Goal: Information Seeking & Learning: Learn about a topic

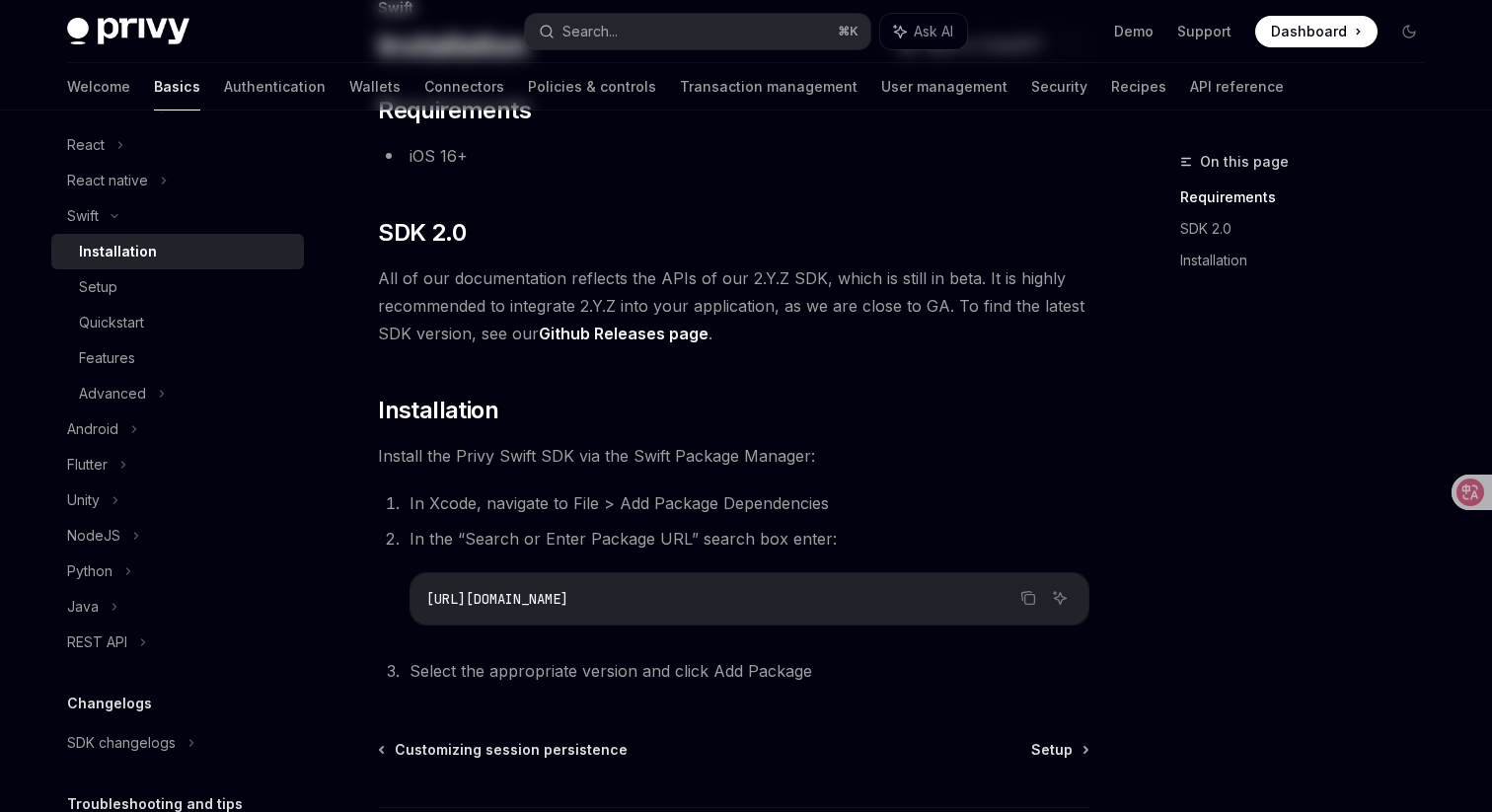
scroll to position [250, 0]
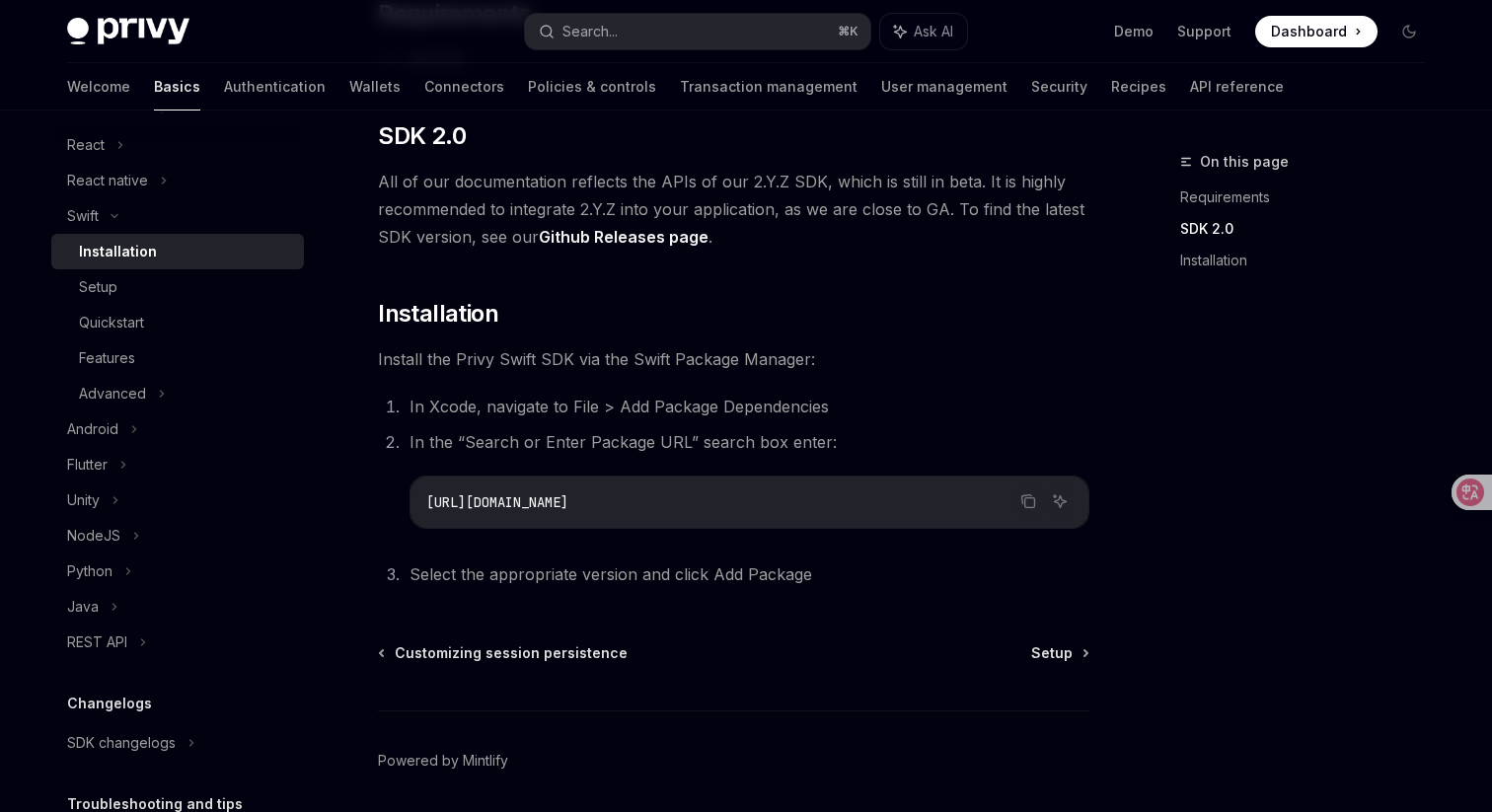
click at [1023, 627] on div "Swift Installation OpenAI Open in ChatGPT OpenAI Open in ChatGPT ​ Requirements…" at bounding box center [548, 390] width 1089 height 982
click at [1056, 644] on span "Setup" at bounding box center [1052, 653] width 42 height 20
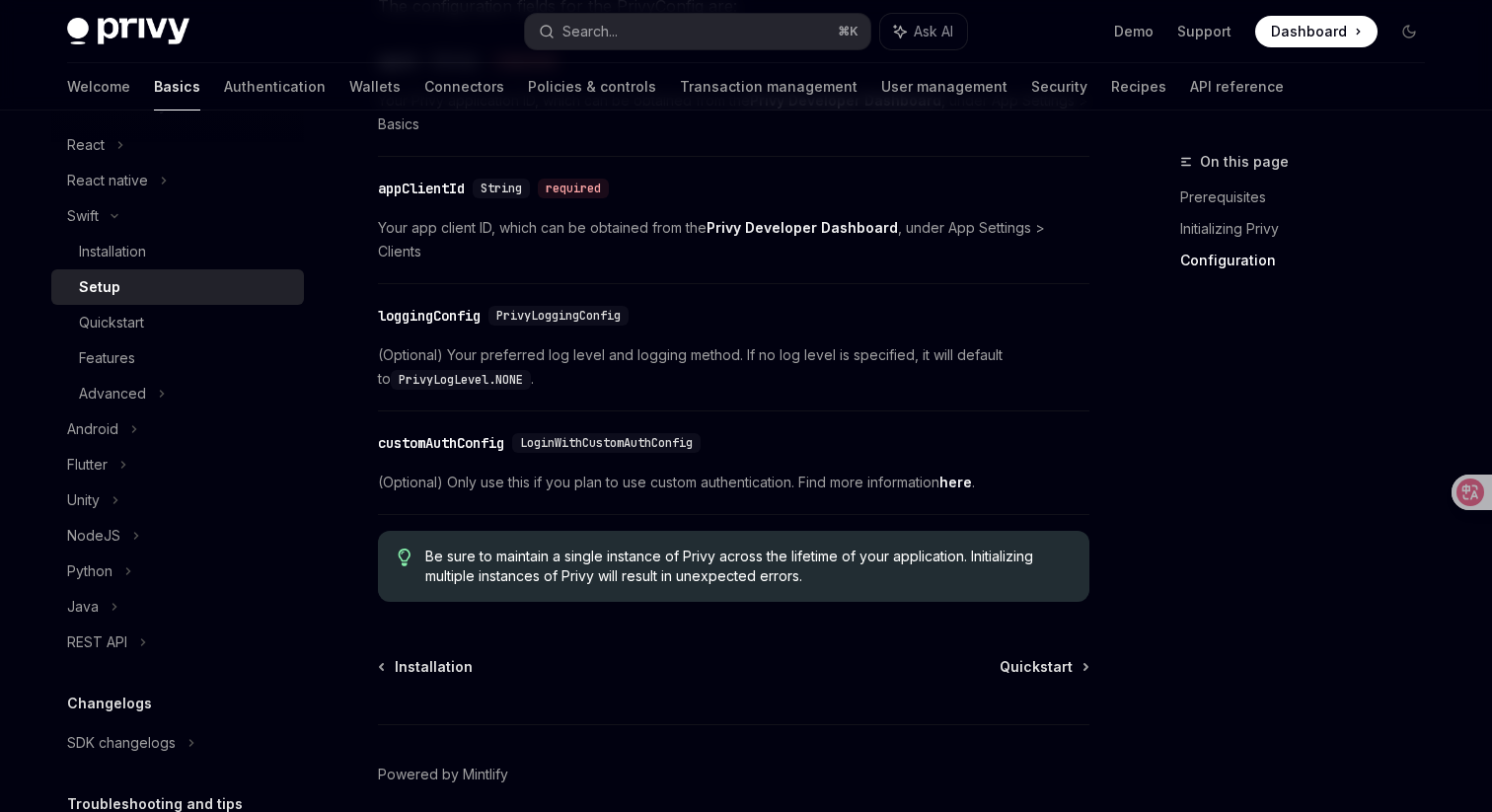
scroll to position [1121, 0]
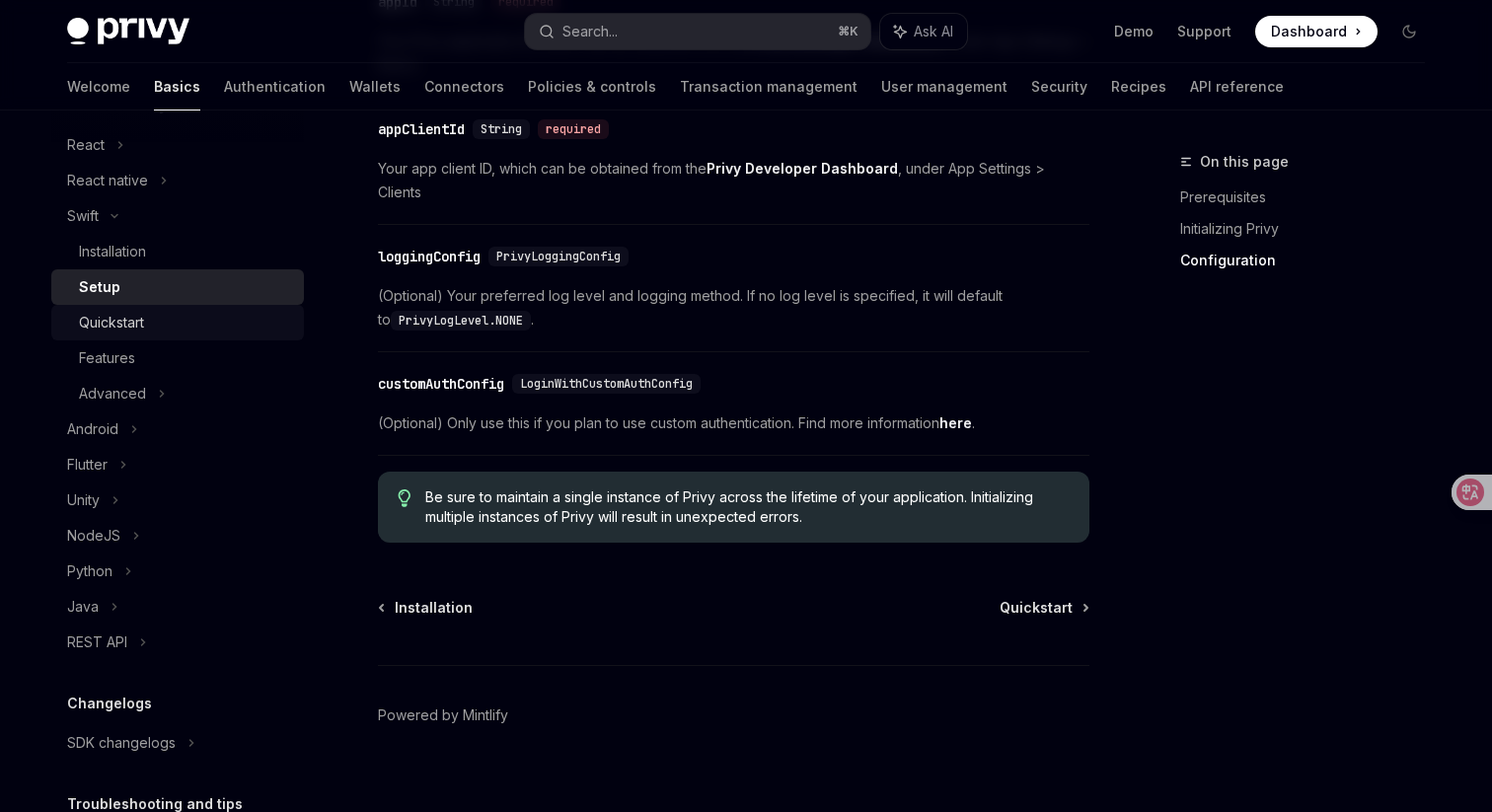
click at [149, 336] on link "Quickstart" at bounding box center [178, 323] width 252 height 36
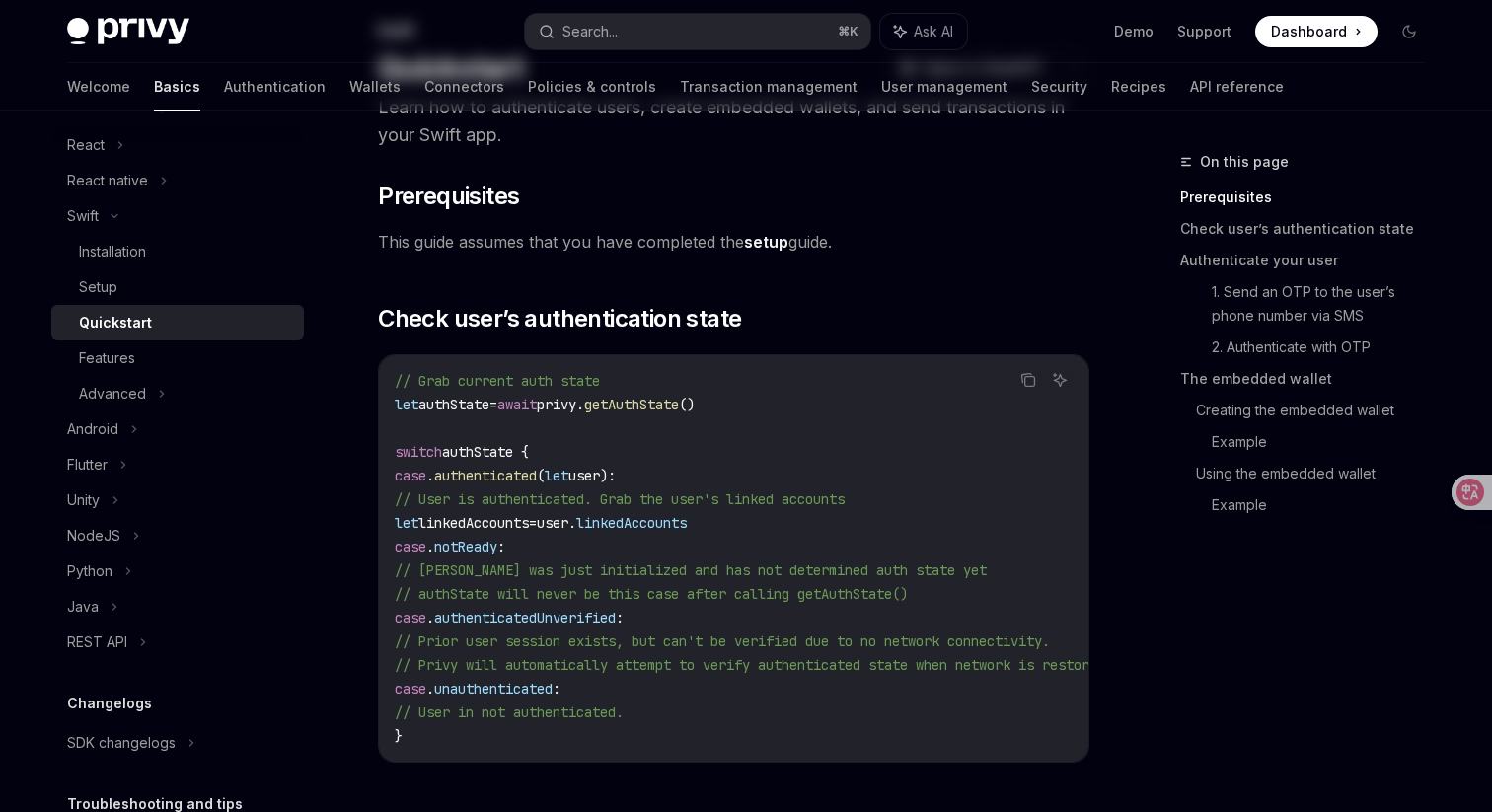
scroll to position [252, 0]
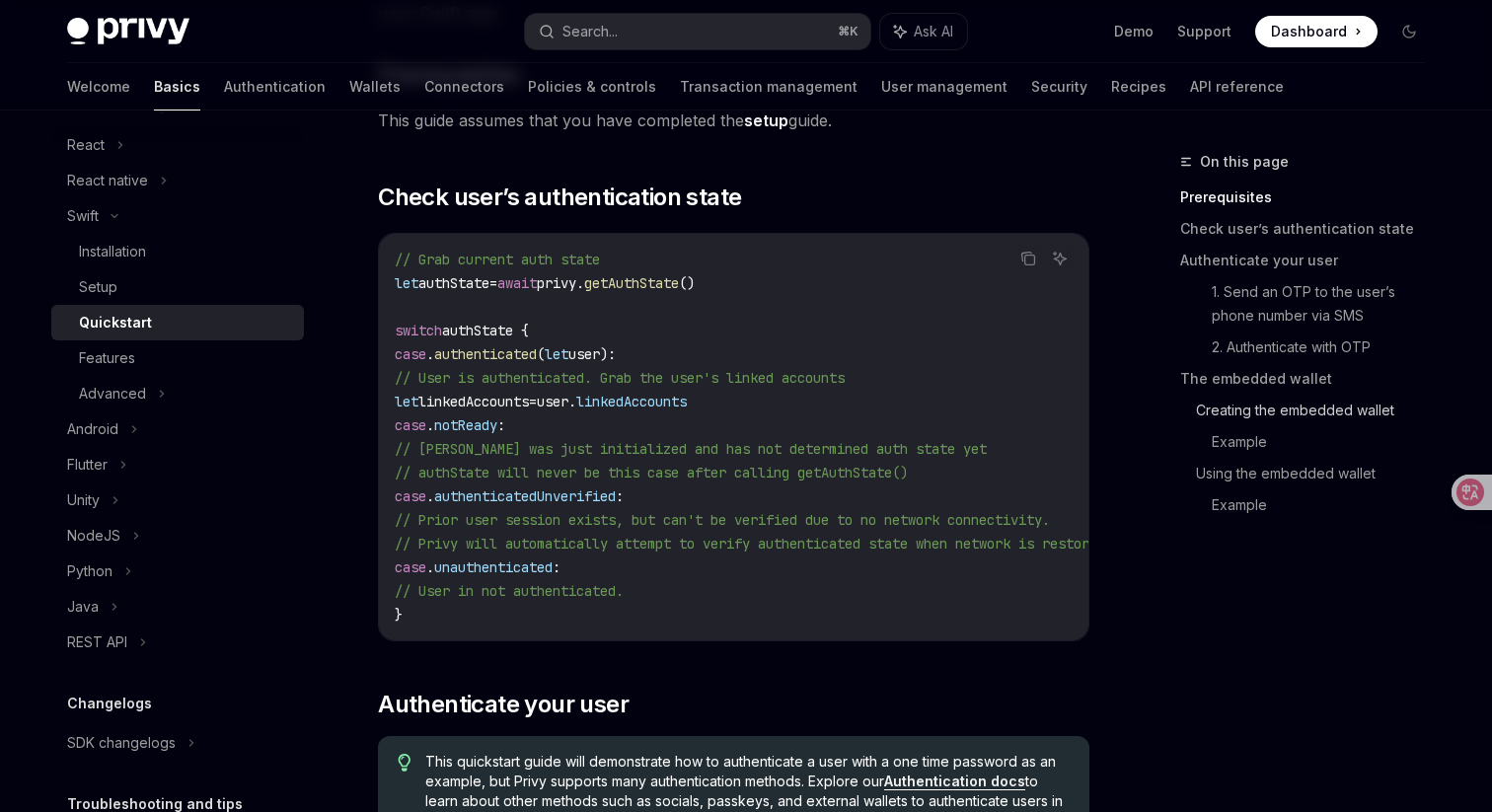
click at [1209, 413] on link "Creating the embedded wallet" at bounding box center [1318, 411] width 245 height 32
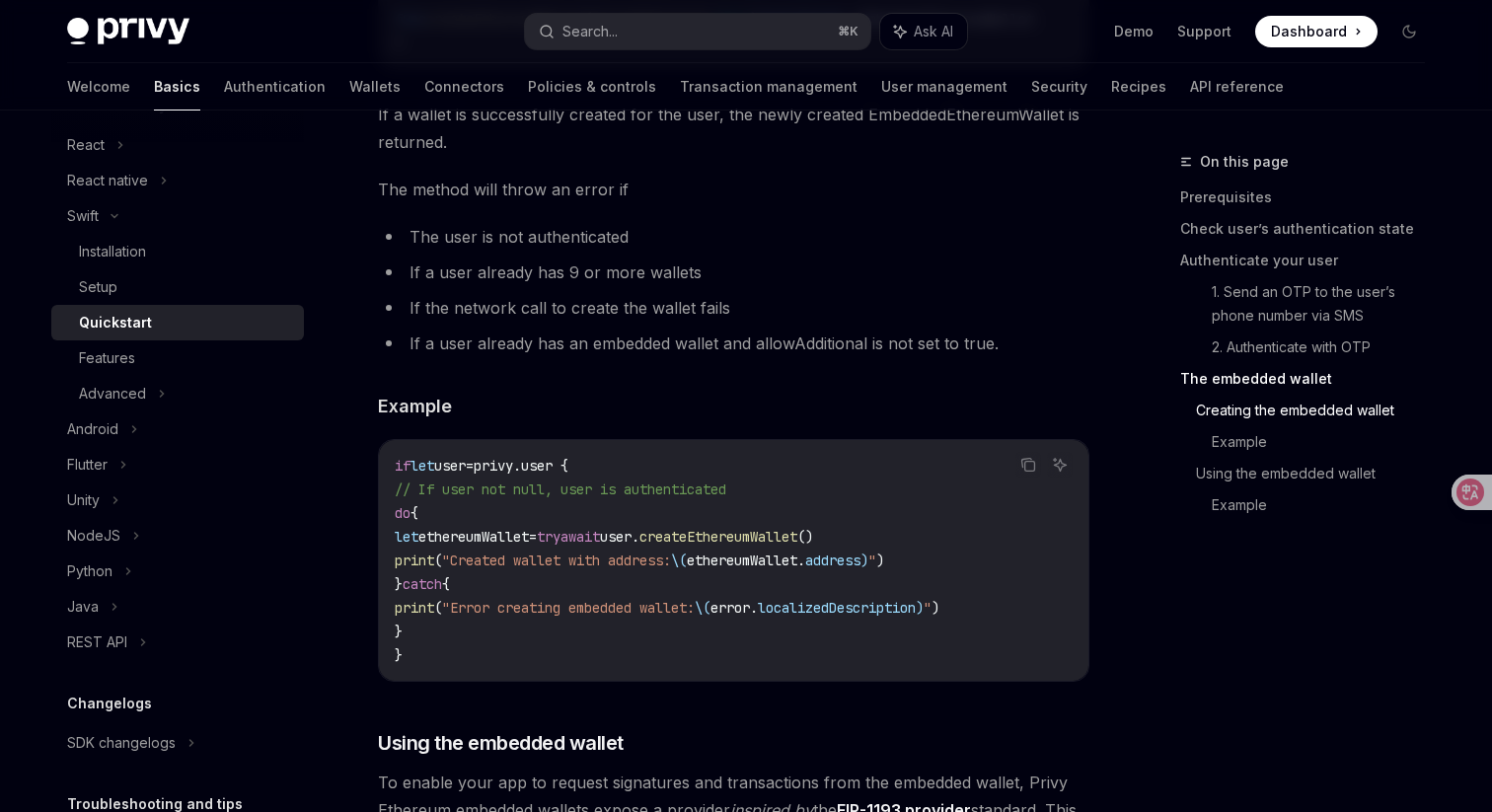
scroll to position [2737, 0]
click at [1190, 81] on link "API reference" at bounding box center [1237, 87] width 93 height 48
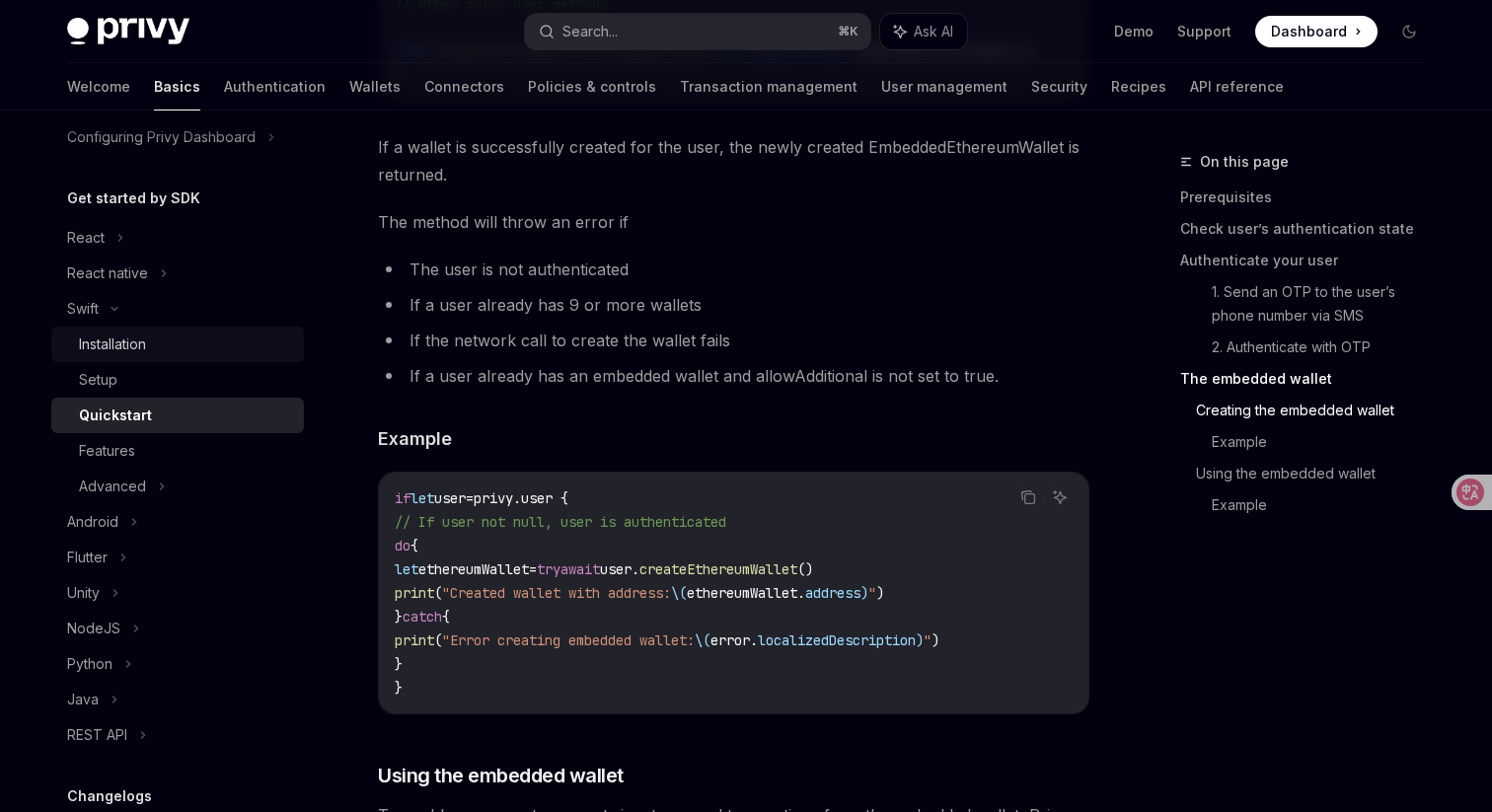
scroll to position [122, 0]
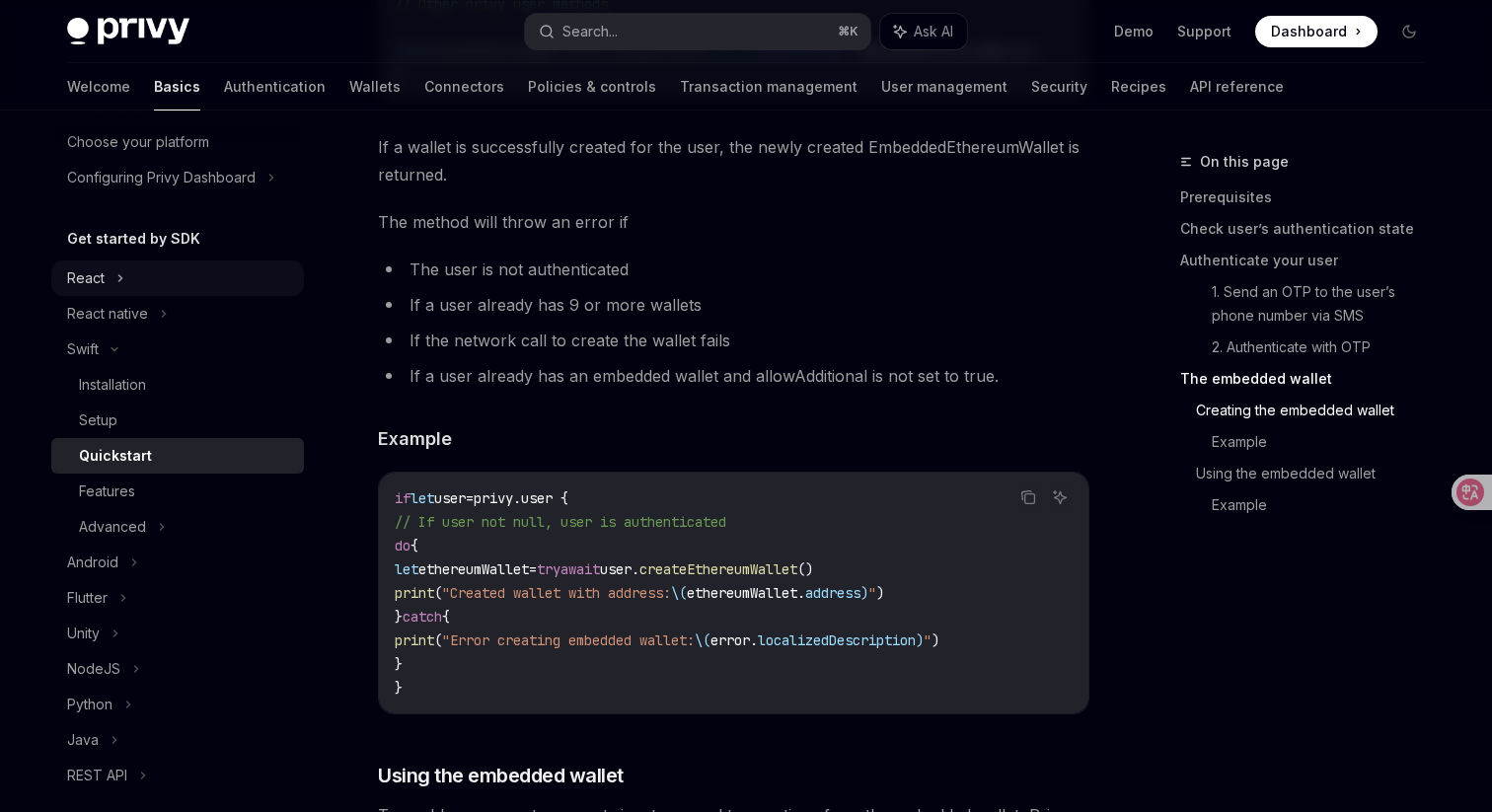
click at [162, 276] on div "React" at bounding box center [178, 278] width 252 height 36
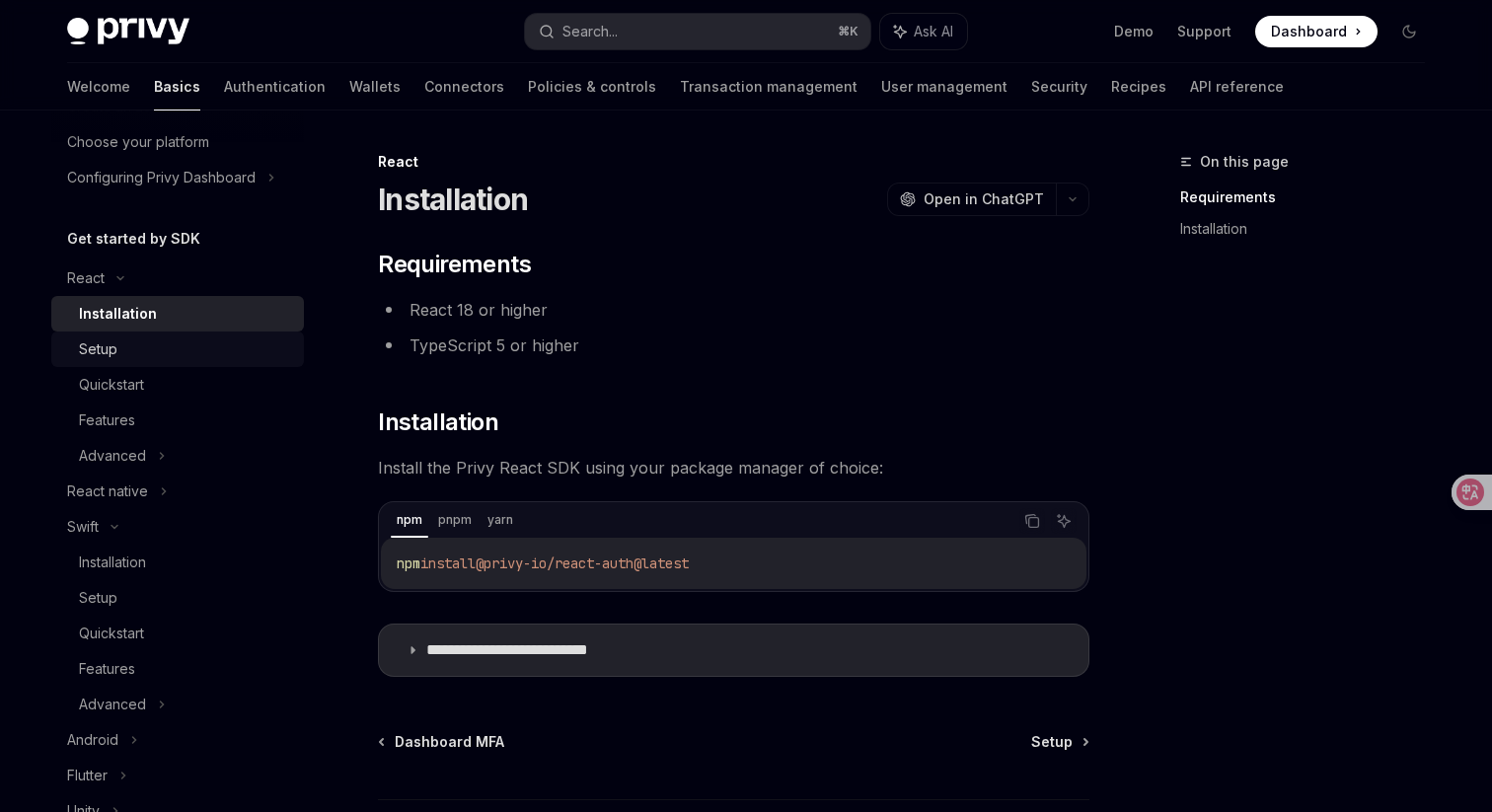
click at [181, 353] on div "Setup" at bounding box center [186, 349] width 213 height 24
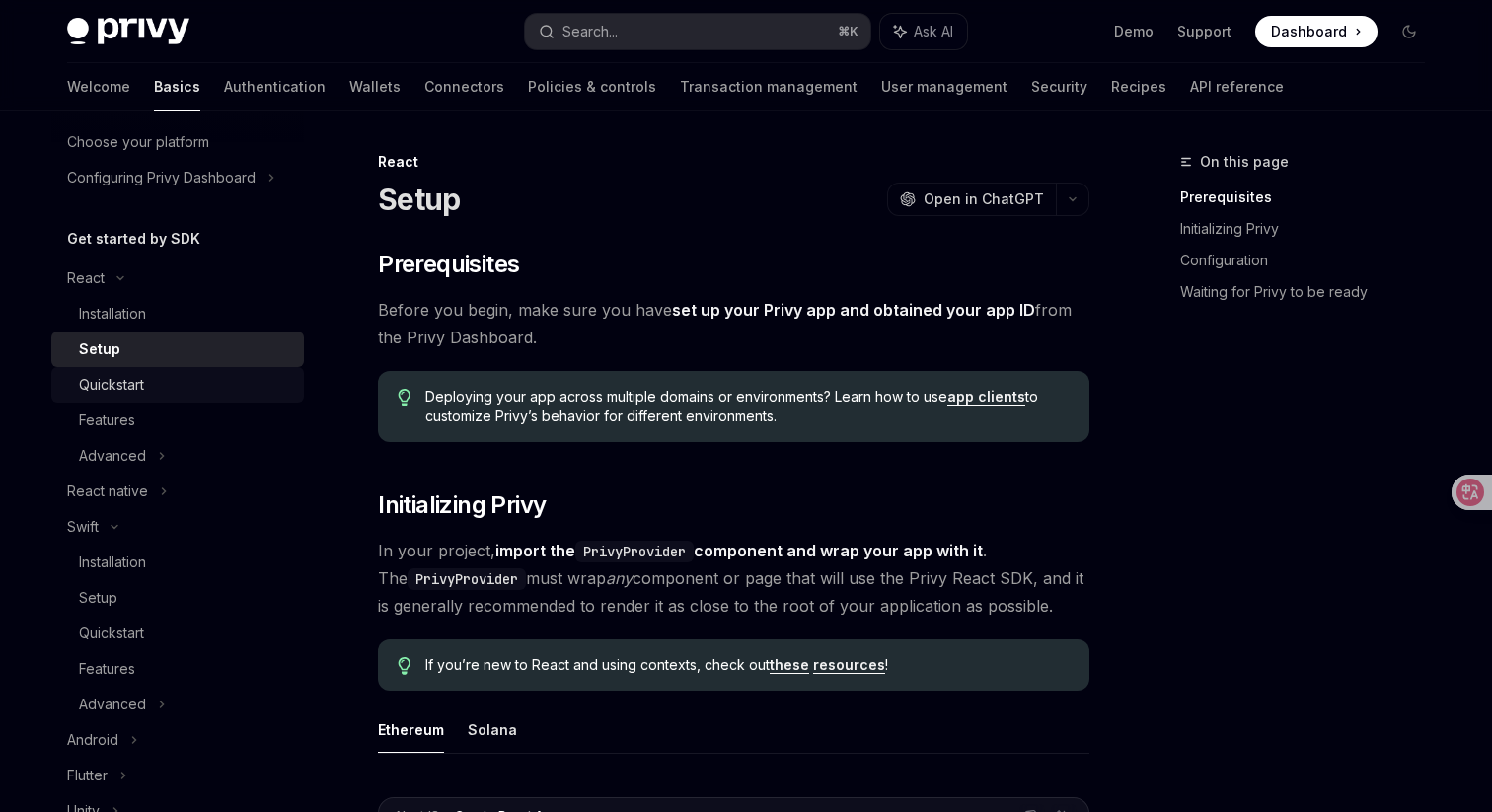
click at [185, 399] on link "Quickstart" at bounding box center [178, 385] width 252 height 36
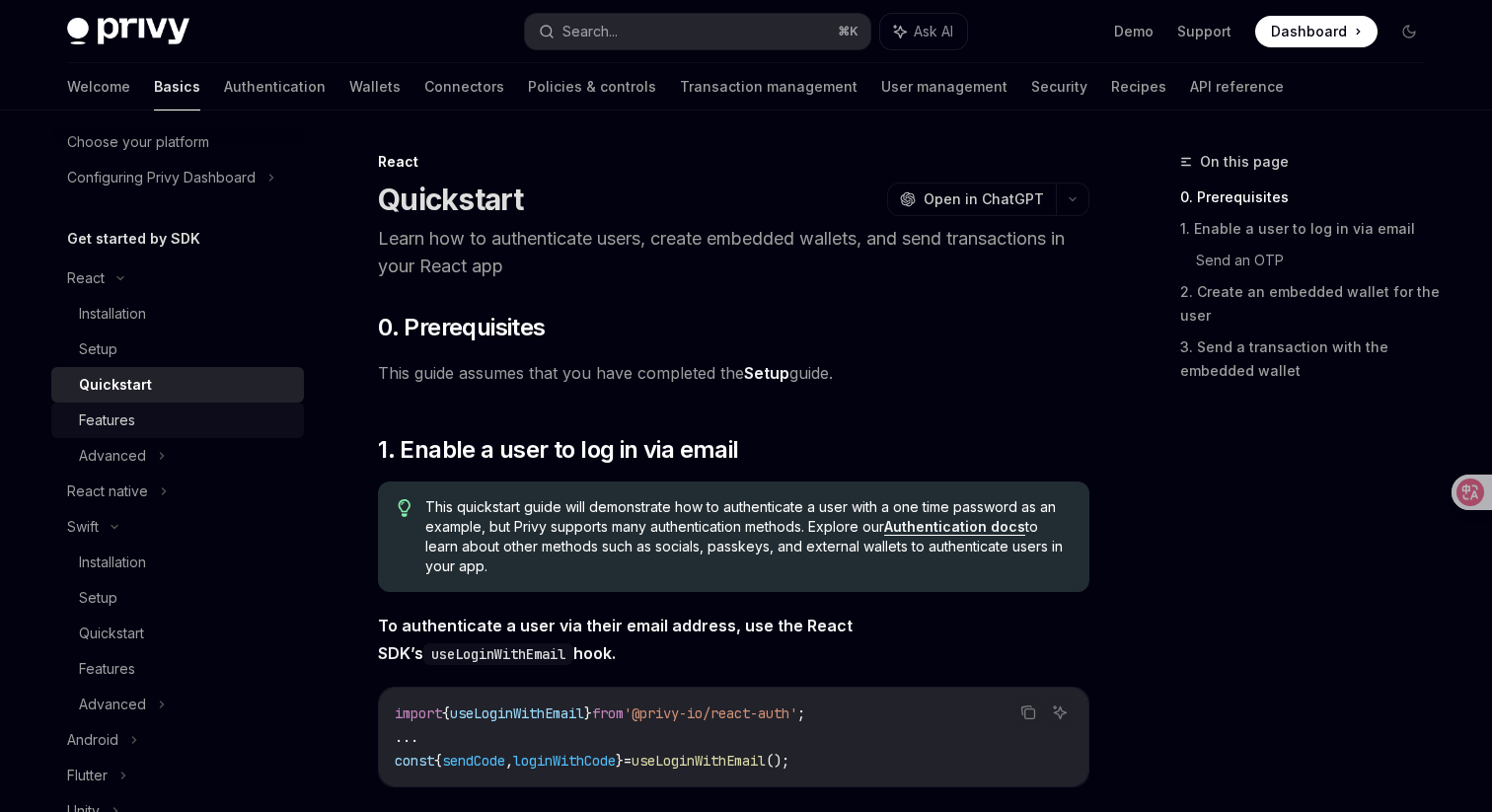
click at [185, 421] on div "Features" at bounding box center [186, 421] width 213 height 24
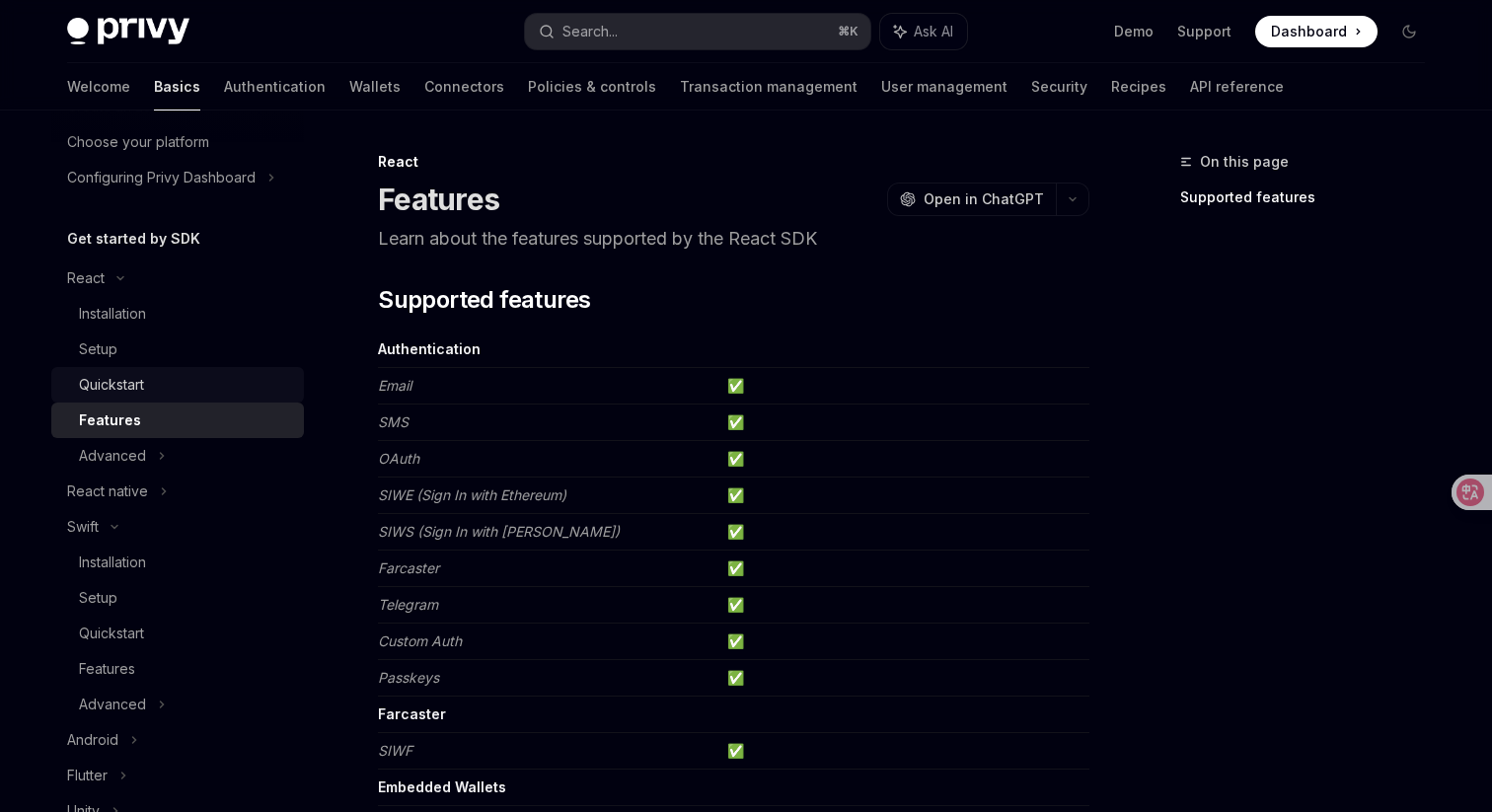
click at [211, 388] on div "Quickstart" at bounding box center [186, 385] width 213 height 24
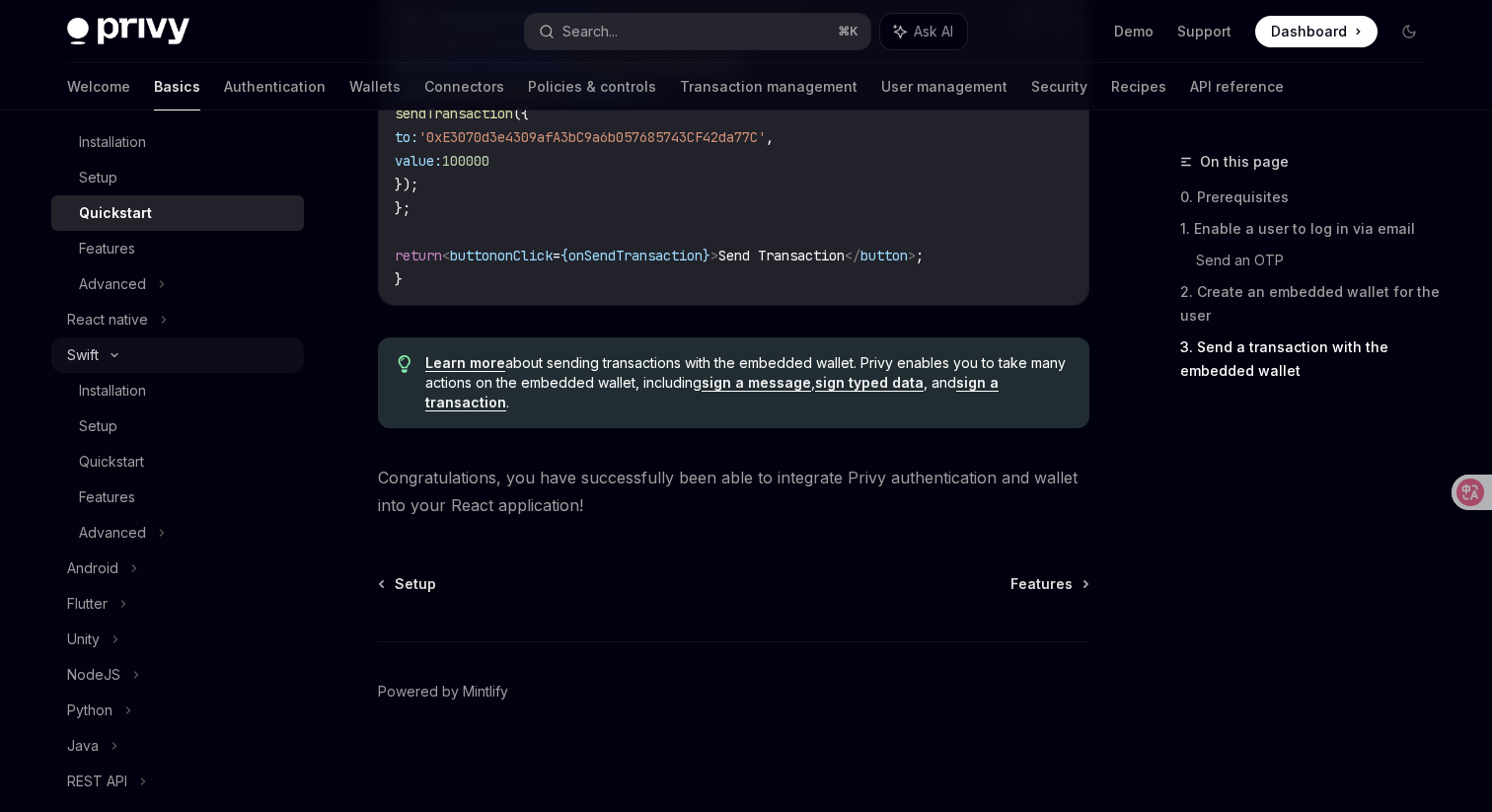
scroll to position [422, 0]
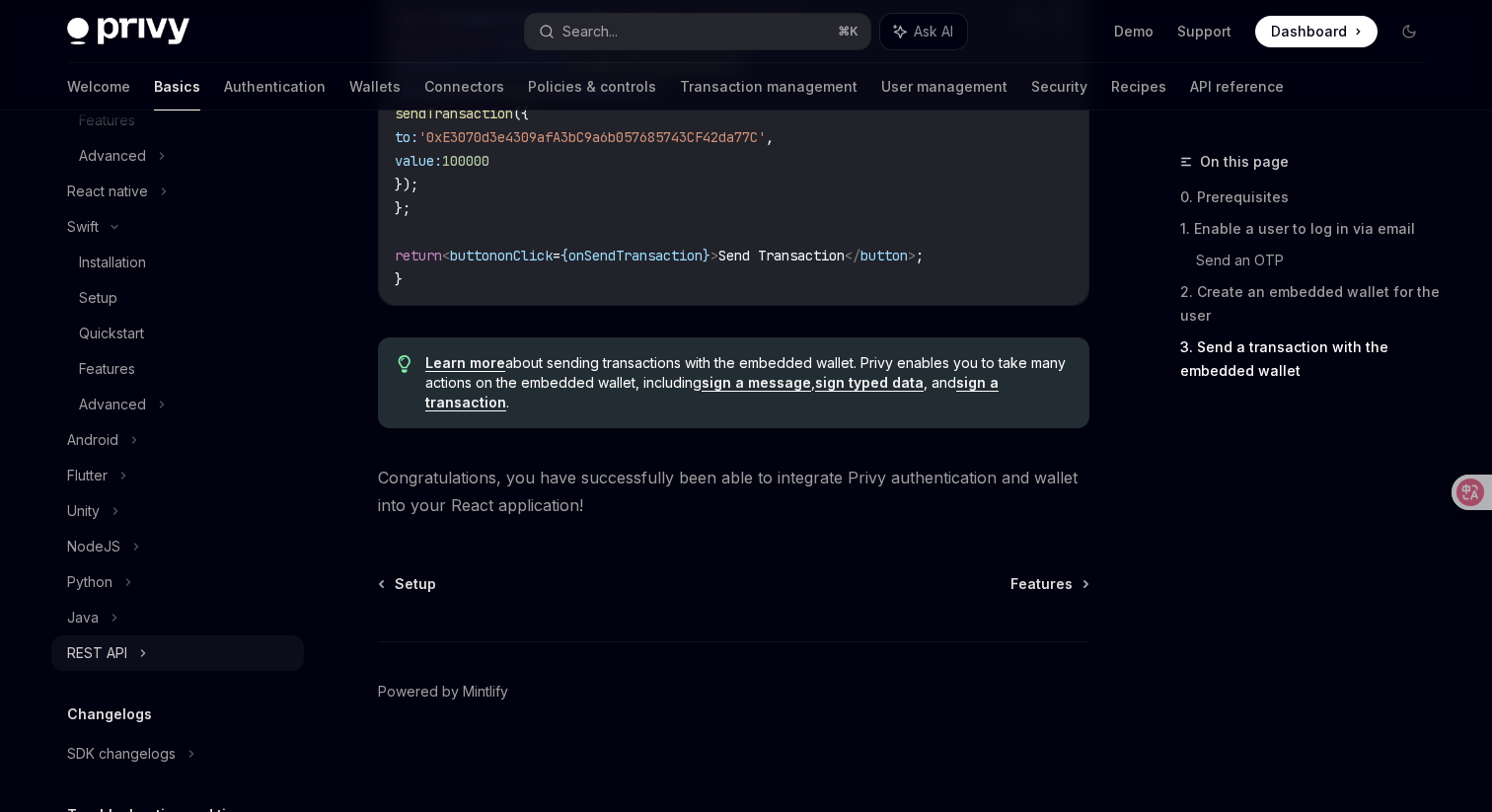
click at [236, 654] on div "REST API" at bounding box center [178, 653] width 252 height 36
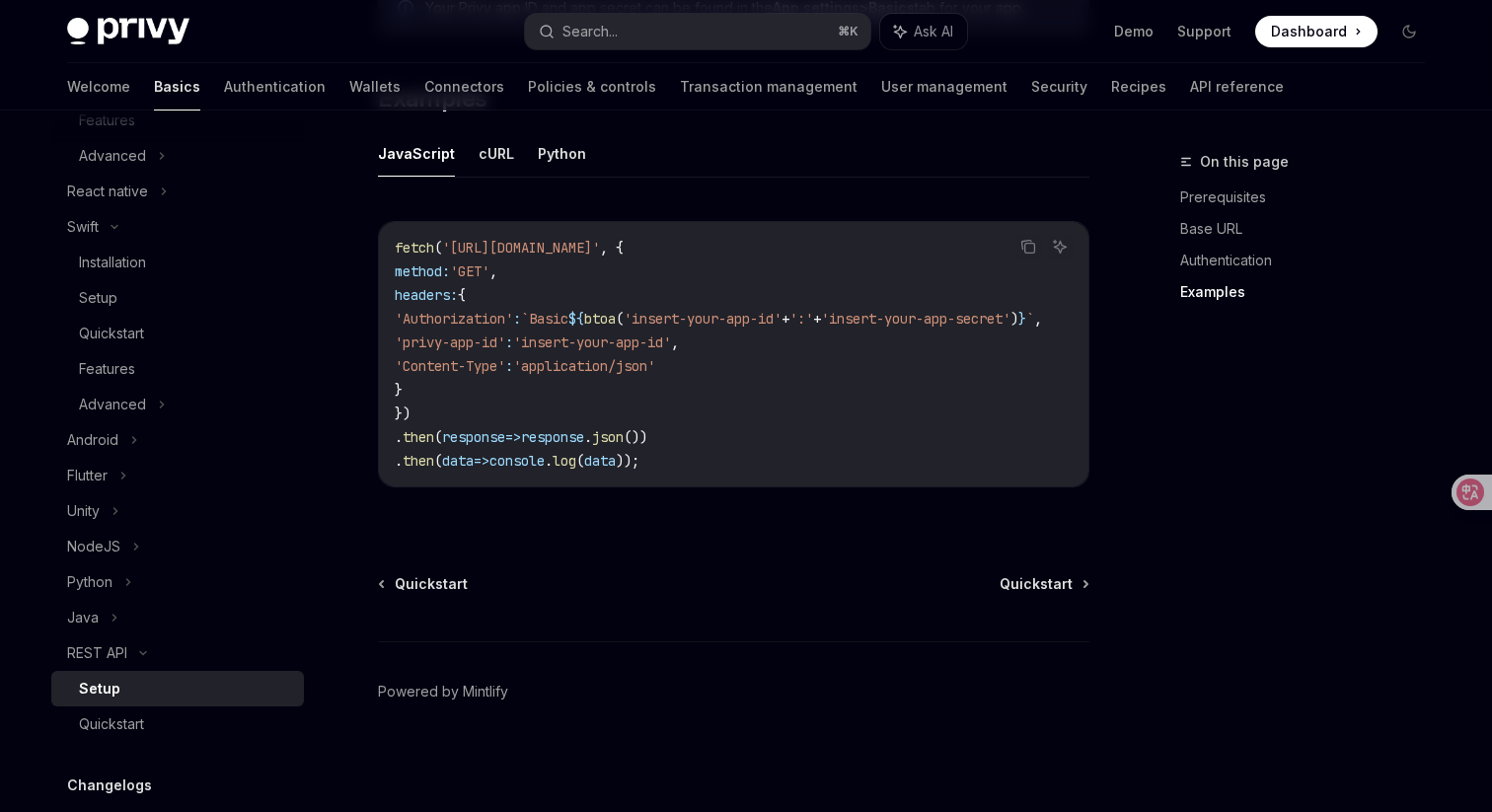
scroll to position [1065, 0]
click at [245, 724] on div "Quickstart" at bounding box center [186, 725] width 213 height 24
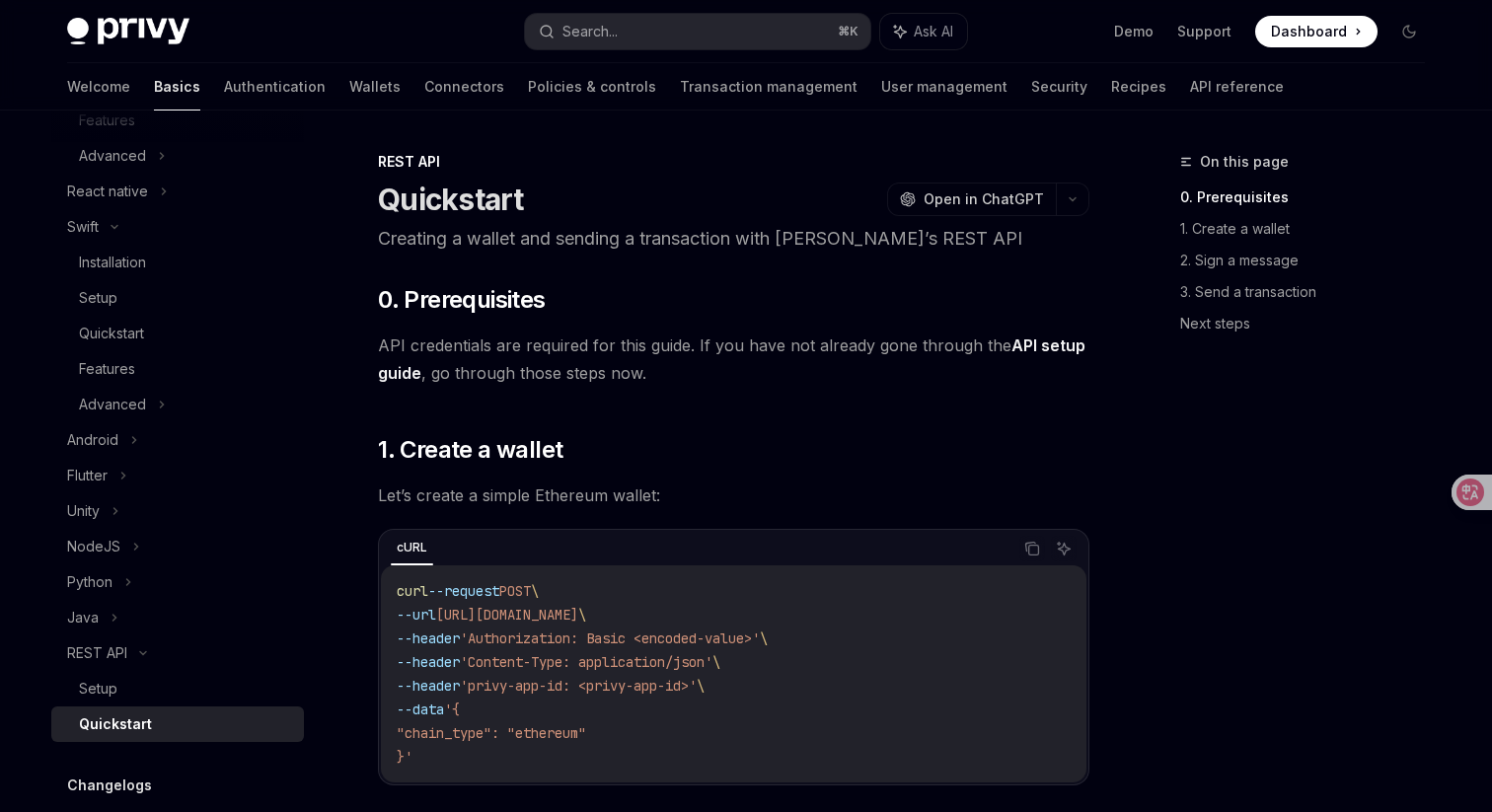
click at [245, 724] on div "Quickstart" at bounding box center [186, 725] width 213 height 24
type textarea "*"
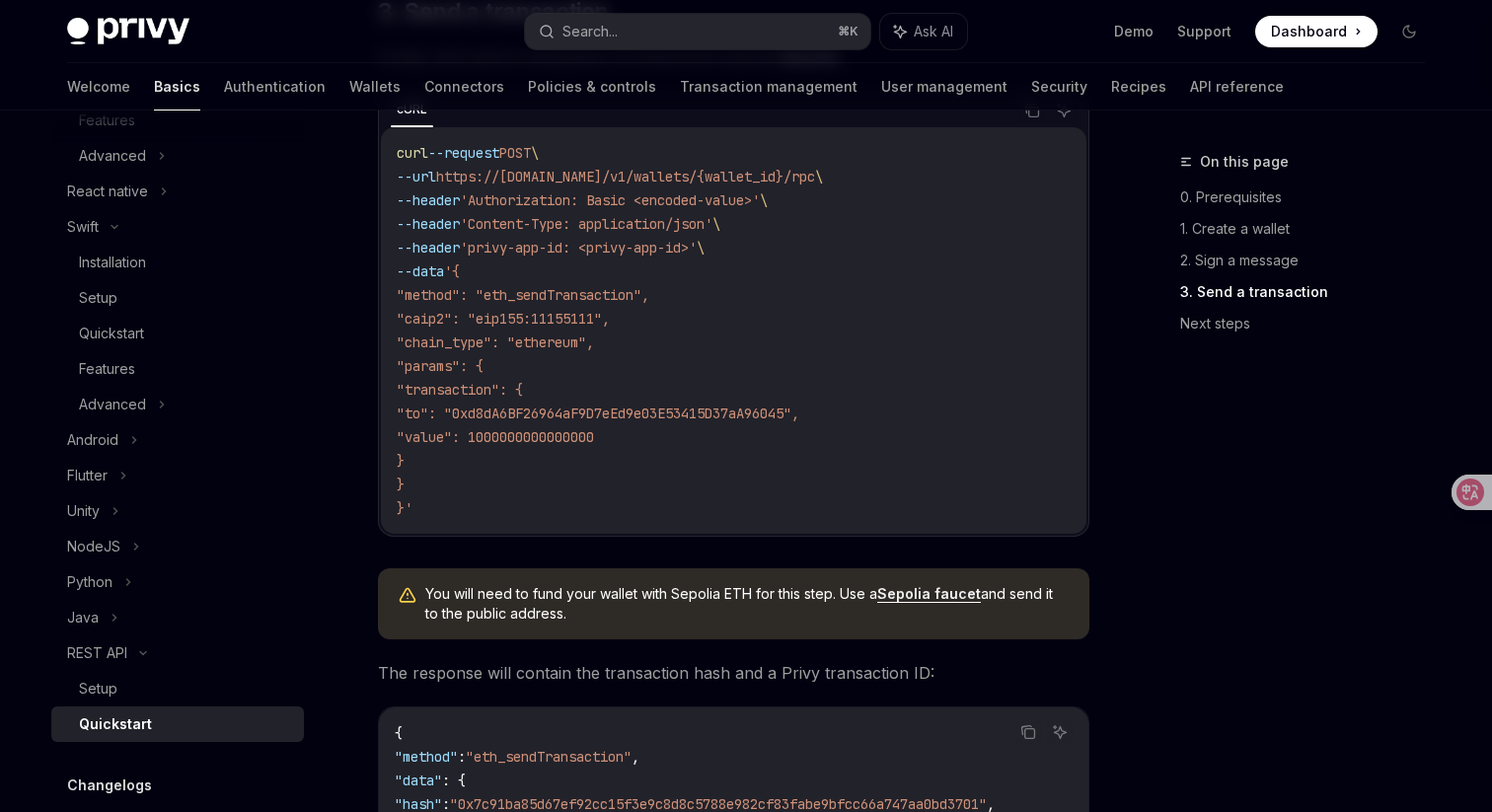
scroll to position [1988, 0]
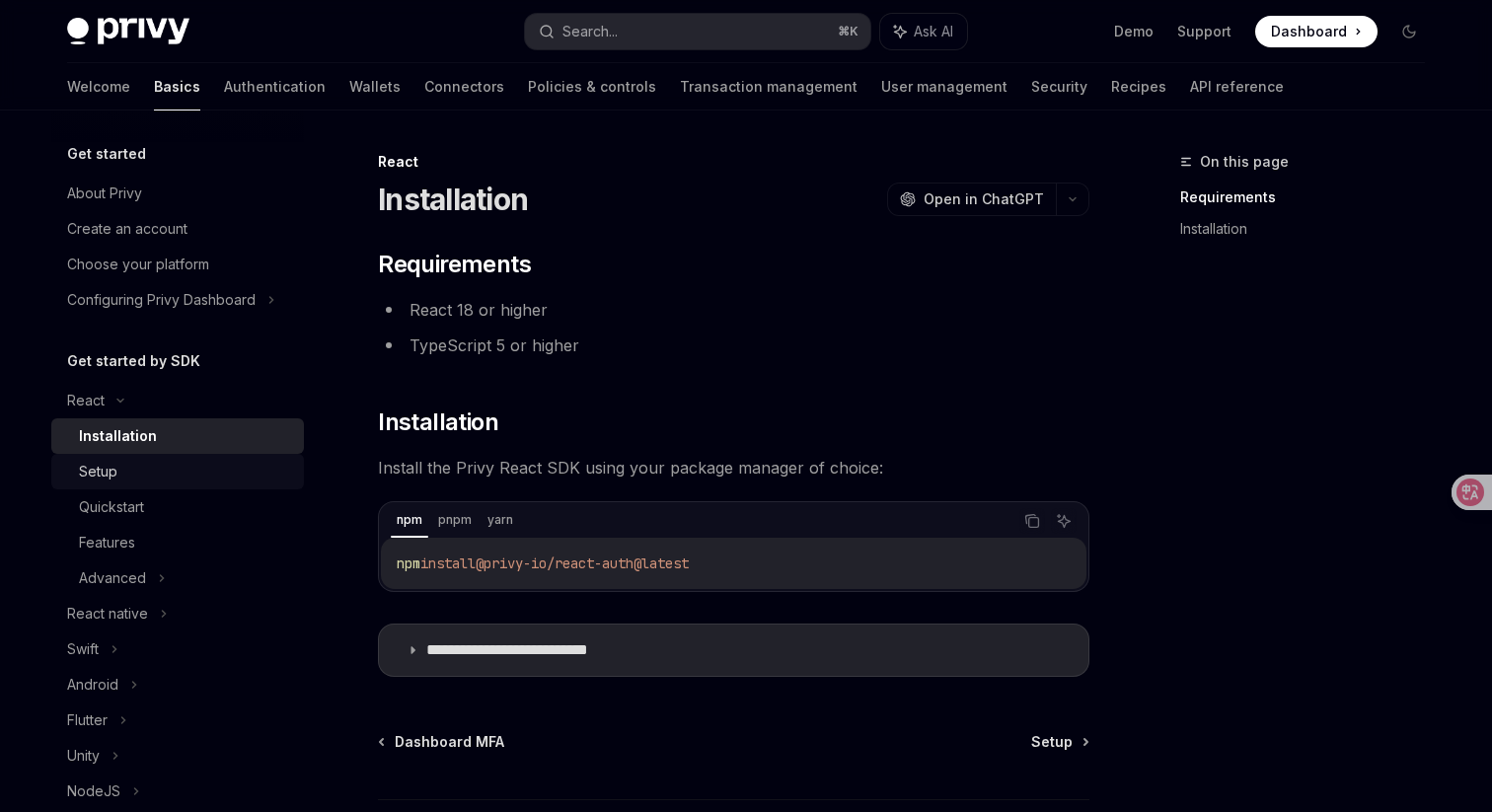
click at [292, 483] on link "Setup" at bounding box center [178, 472] width 252 height 36
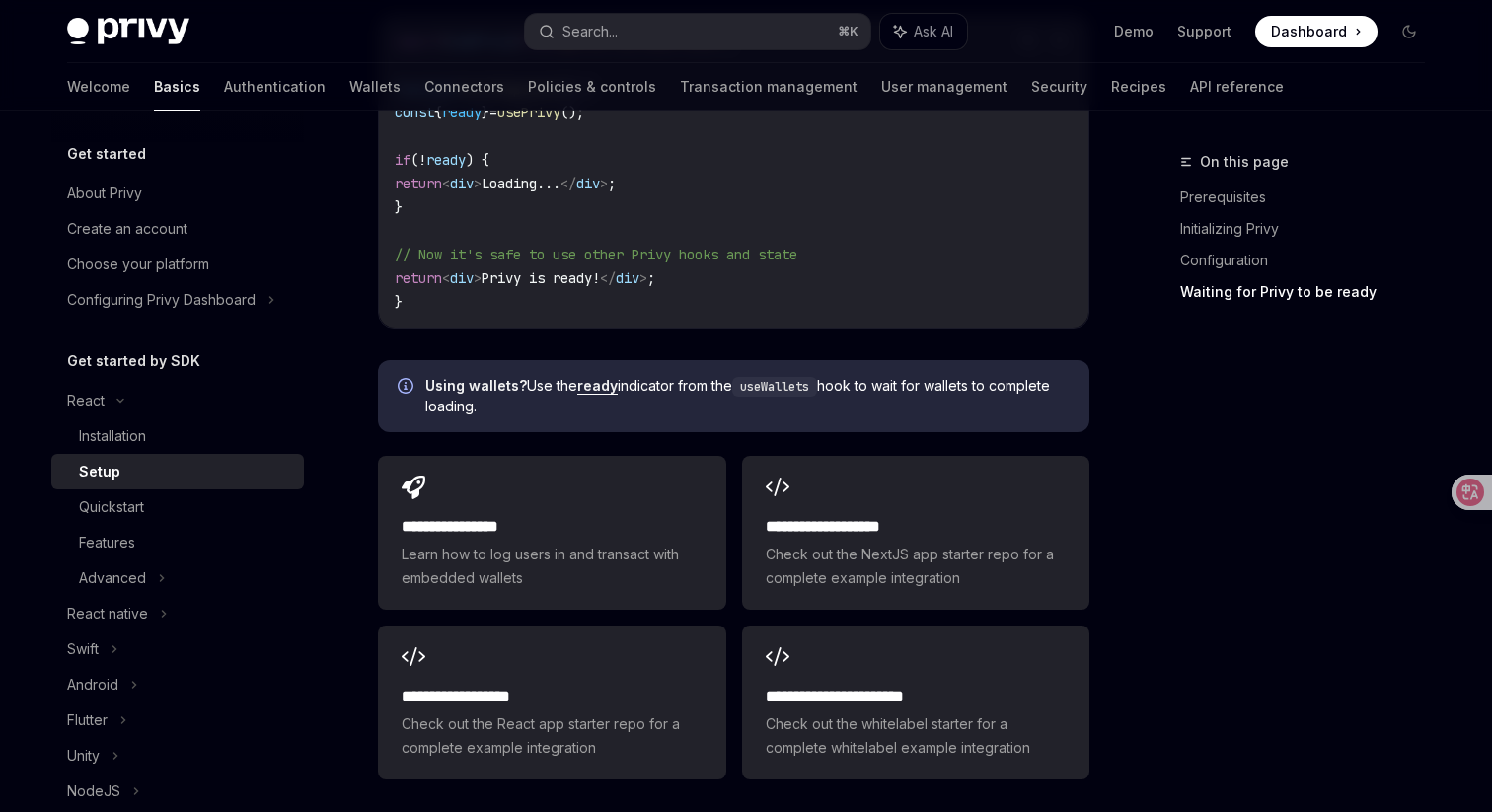
scroll to position [2741, 0]
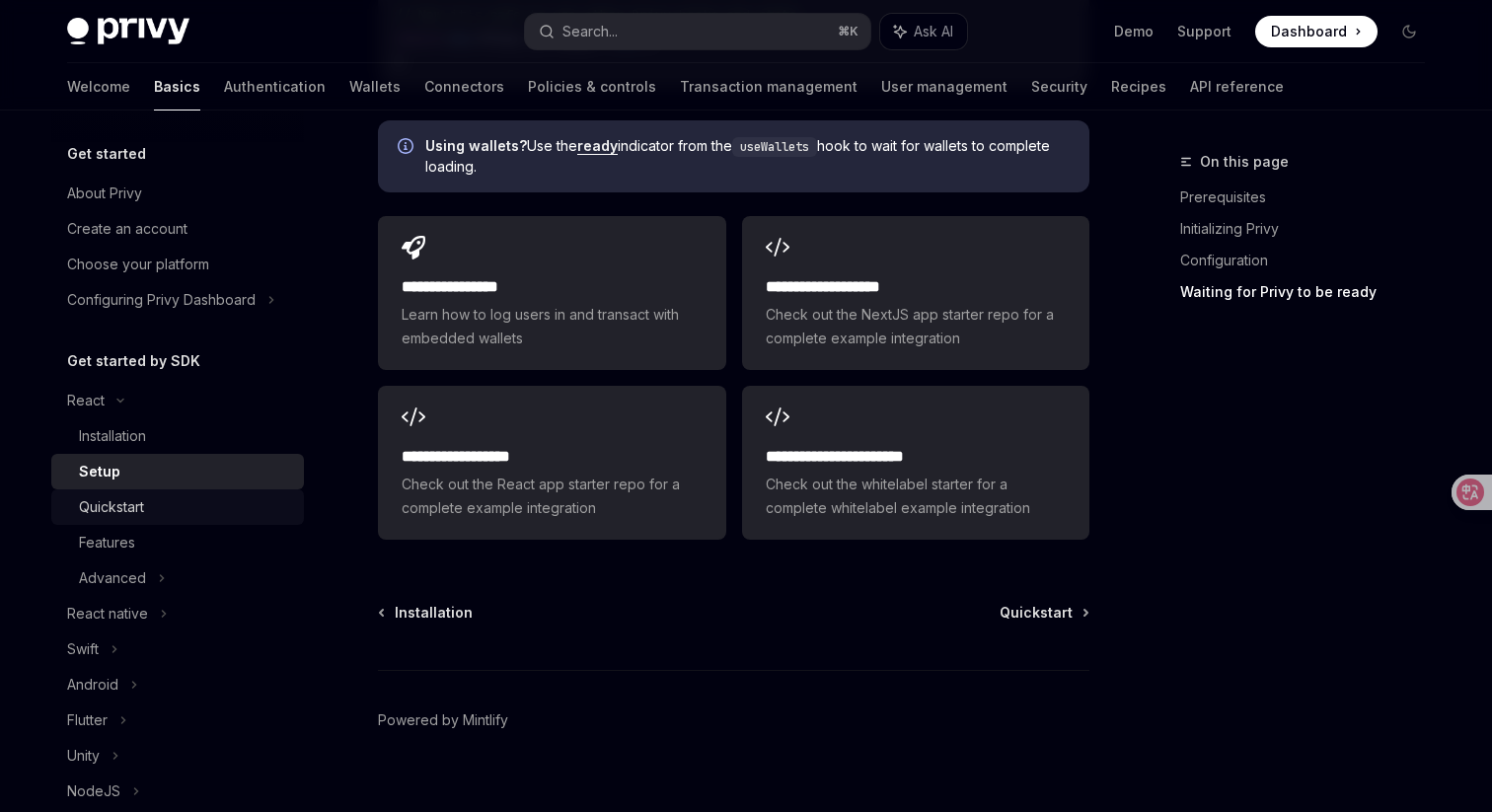
click at [205, 514] on div "Quickstart" at bounding box center [186, 507] width 213 height 24
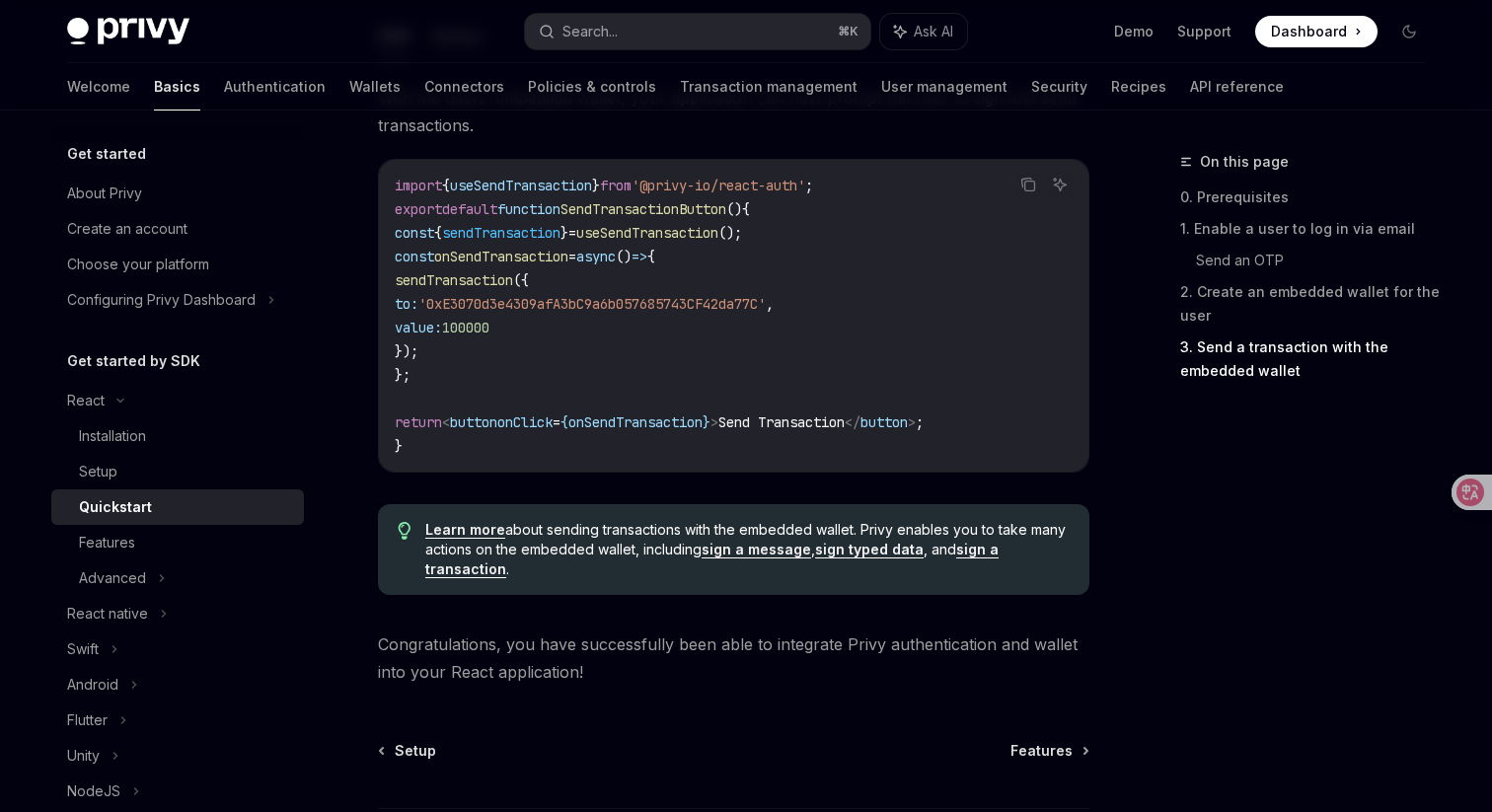
scroll to position [2050, 0]
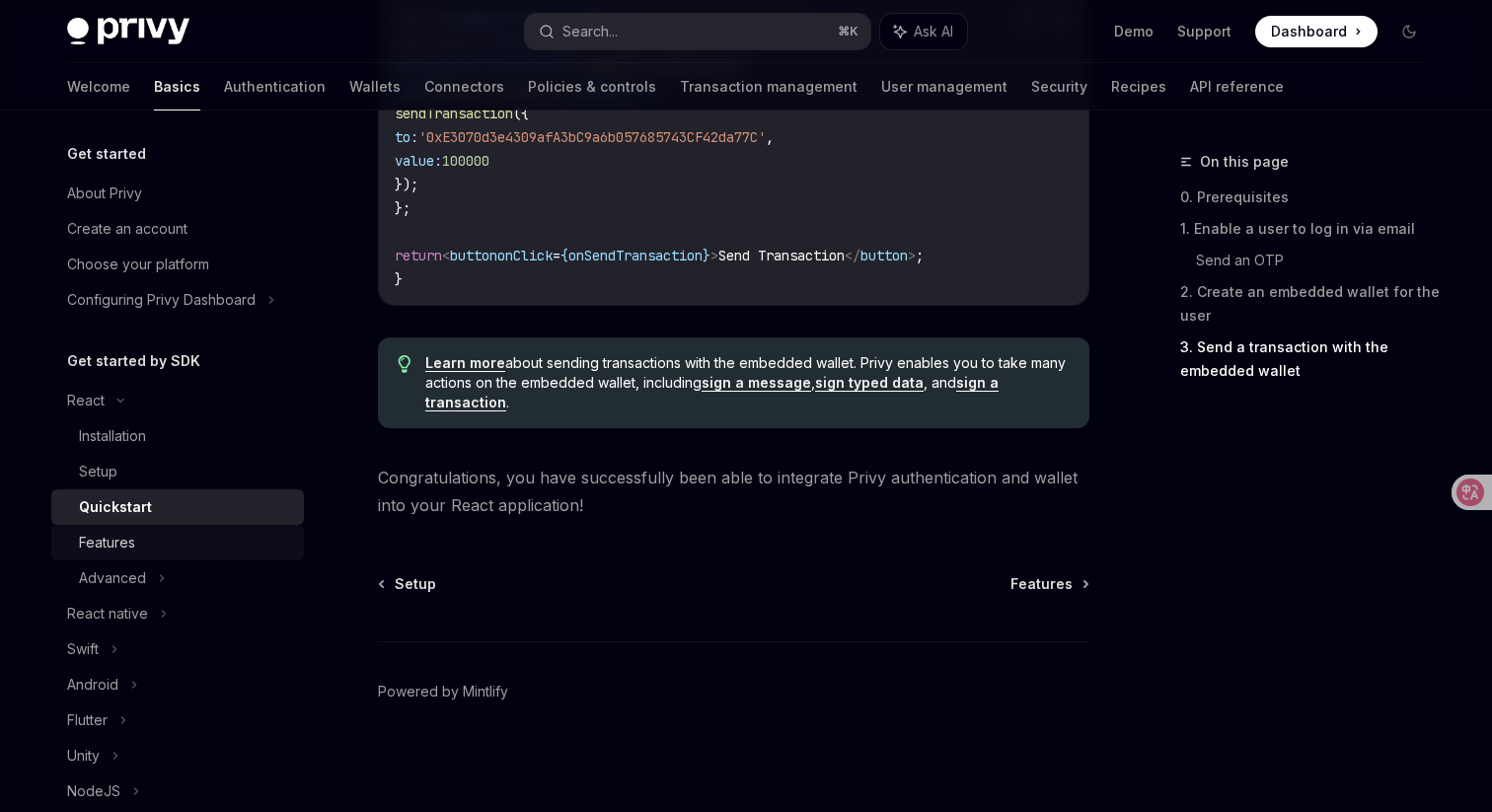
click at [265, 555] on link "Features" at bounding box center [178, 543] width 252 height 36
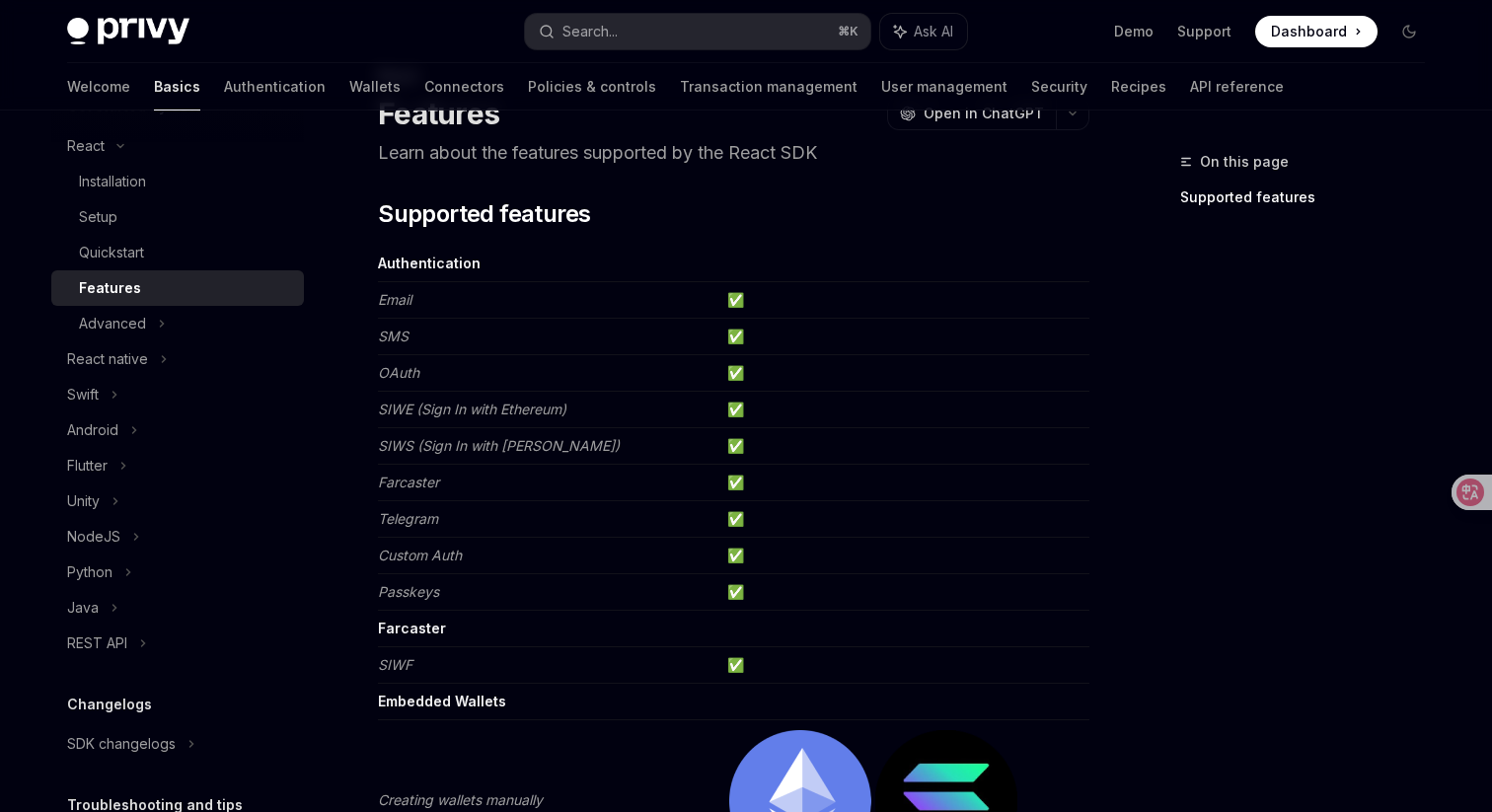
scroll to position [256, 0]
click at [139, 640] on icon at bounding box center [143, 641] width 8 height 24
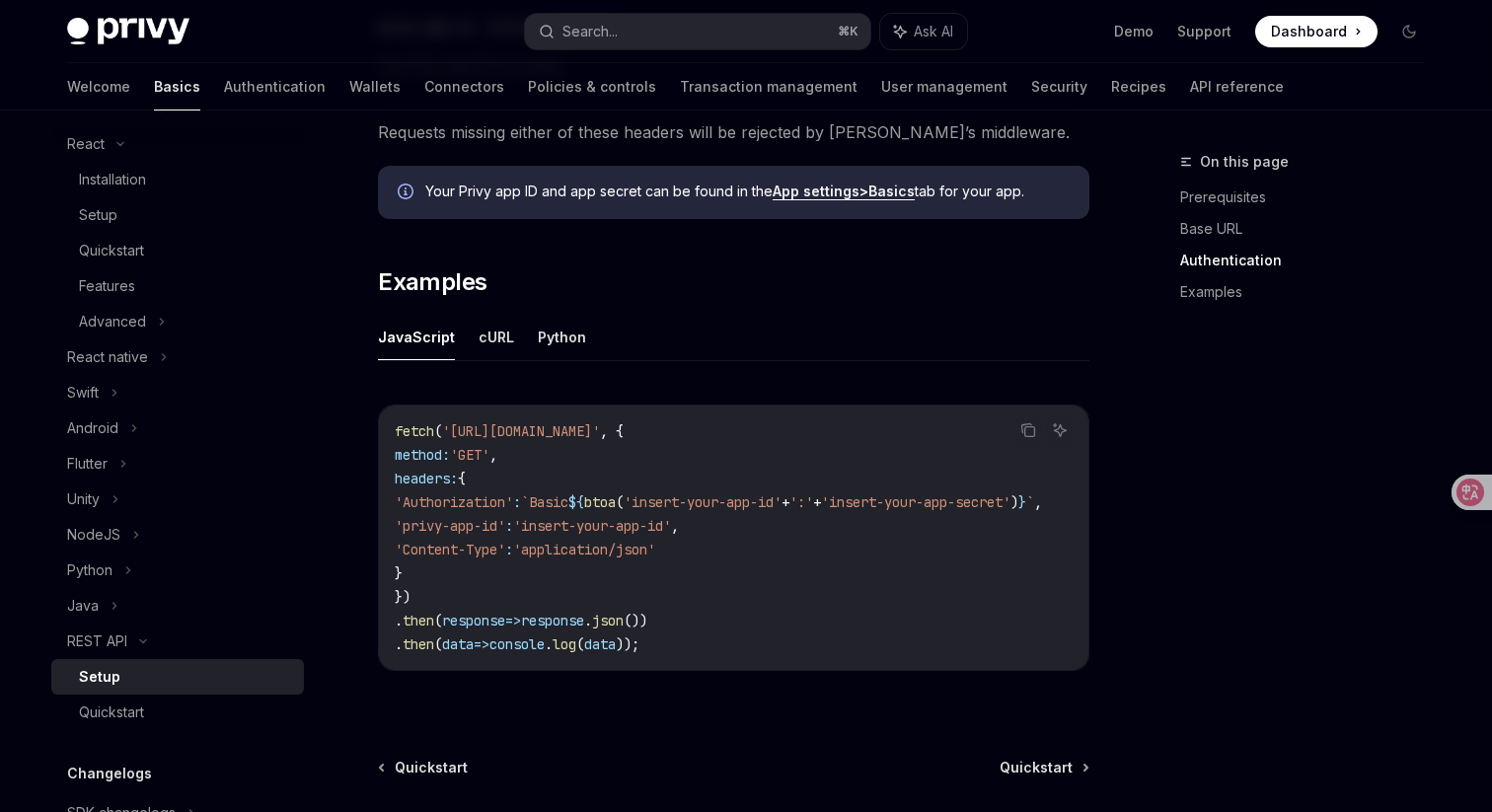
scroll to position [1065, 0]
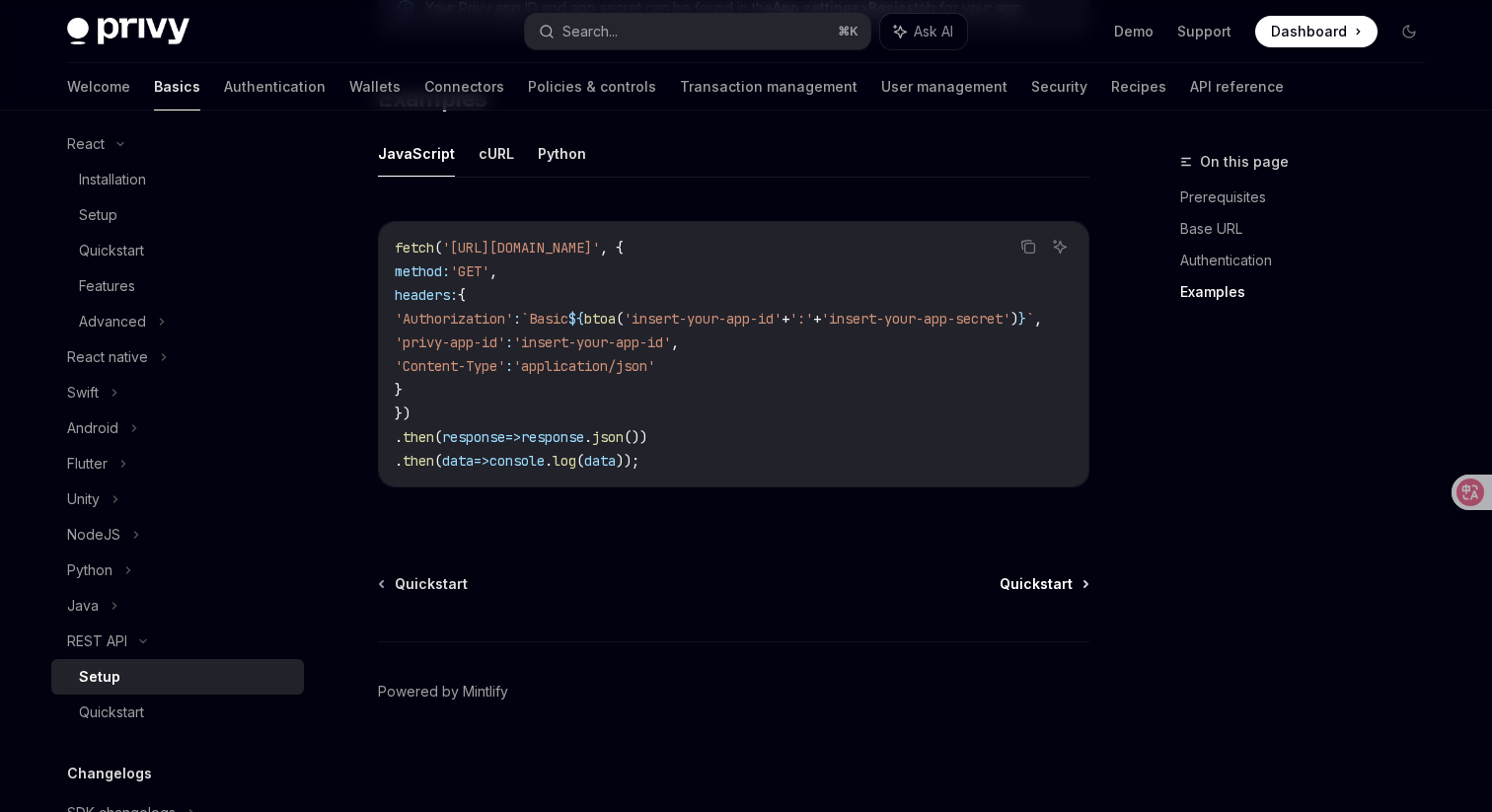
click at [1063, 577] on span "Quickstart" at bounding box center [1036, 584] width 73 height 20
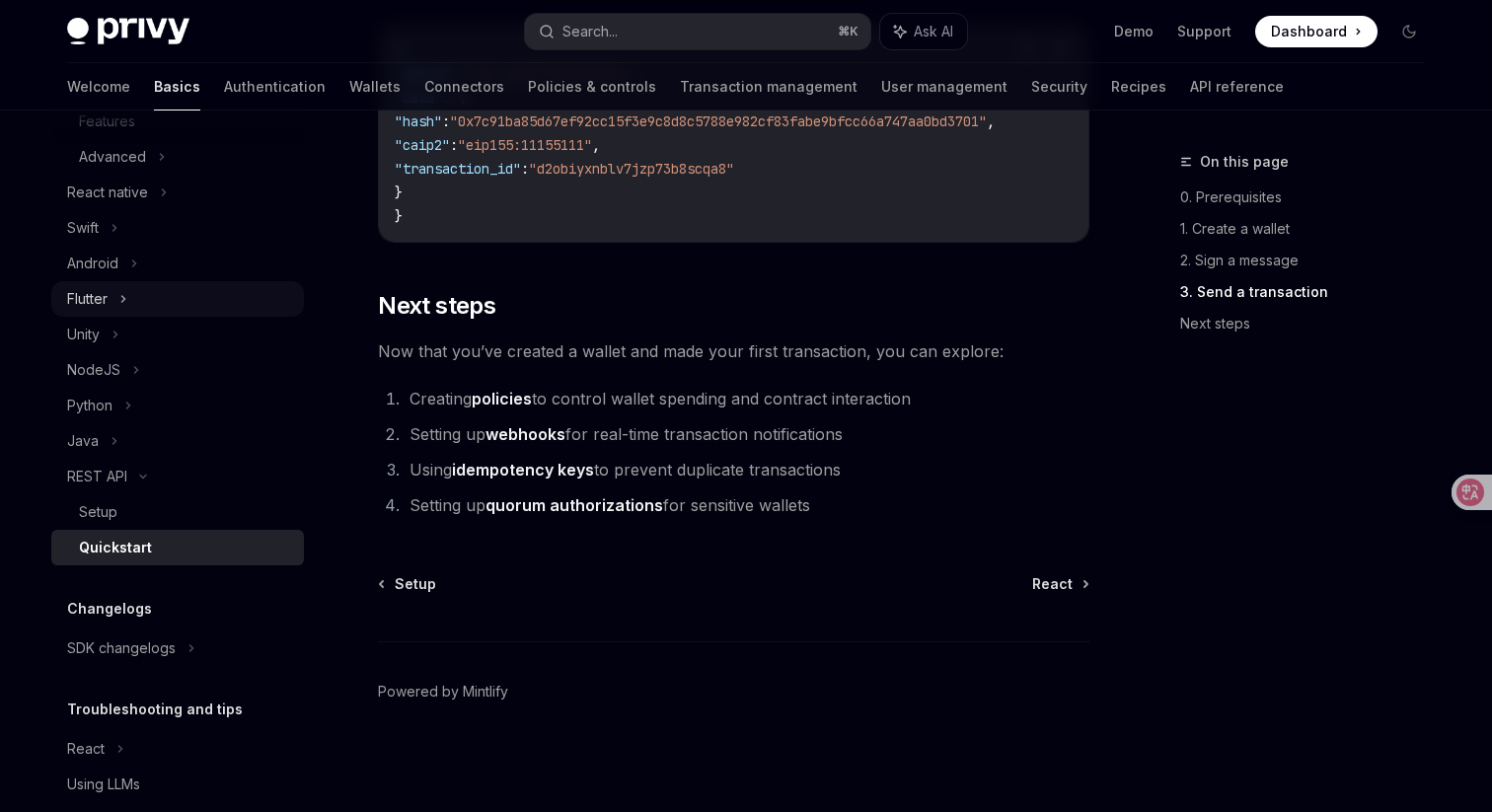
scroll to position [486, 0]
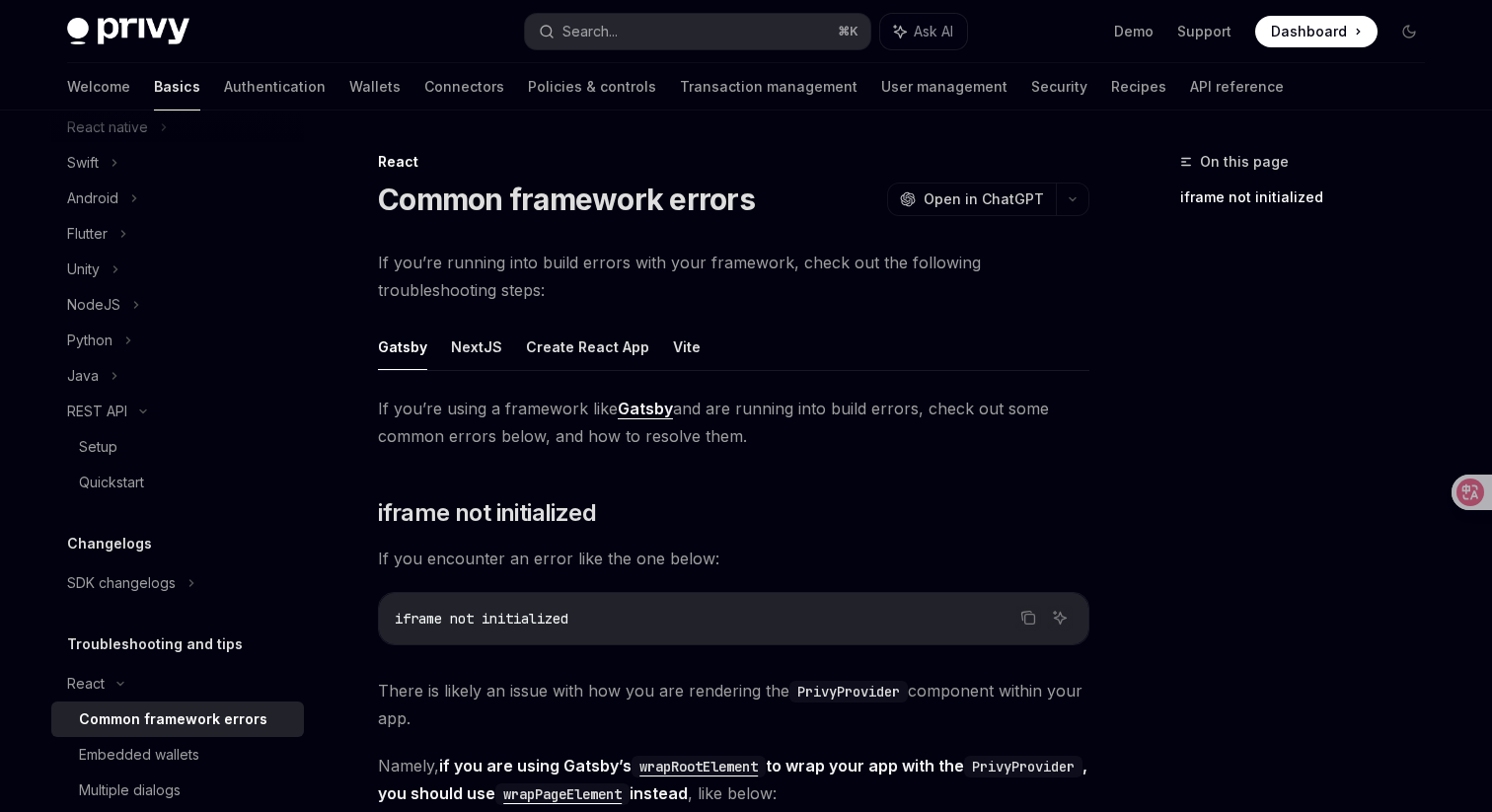
click at [693, 357] on ul "Gatsby NextJS Create React App Vite" at bounding box center [734, 347] width 712 height 48
click at [677, 351] on button "Vite" at bounding box center [687, 346] width 28 height 47
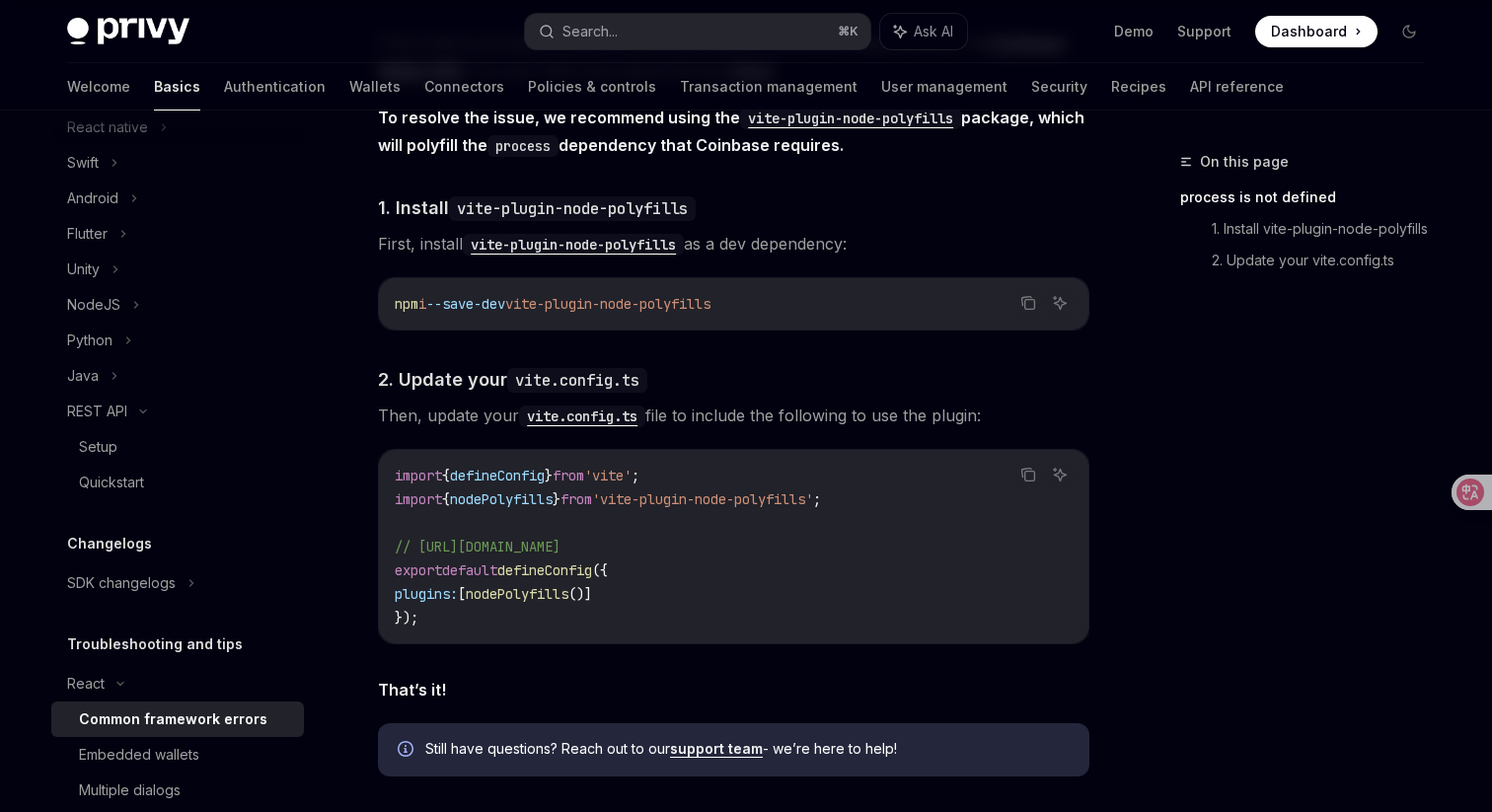
scroll to position [929, 0]
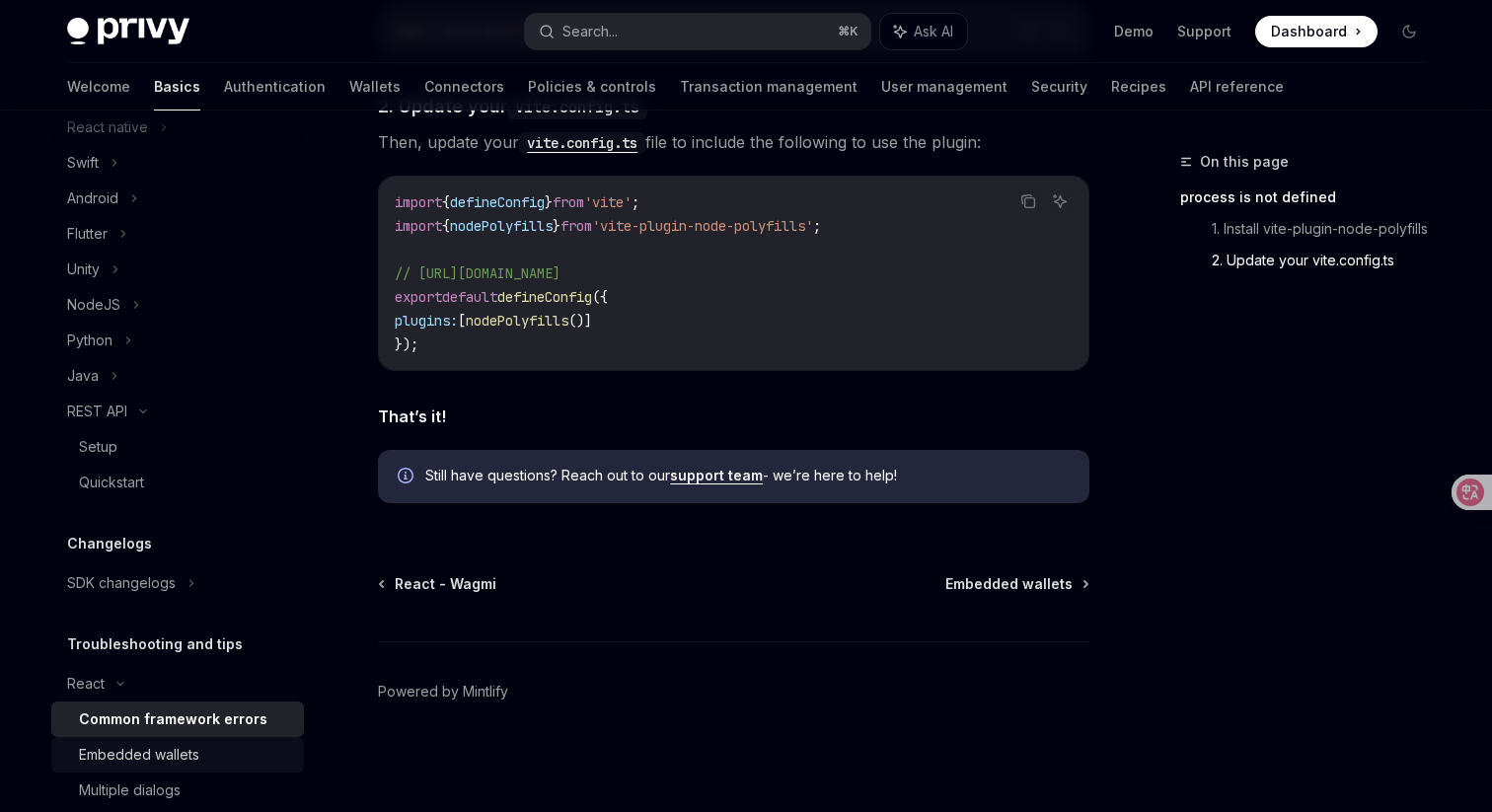
click at [196, 739] on link "Embedded wallets" at bounding box center [178, 754] width 252 height 36
type textarea "*"
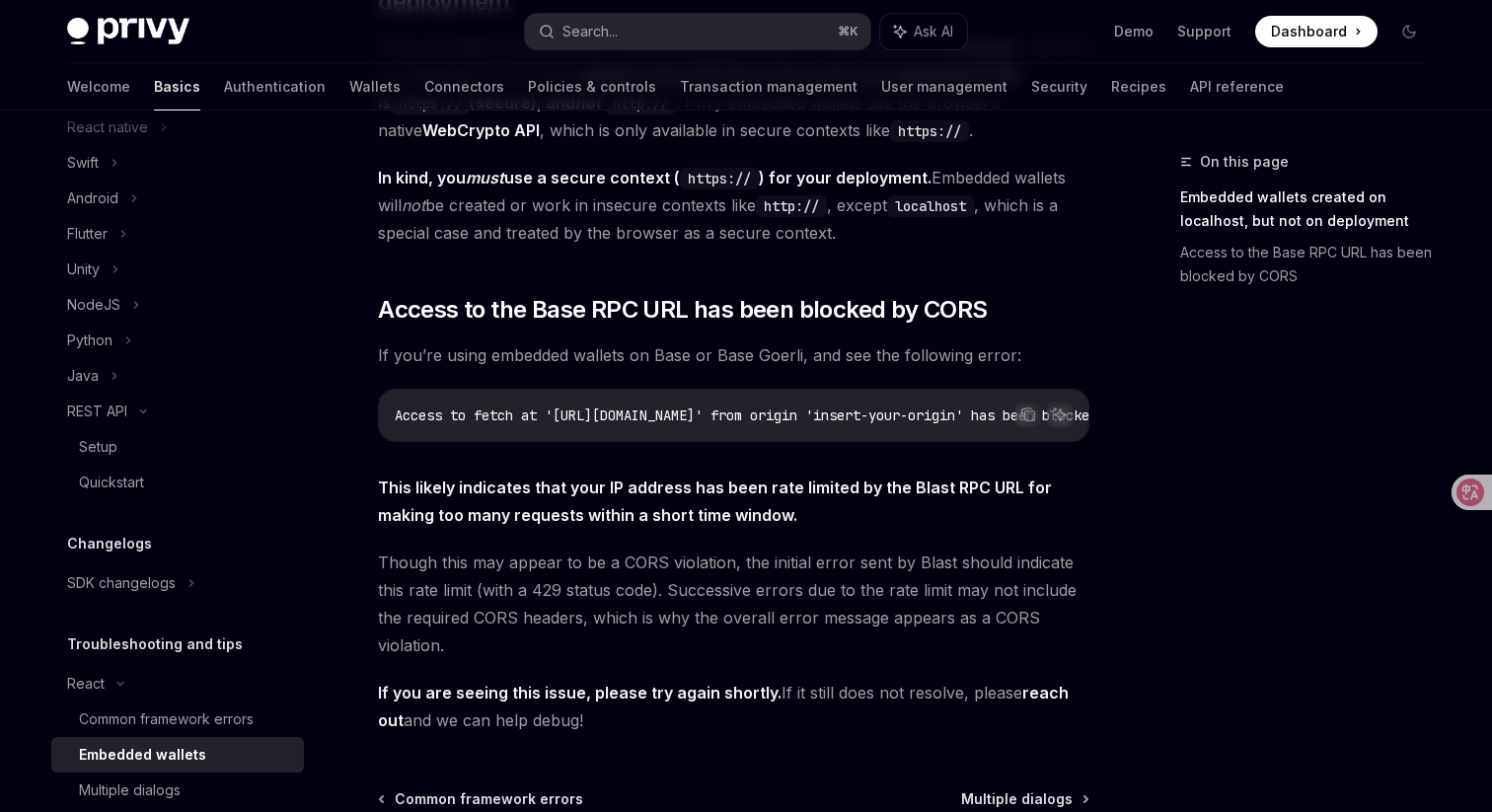
scroll to position [588, 0]
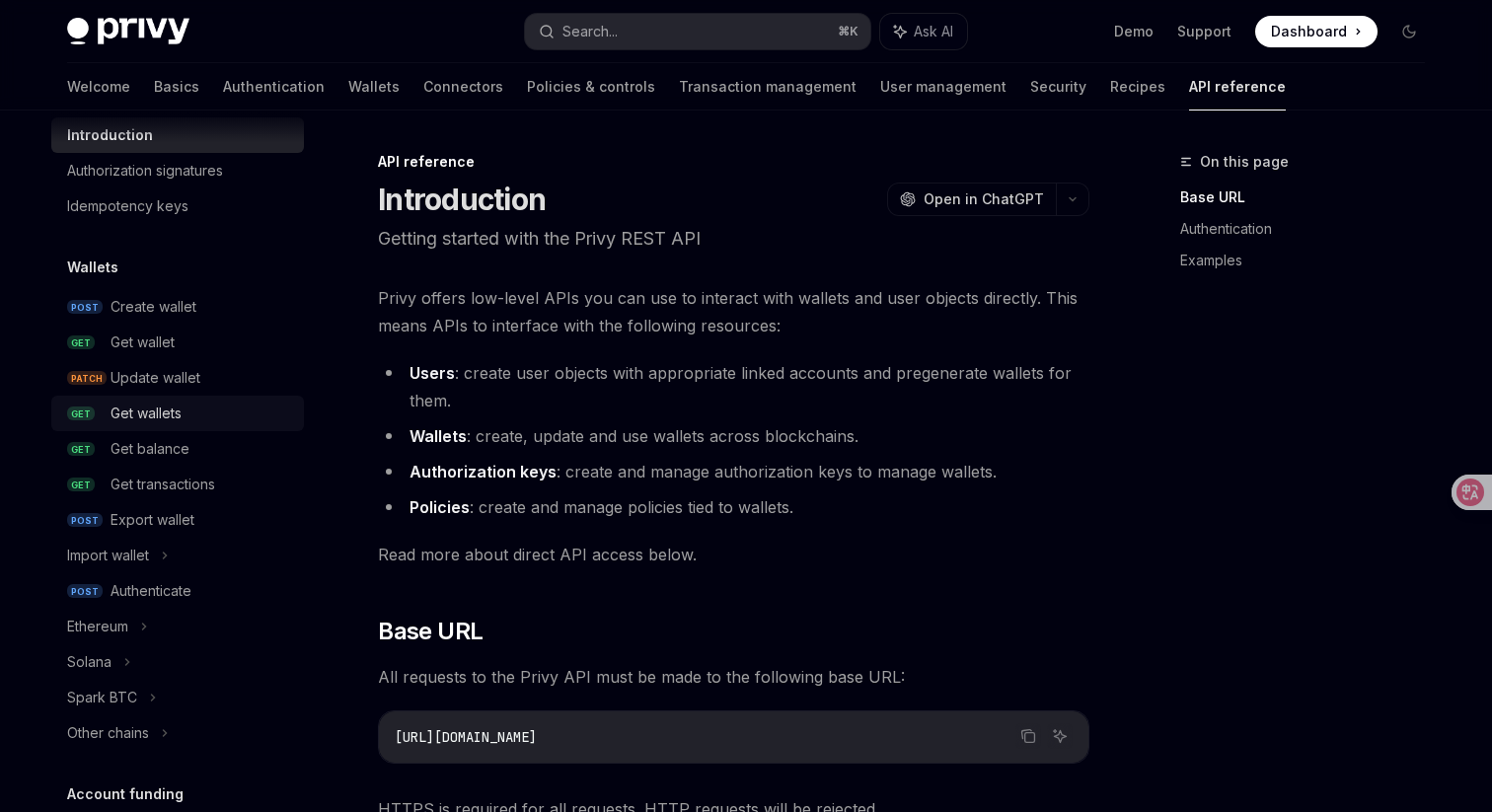
scroll to position [64, 0]
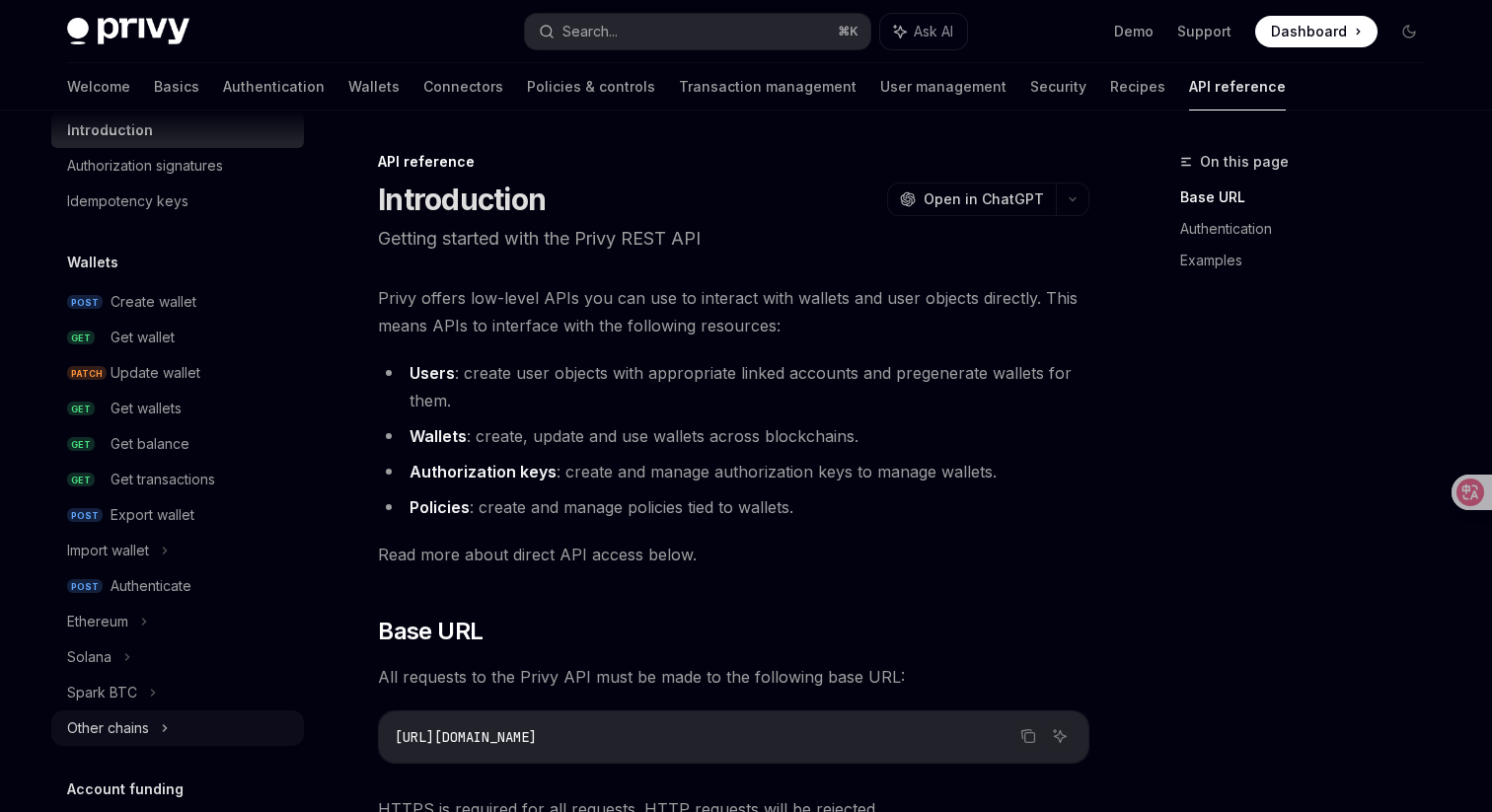
click at [133, 735] on div "Other chains" at bounding box center [108, 729] width 81 height 24
type textarea "*"
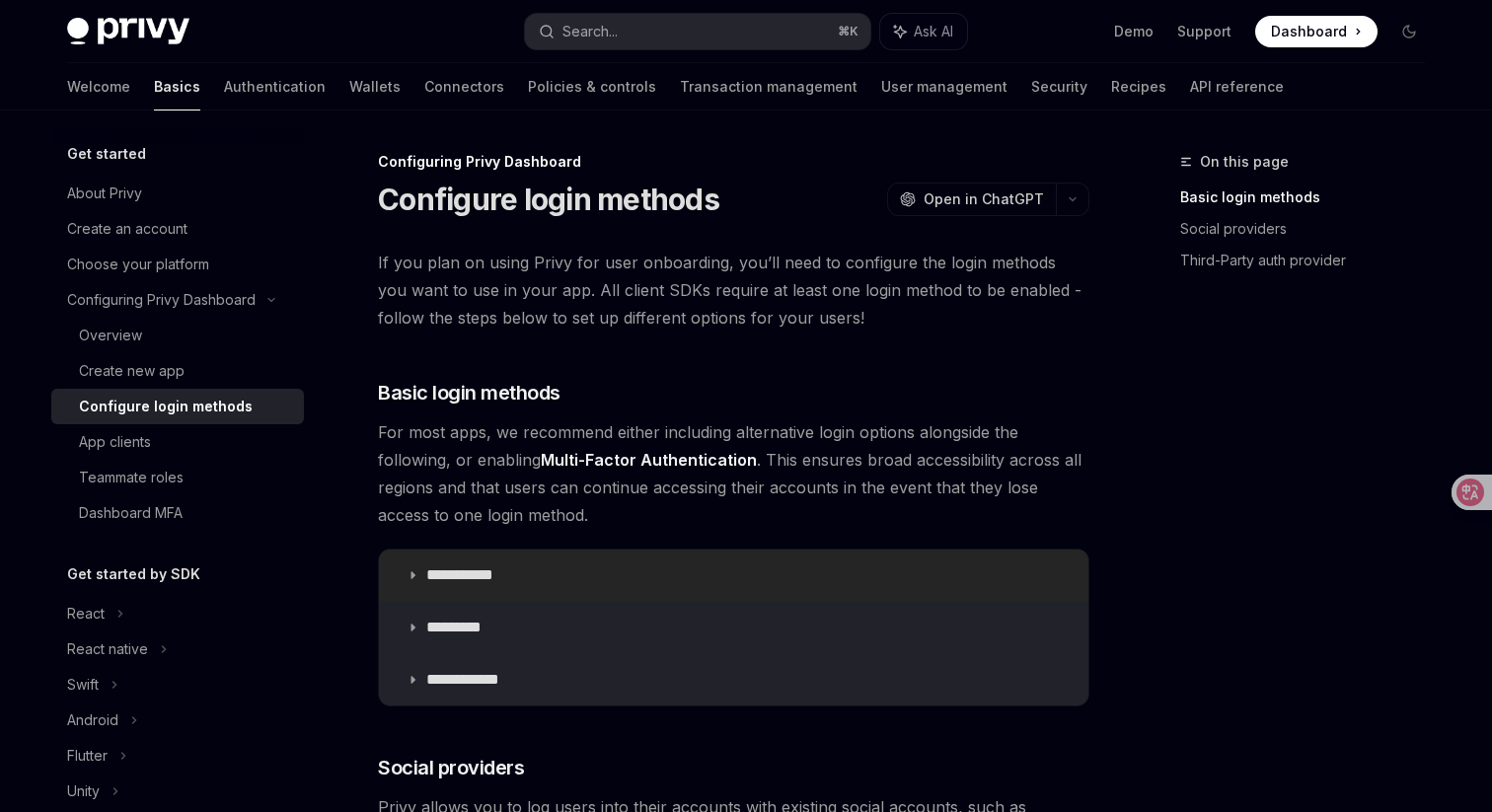
click at [421, 580] on summary "**********" at bounding box center [734, 576] width 710 height 52
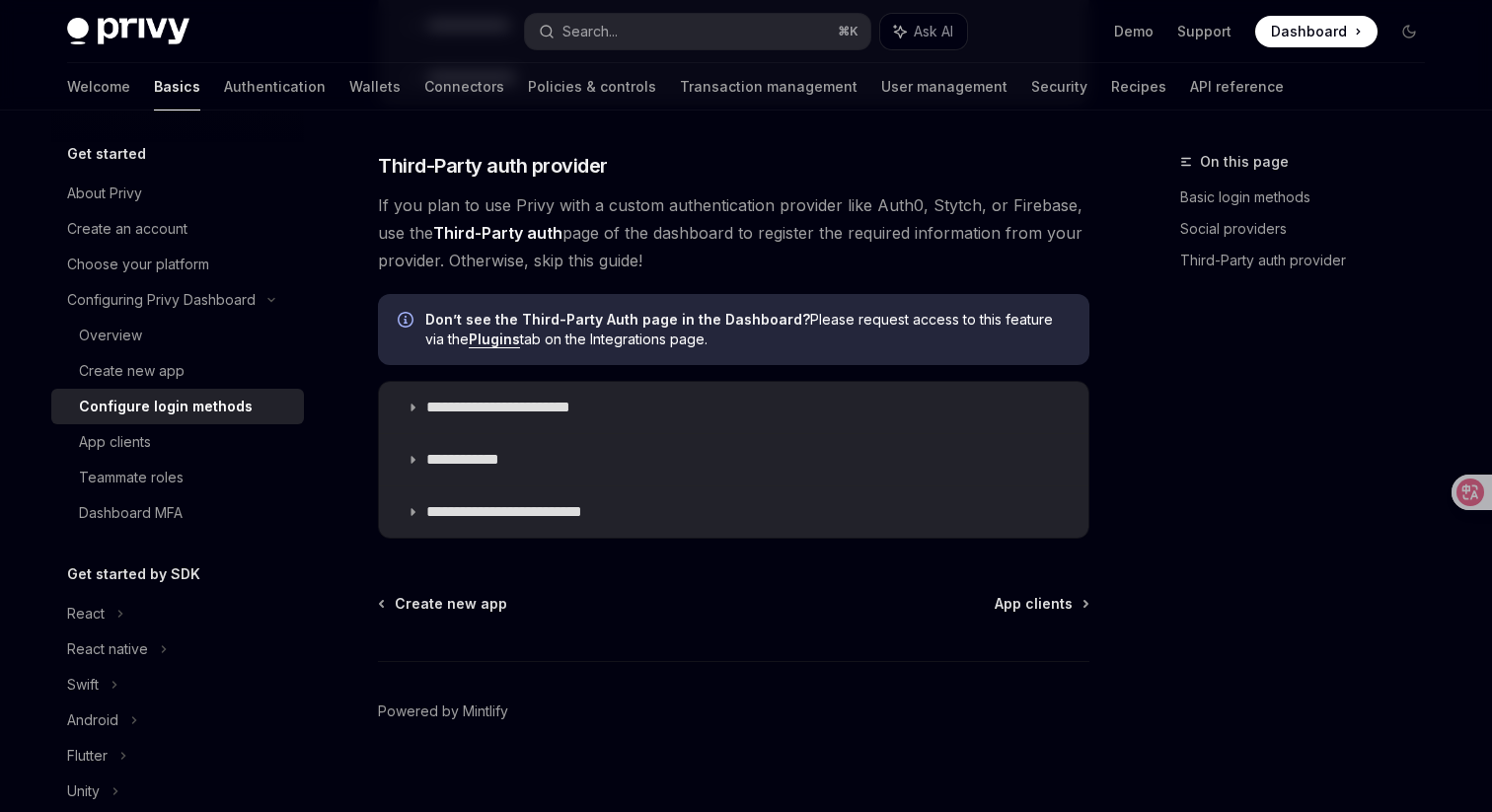
scroll to position [1636, 0]
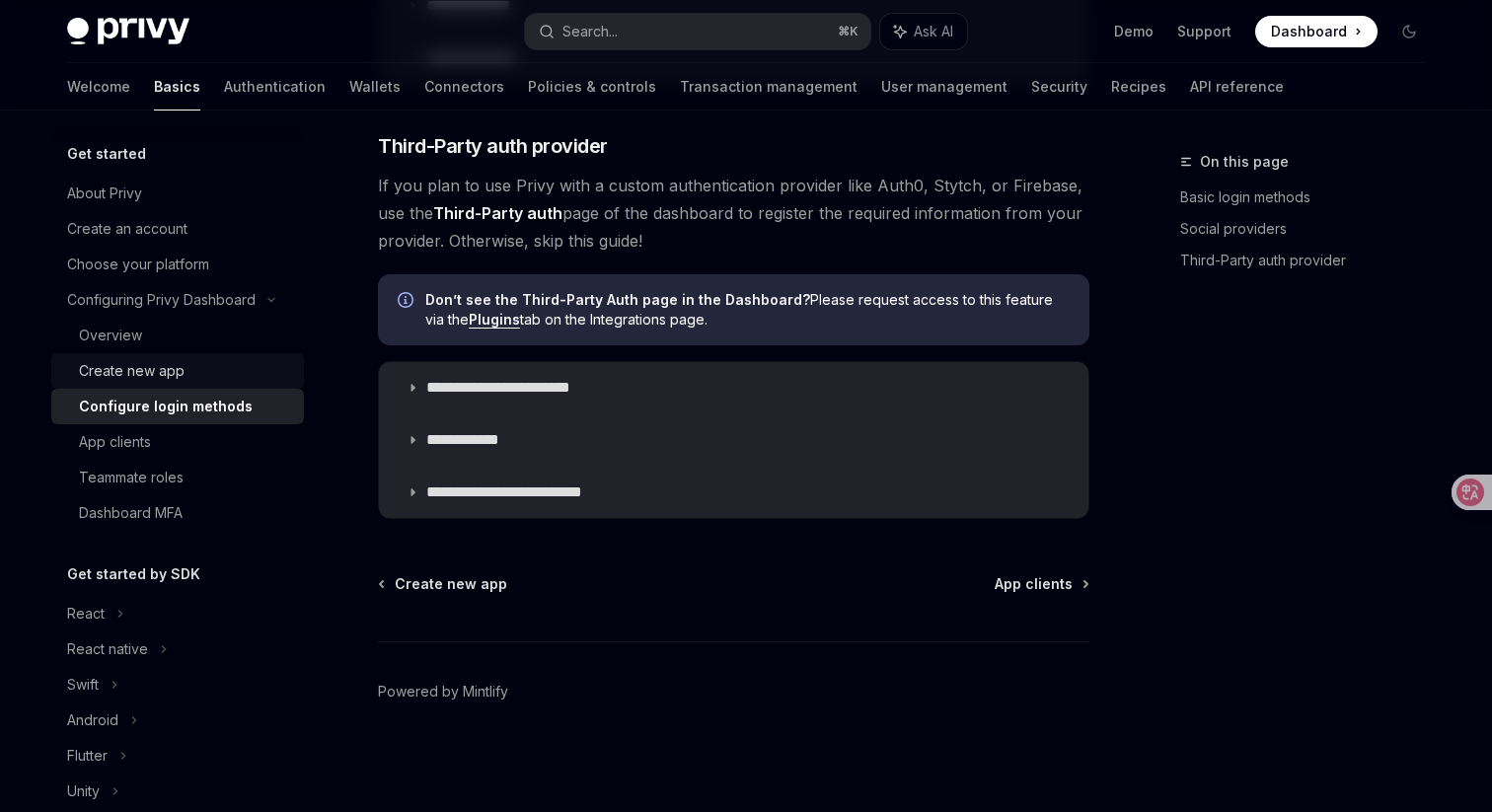
click at [222, 358] on link "Create new app" at bounding box center [178, 371] width 252 height 36
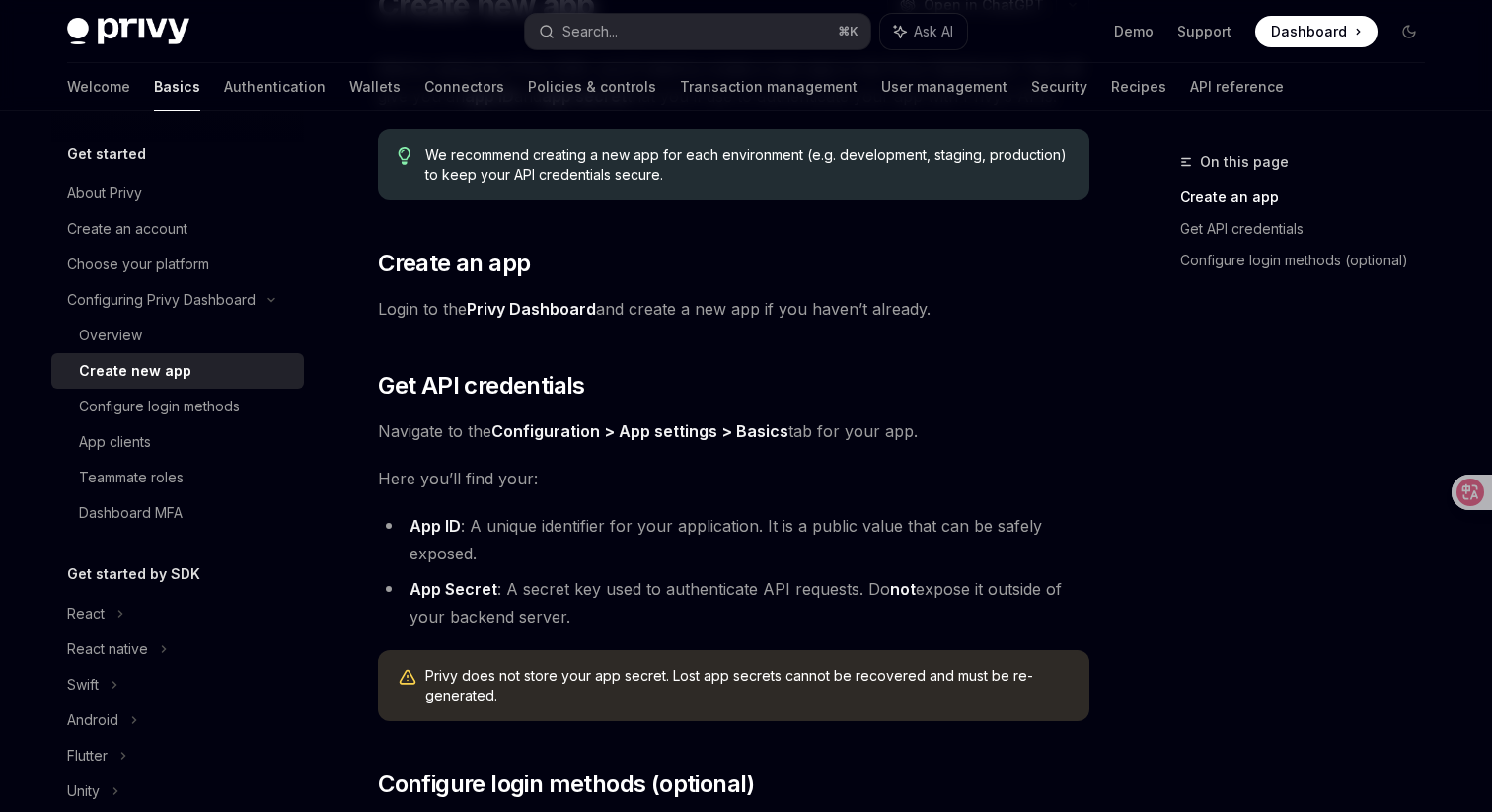
scroll to position [574, 0]
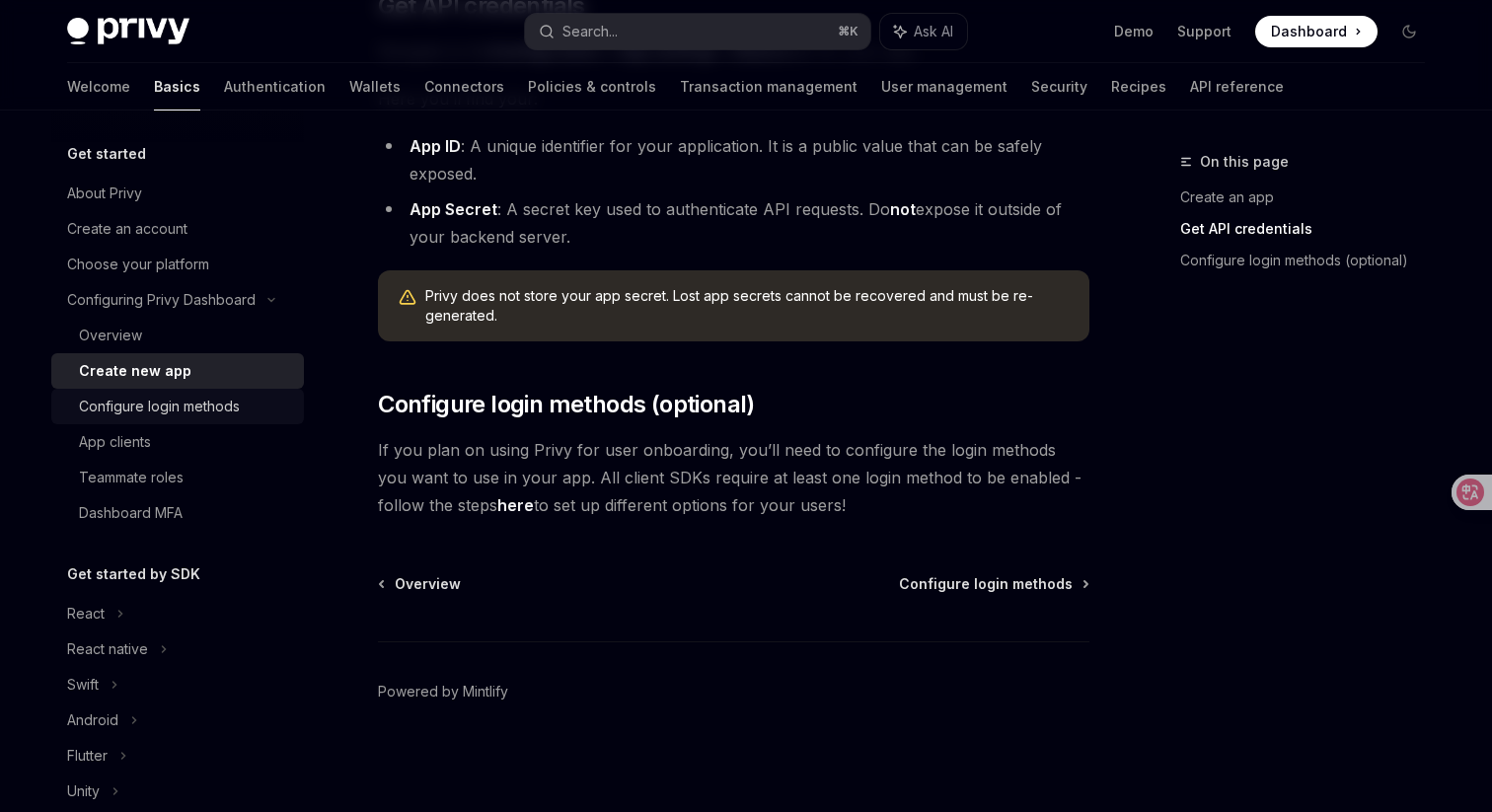
click at [241, 395] on div "Configure login methods" at bounding box center [186, 407] width 213 height 24
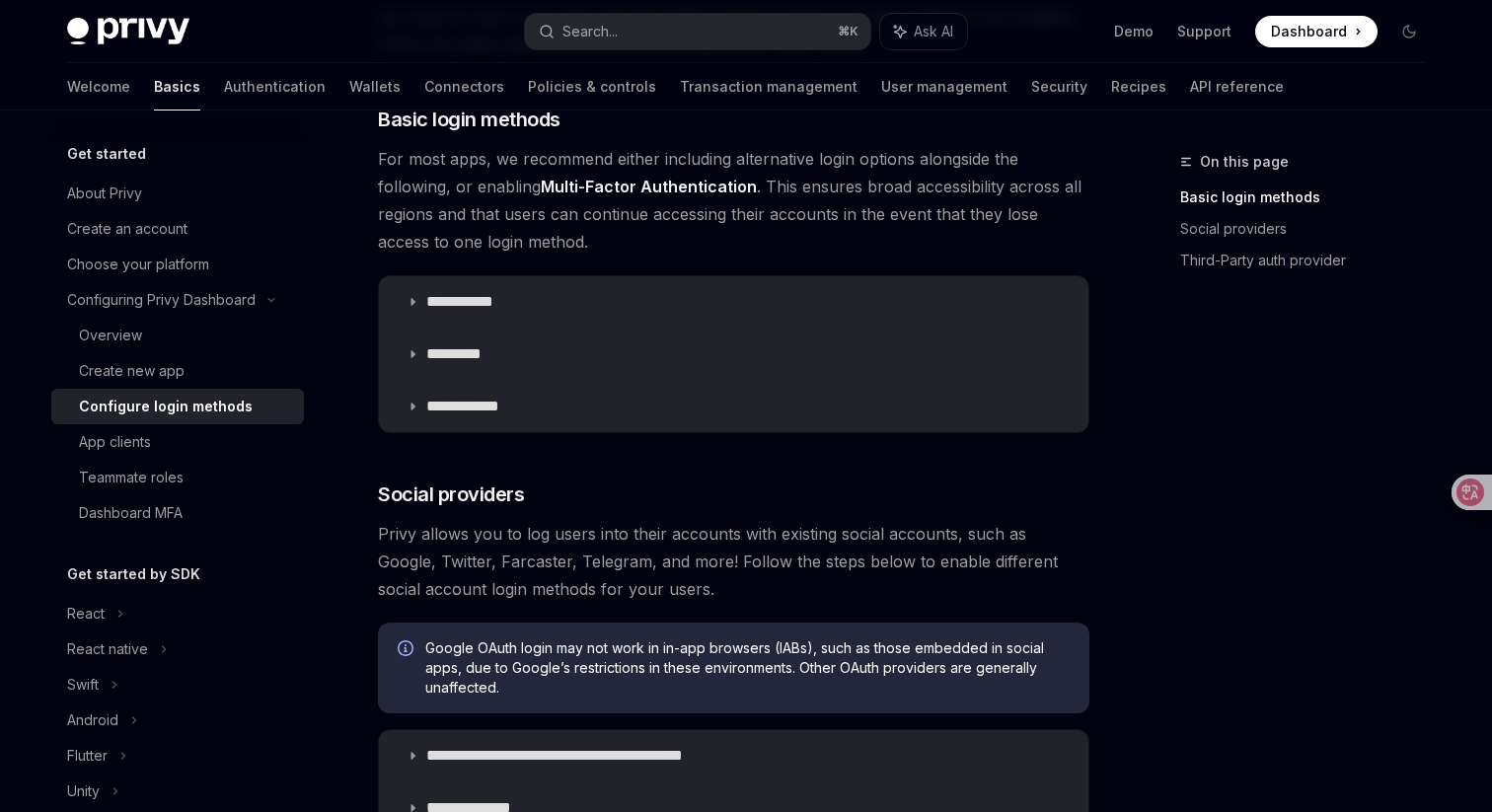
scroll to position [271, 0]
click at [473, 422] on summary "**********" at bounding box center [734, 409] width 710 height 52
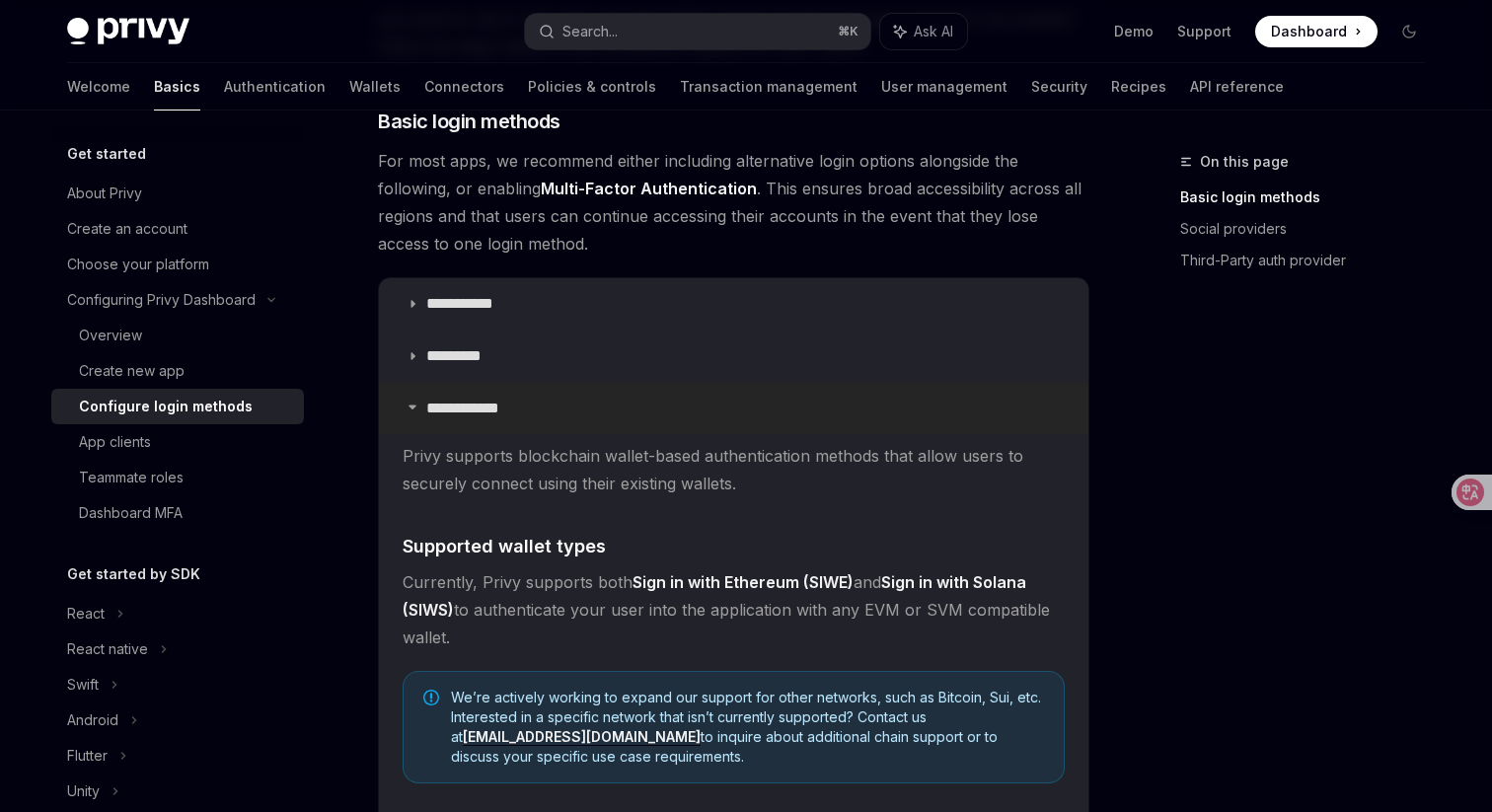
click at [473, 422] on summary "**********" at bounding box center [734, 409] width 710 height 52
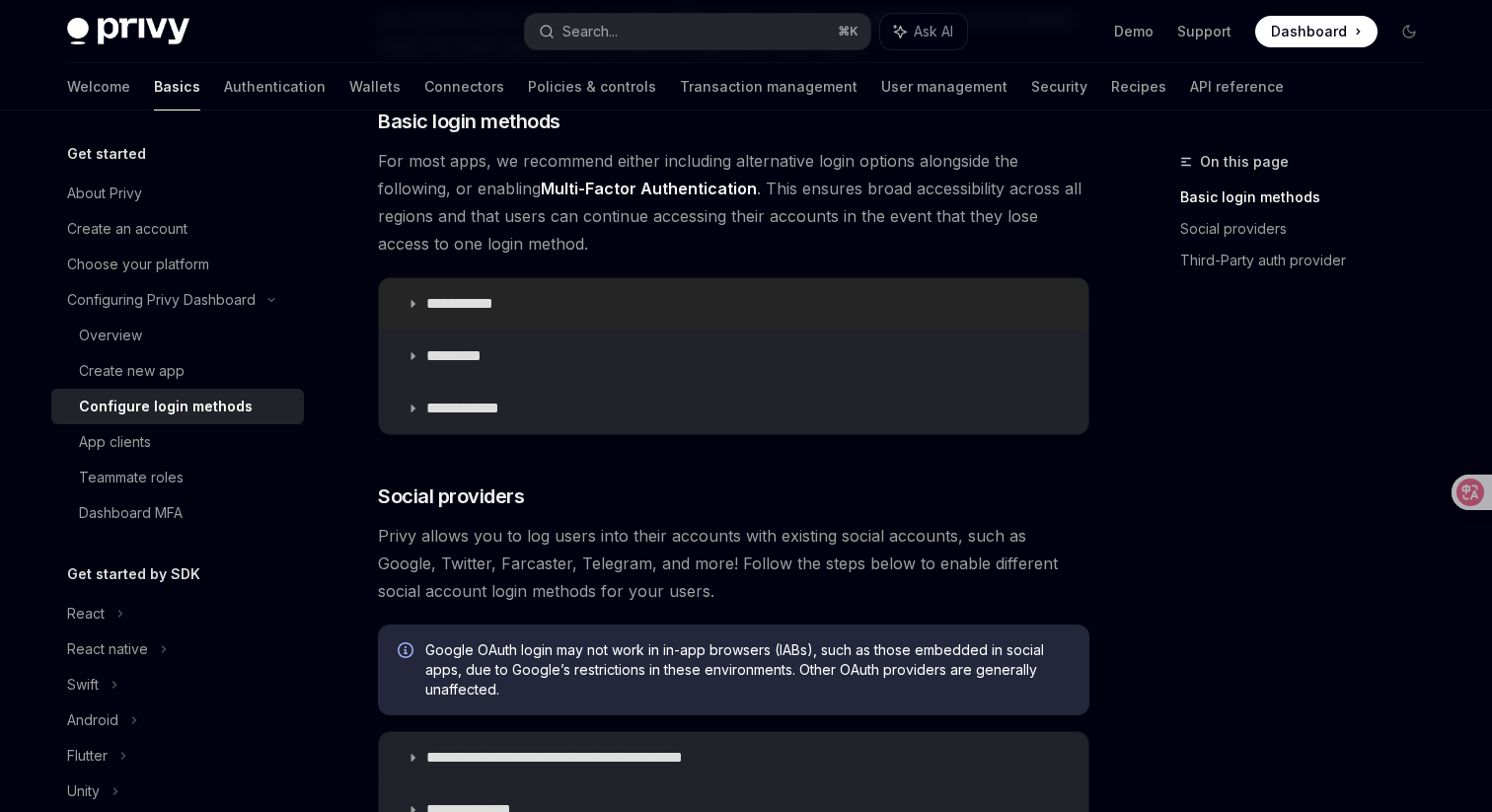
click at [473, 292] on summary "**********" at bounding box center [734, 304] width 710 height 52
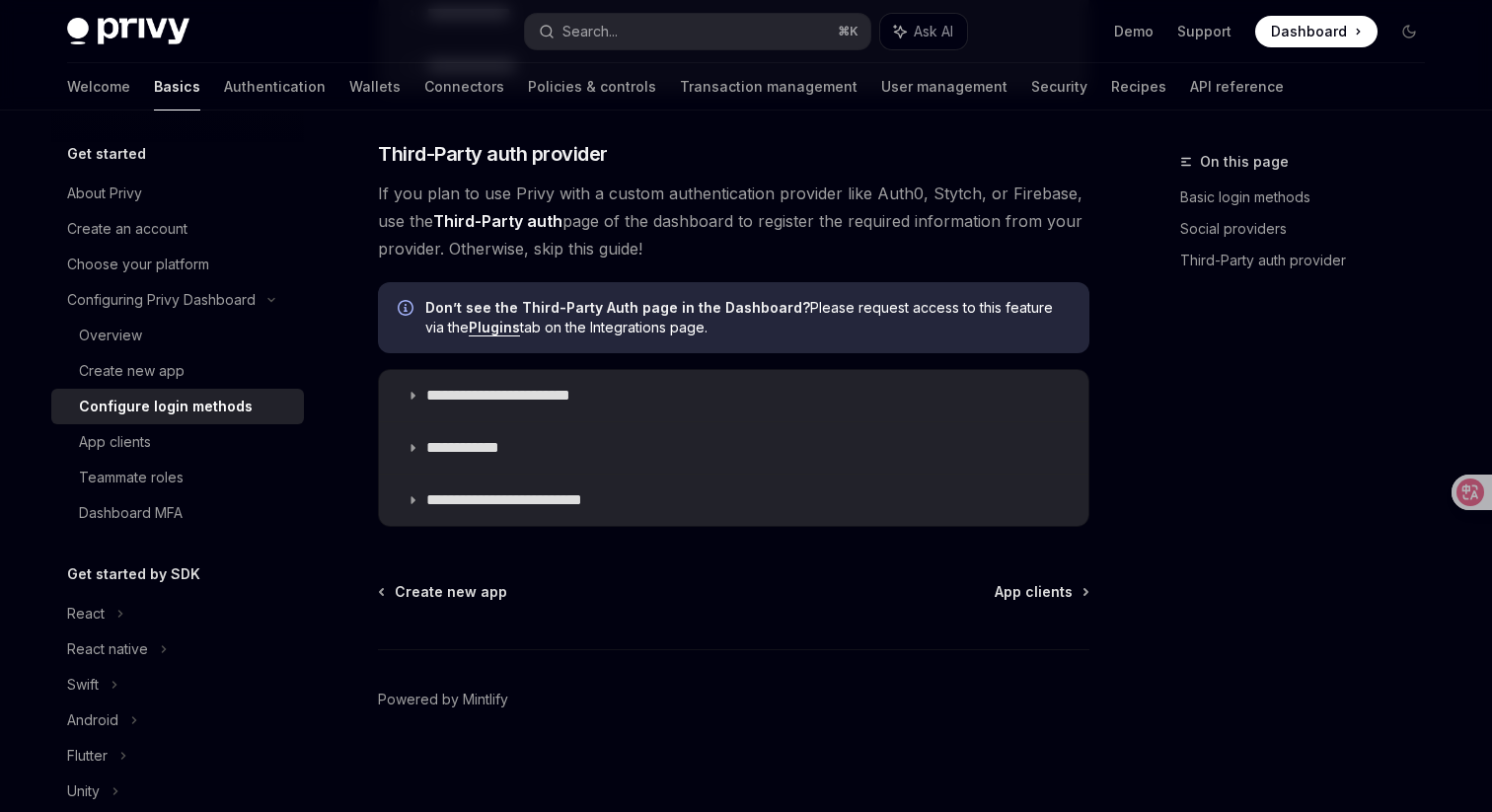
scroll to position [1636, 0]
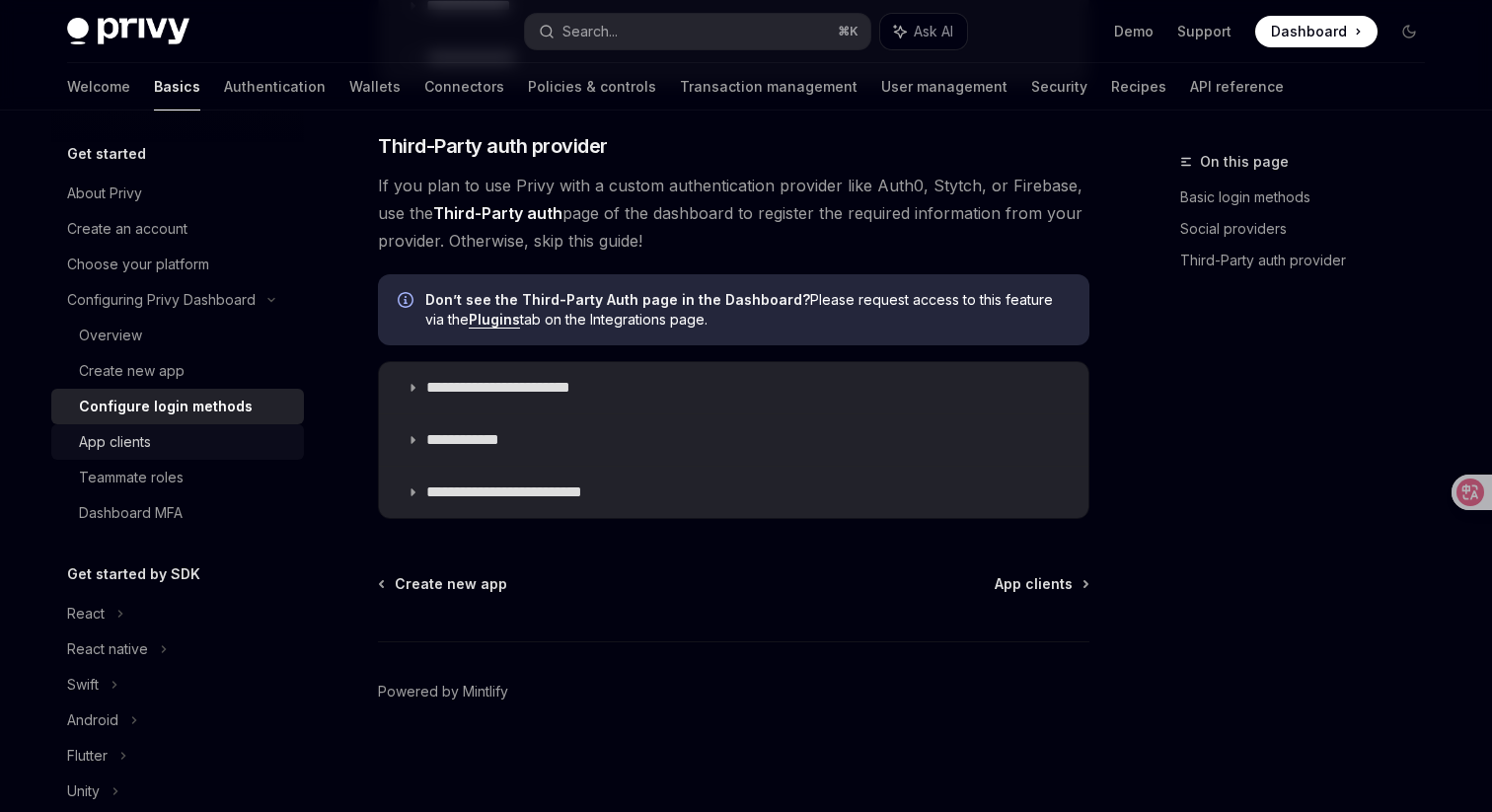
click at [206, 431] on div "App clients" at bounding box center [186, 442] width 213 height 24
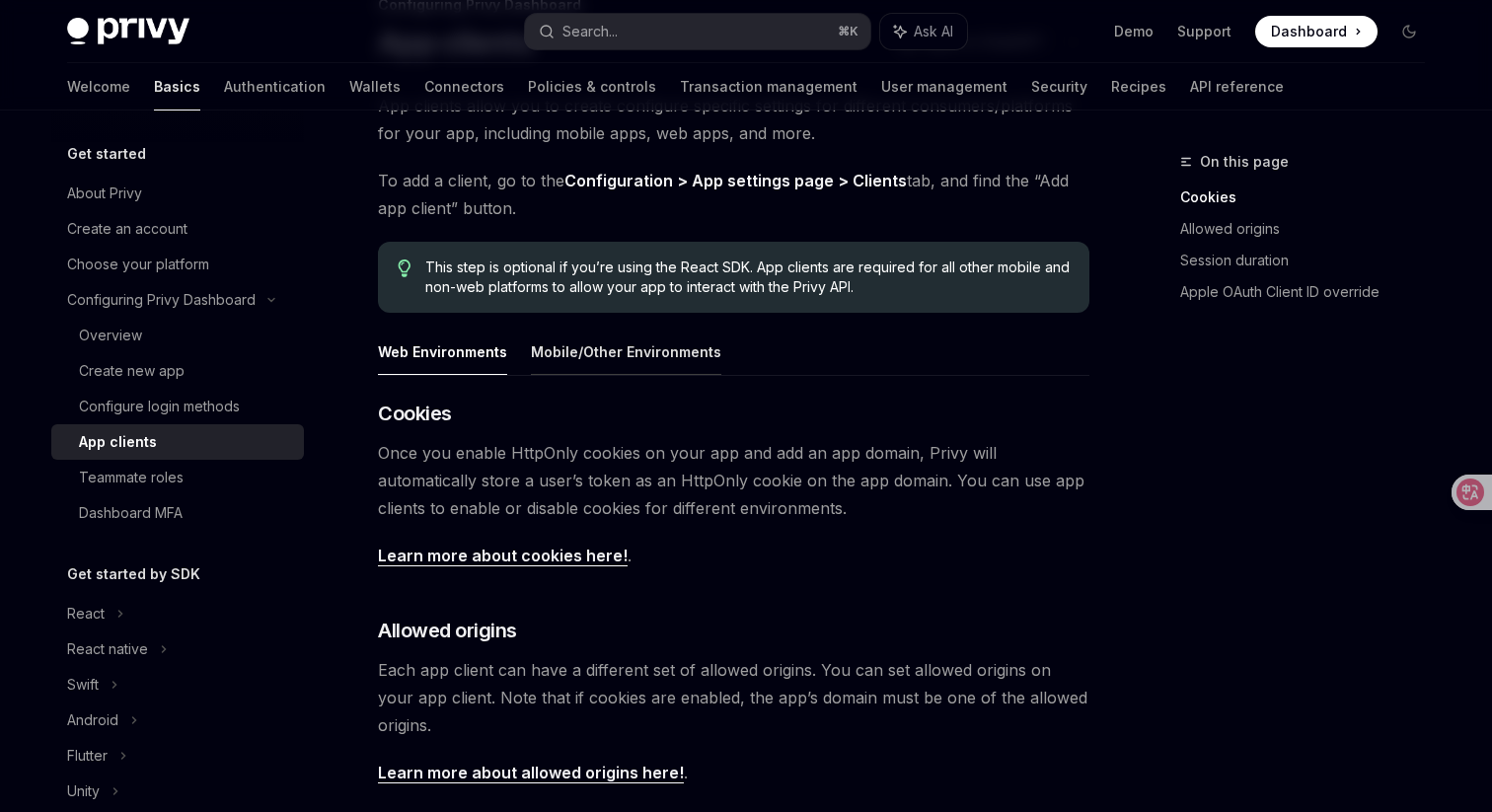
scroll to position [63, 0]
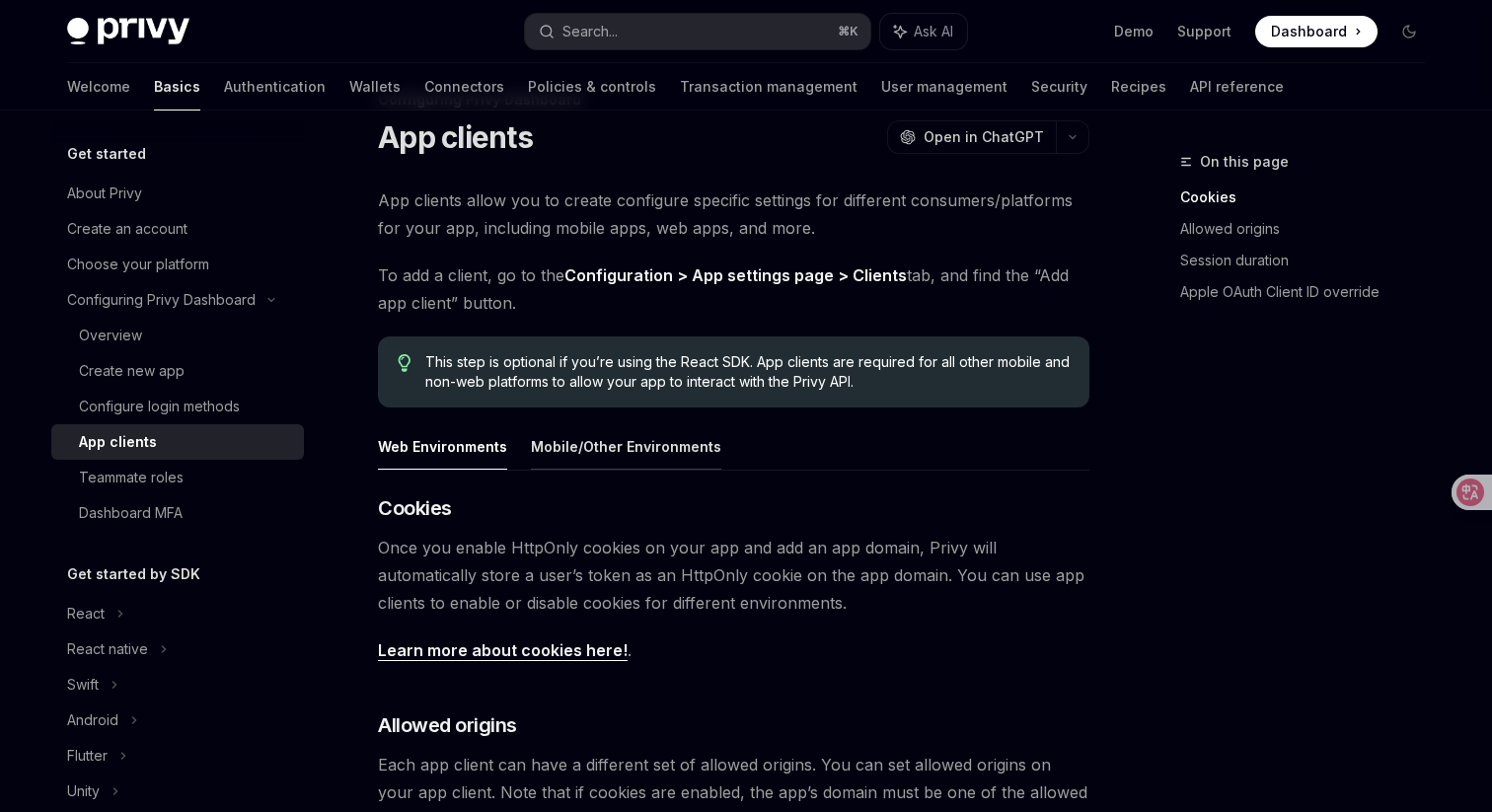
click at [619, 445] on button "Mobile/Other Environments" at bounding box center [626, 446] width 191 height 47
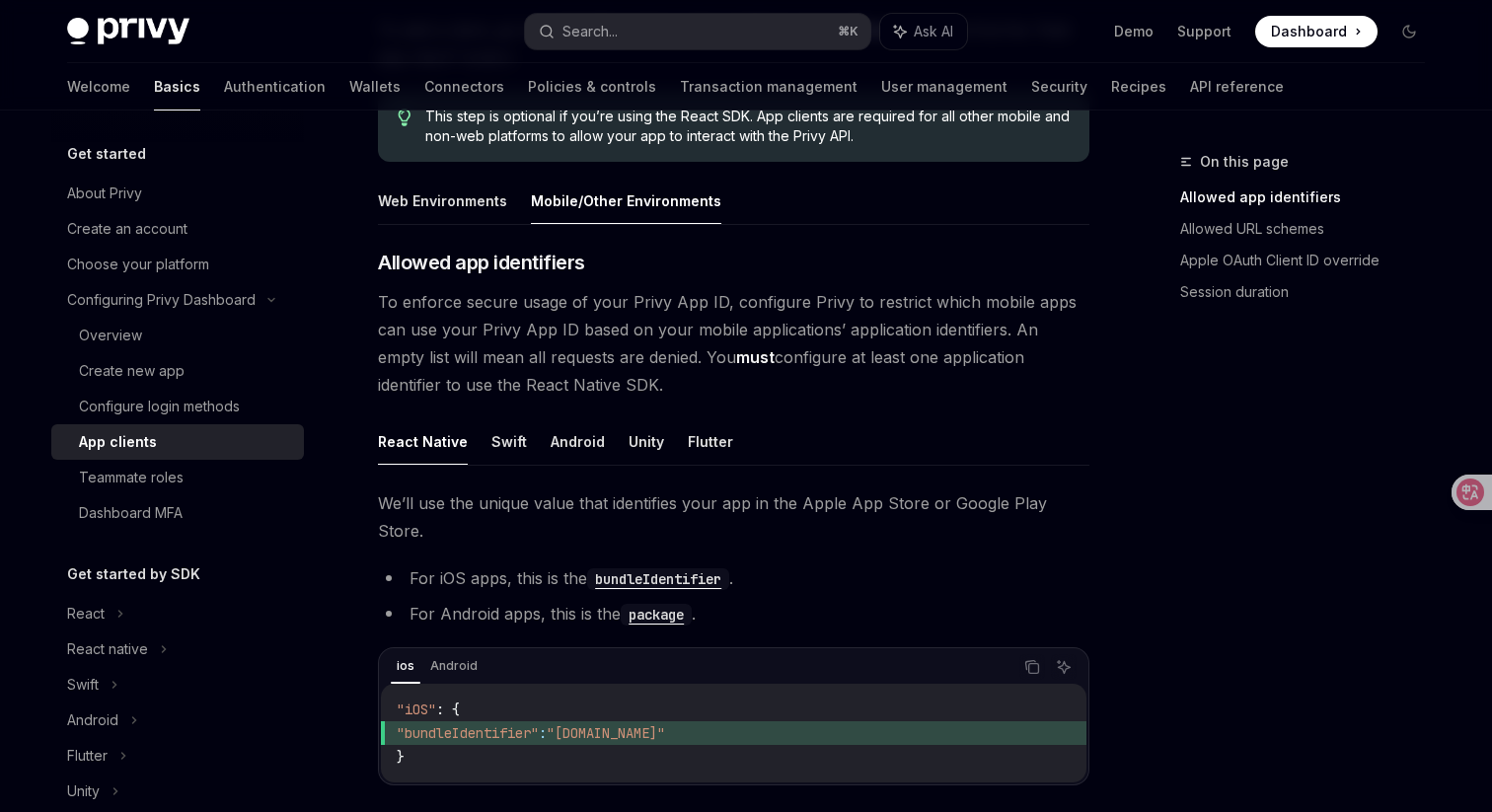
scroll to position [314, 0]
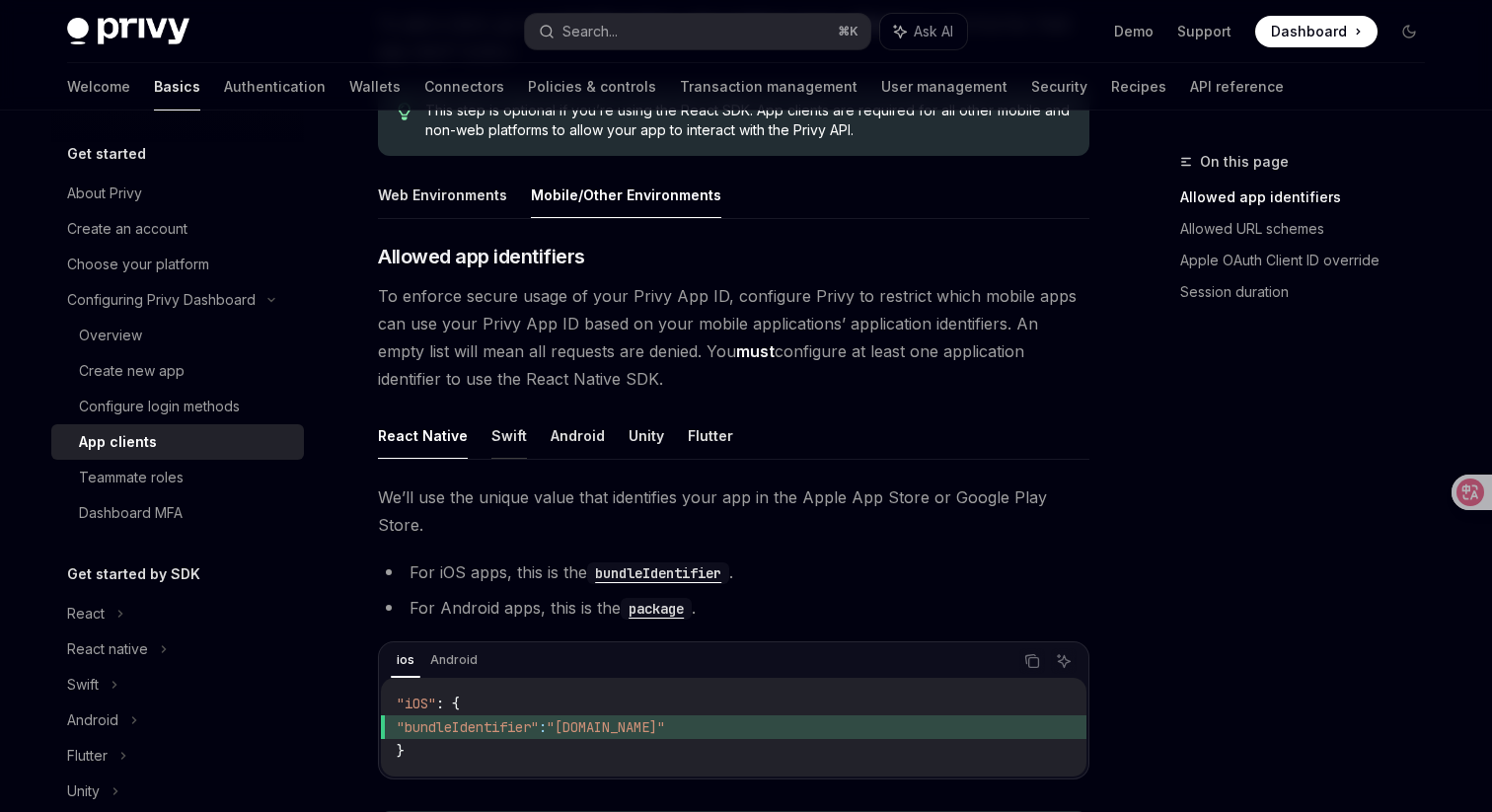
click at [499, 448] on button "Swift" at bounding box center [509, 435] width 36 height 47
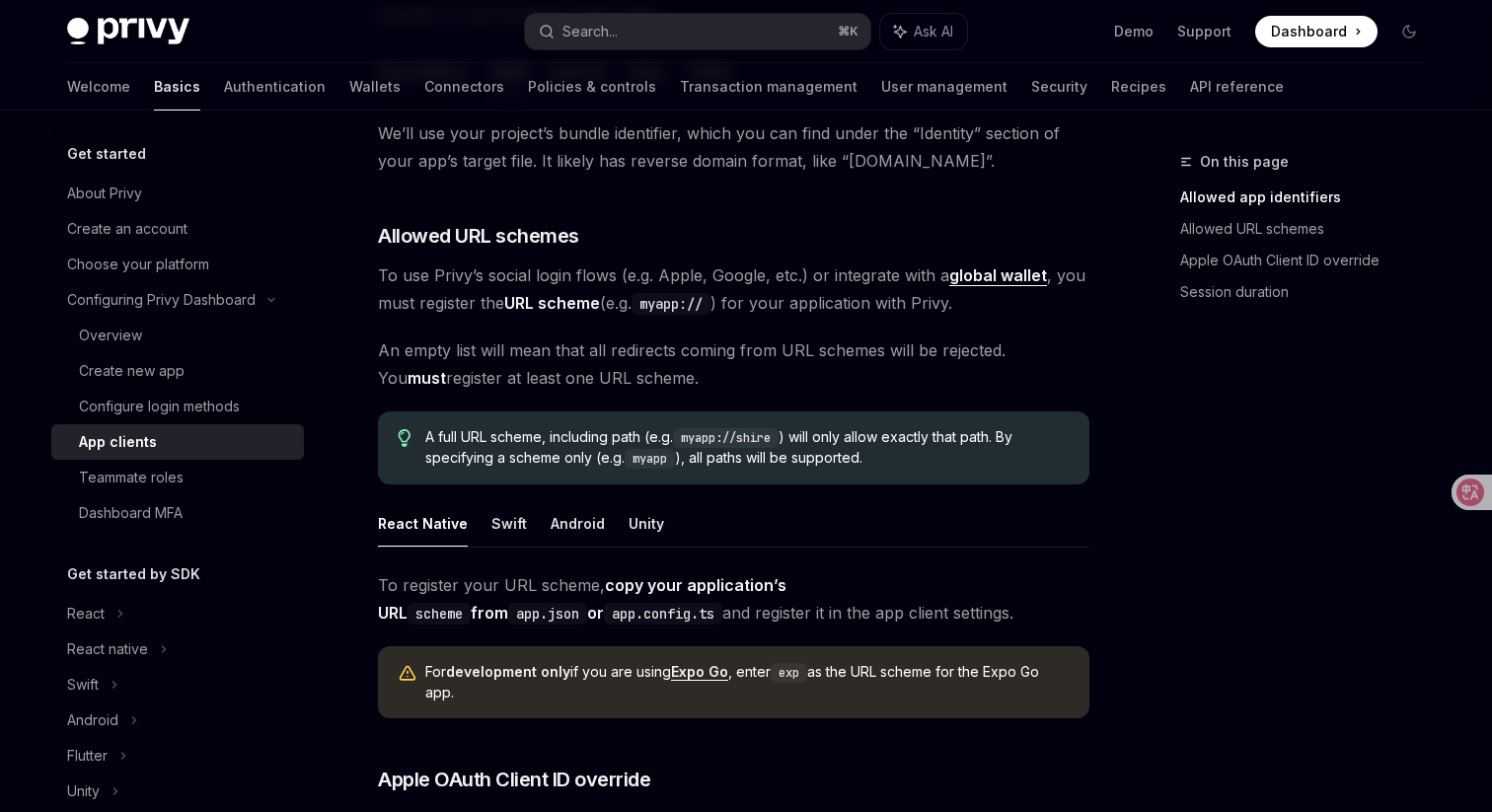
scroll to position [500, 0]
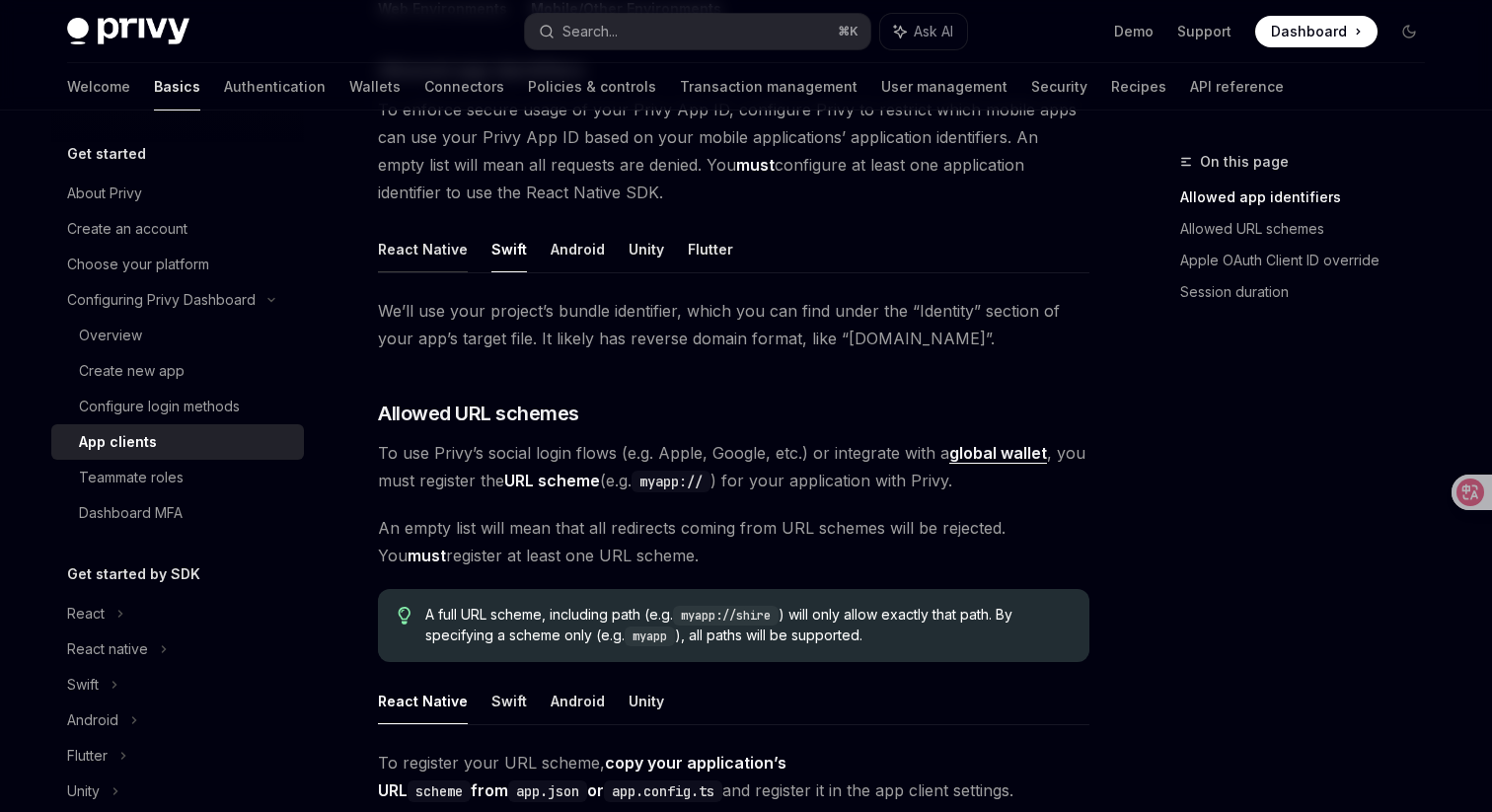
click at [405, 264] on button "React Native" at bounding box center [423, 249] width 89 height 47
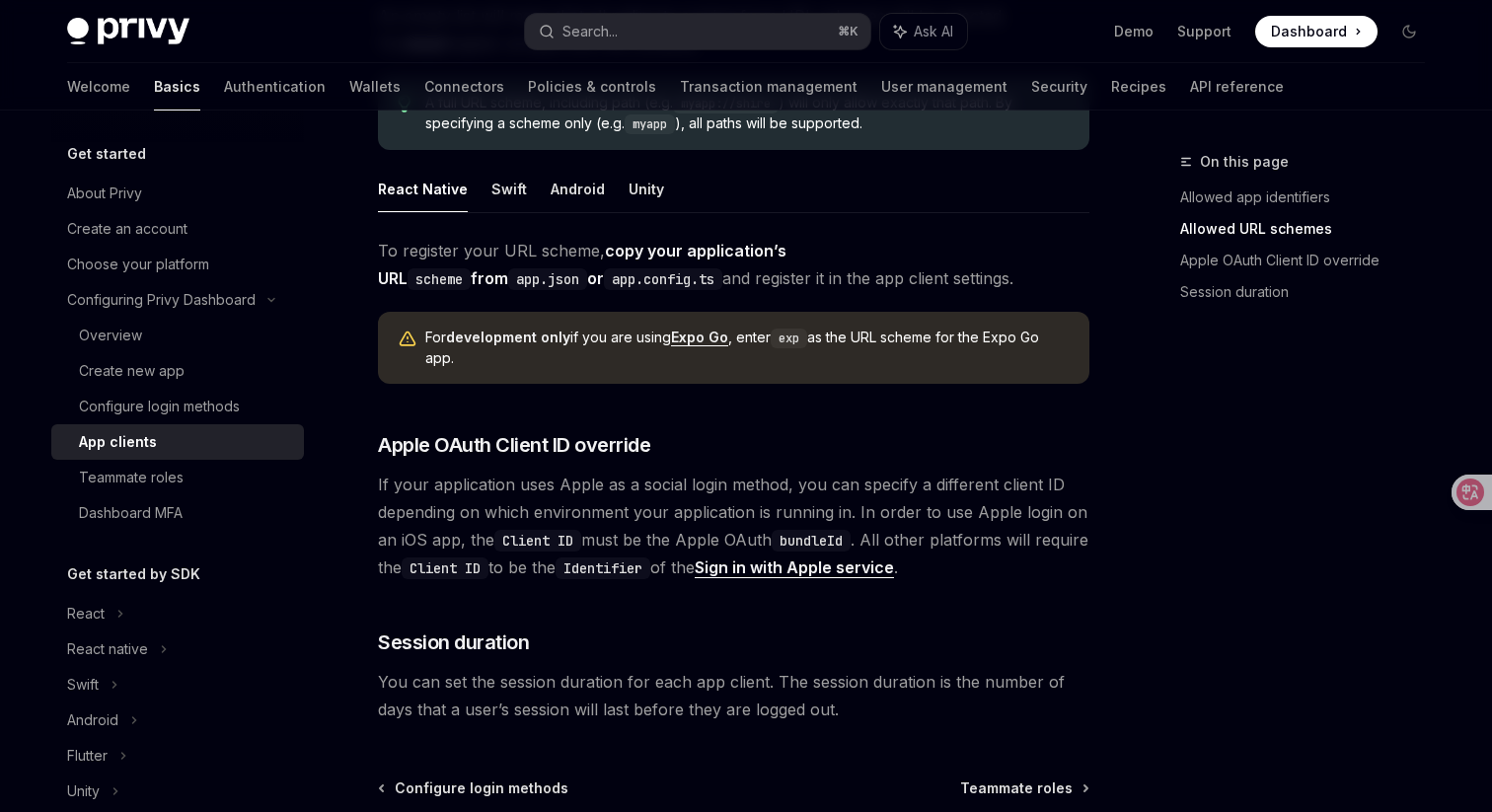
scroll to position [1528, 0]
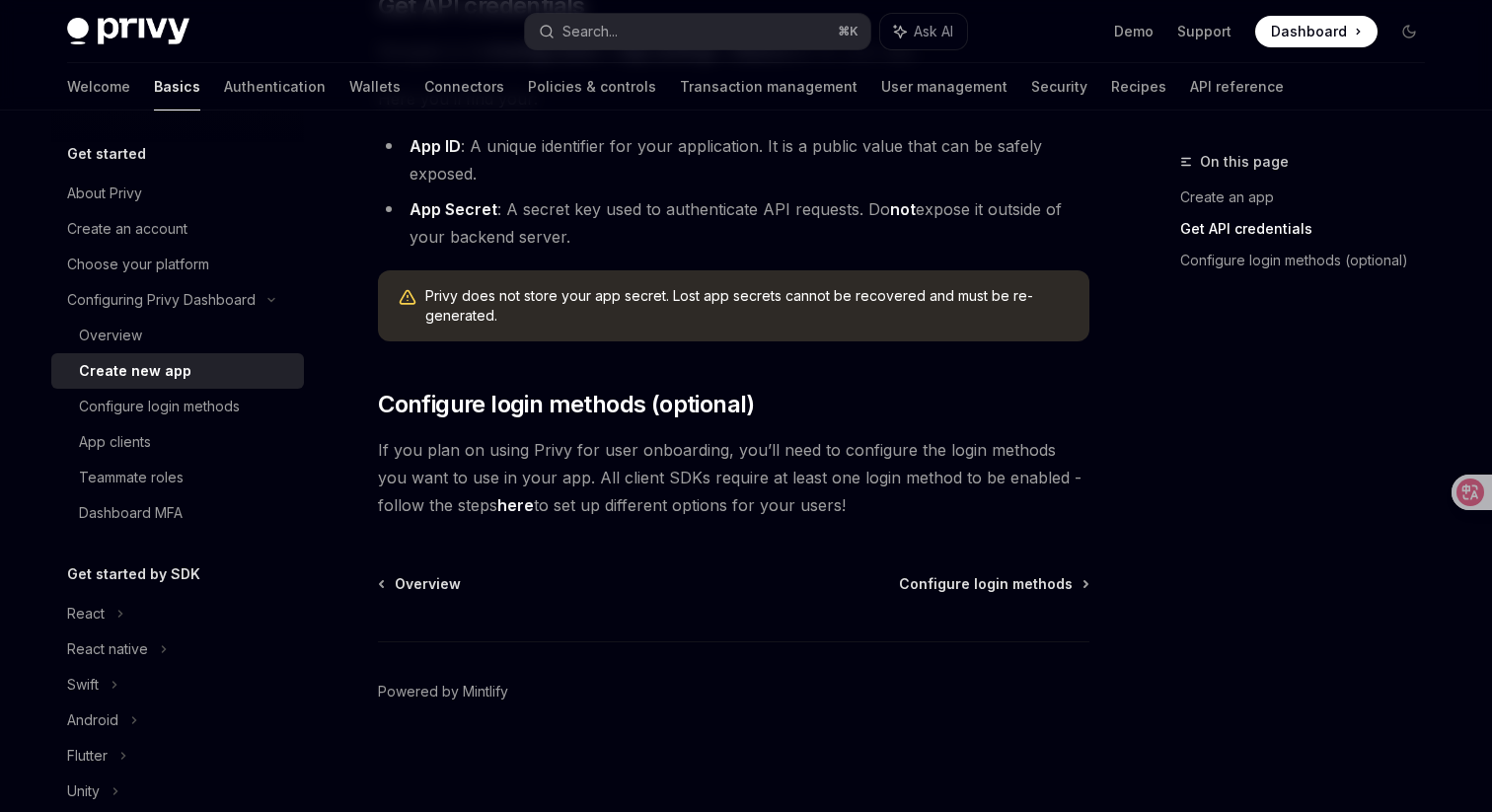
type textarea "*"
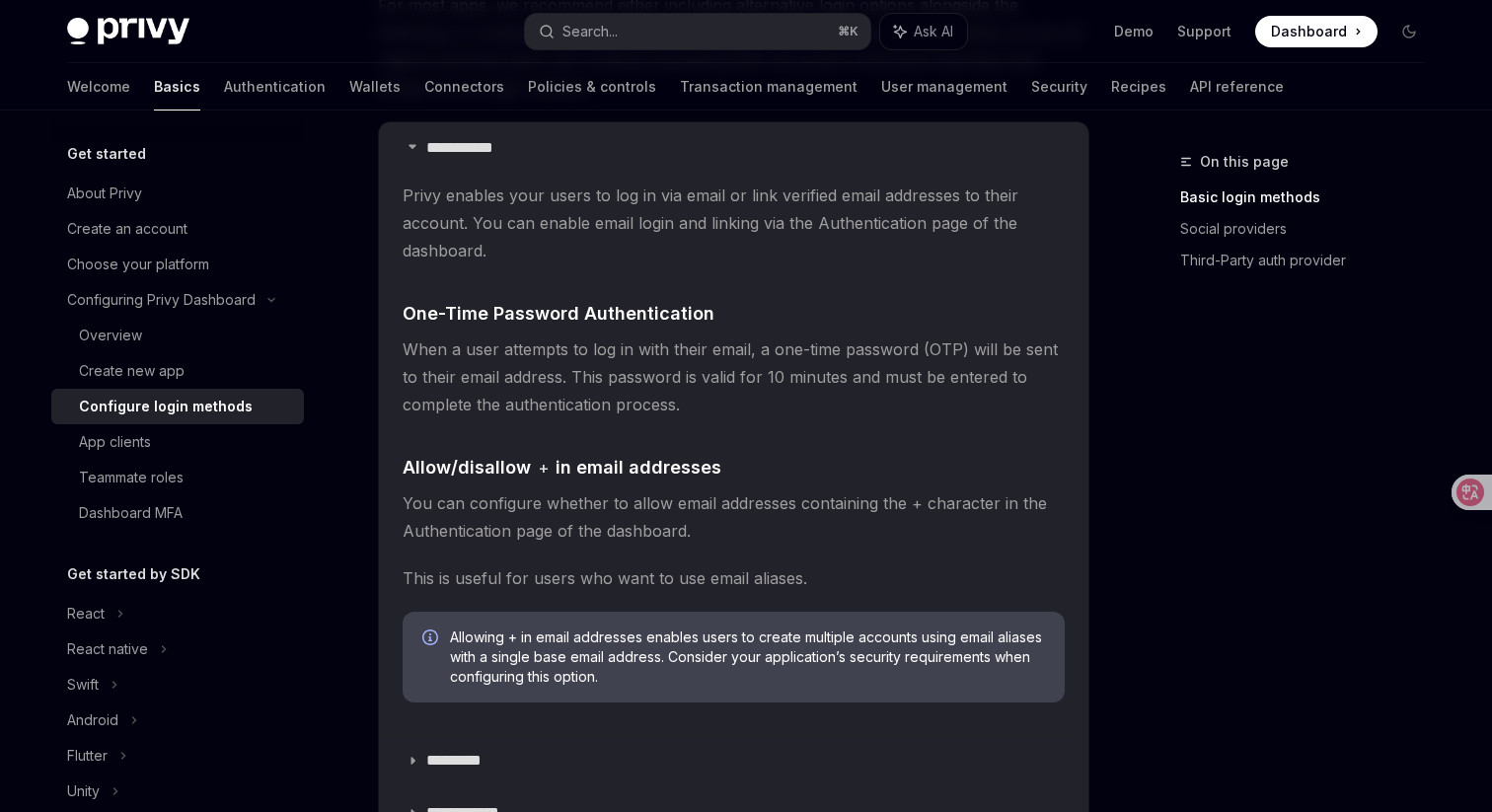
scroll to position [423, 0]
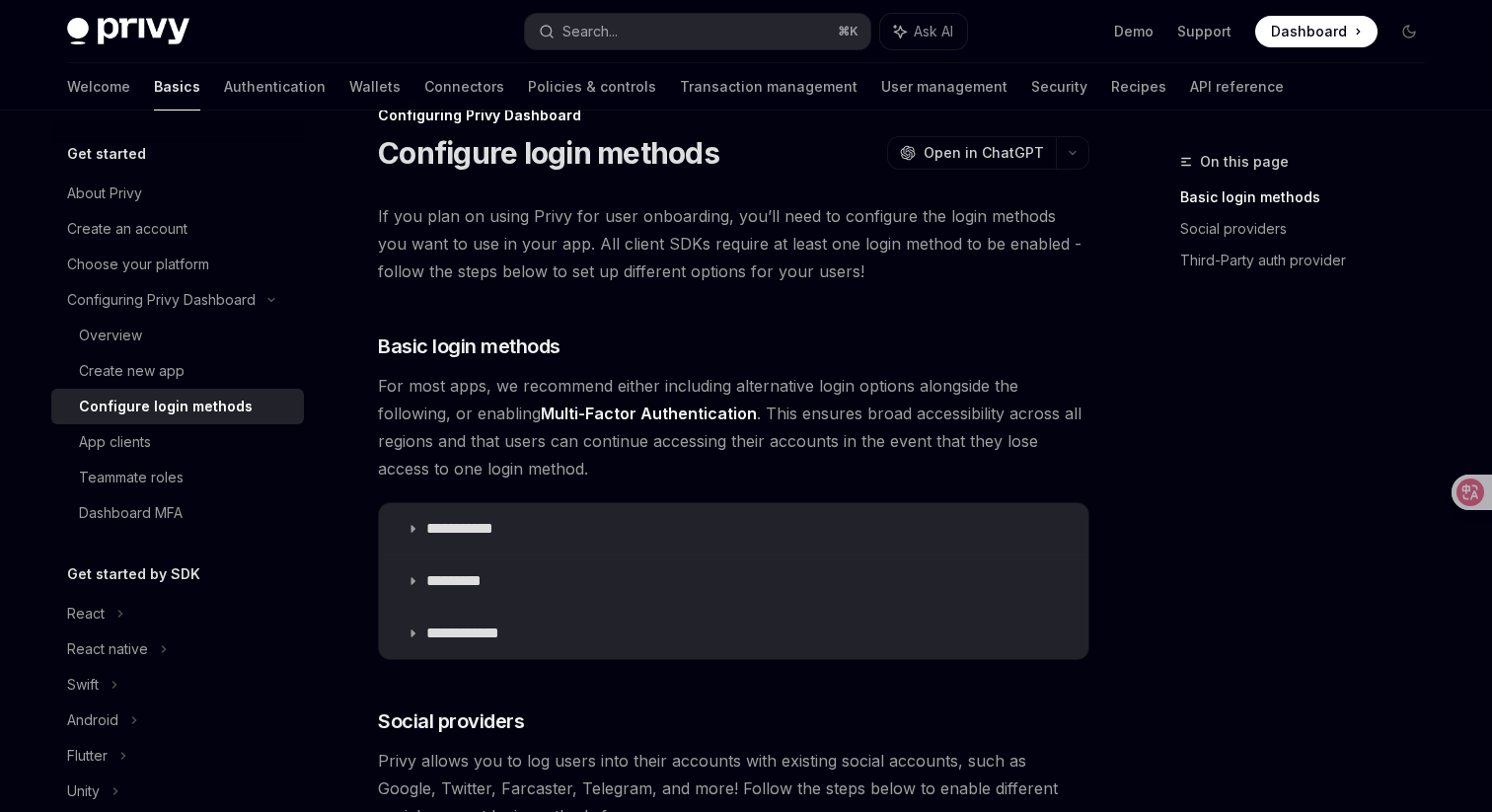
scroll to position [66, 0]
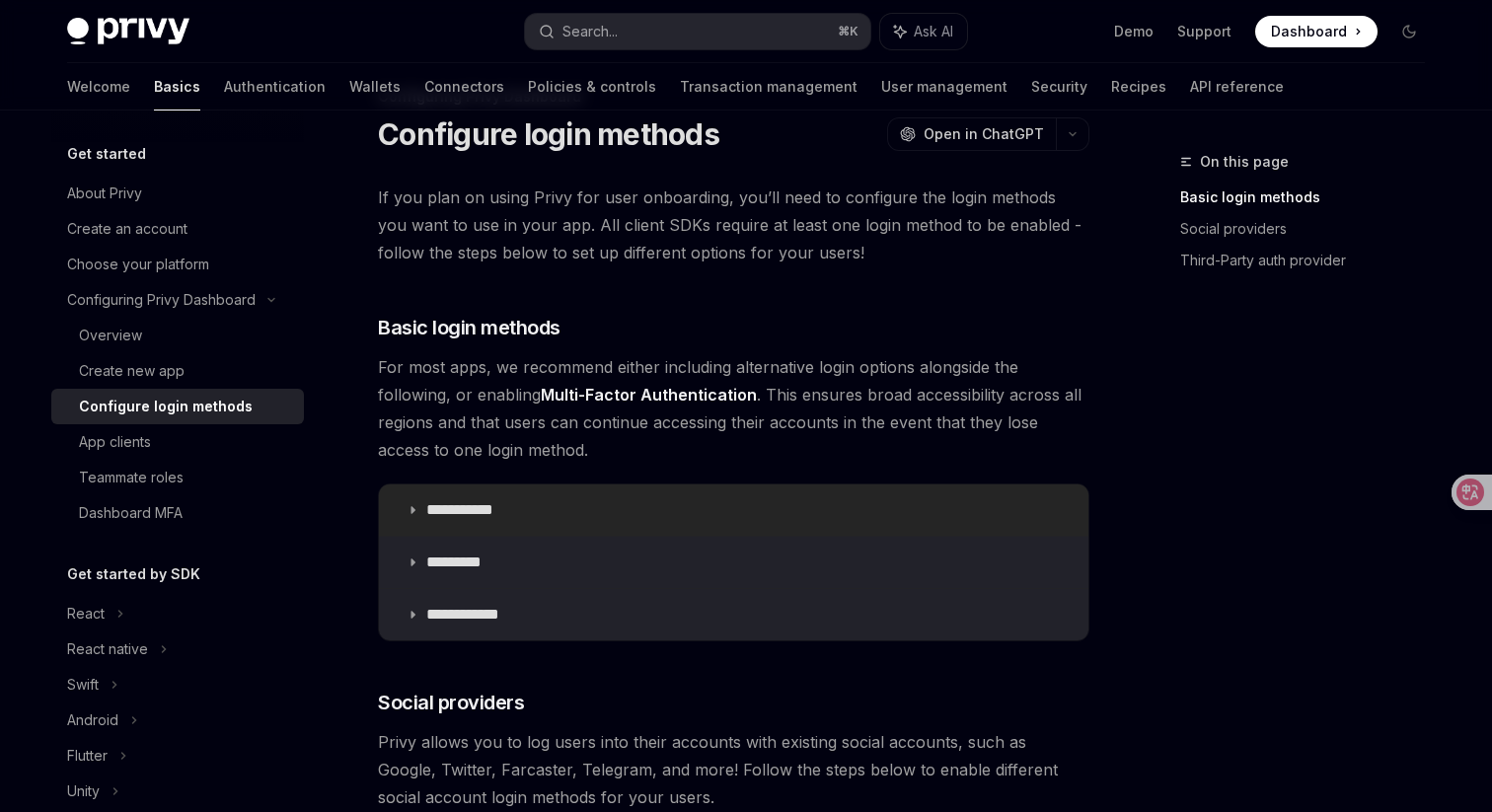
click at [473, 498] on summary "**********" at bounding box center [734, 510] width 710 height 52
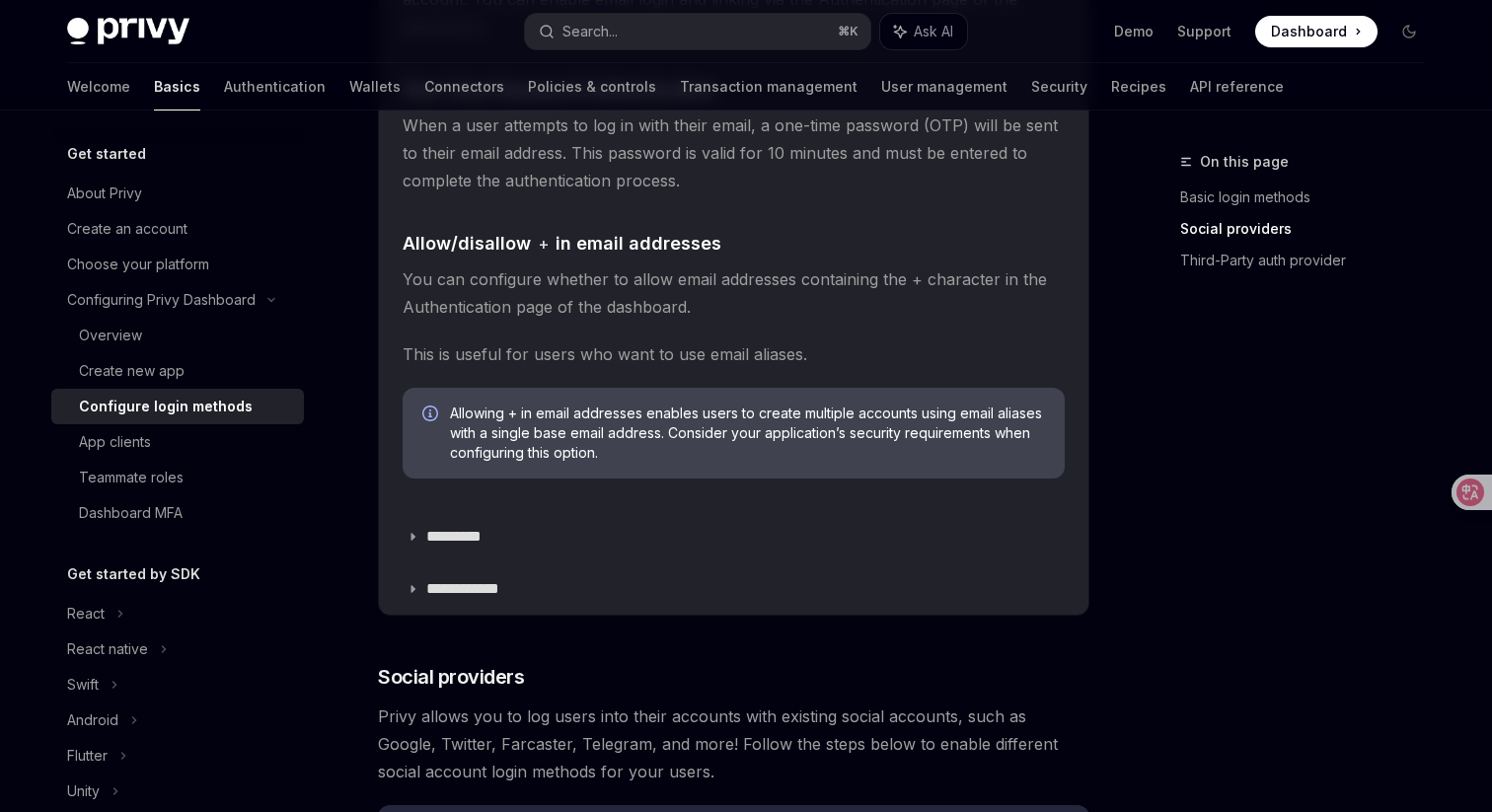
scroll to position [940, 0]
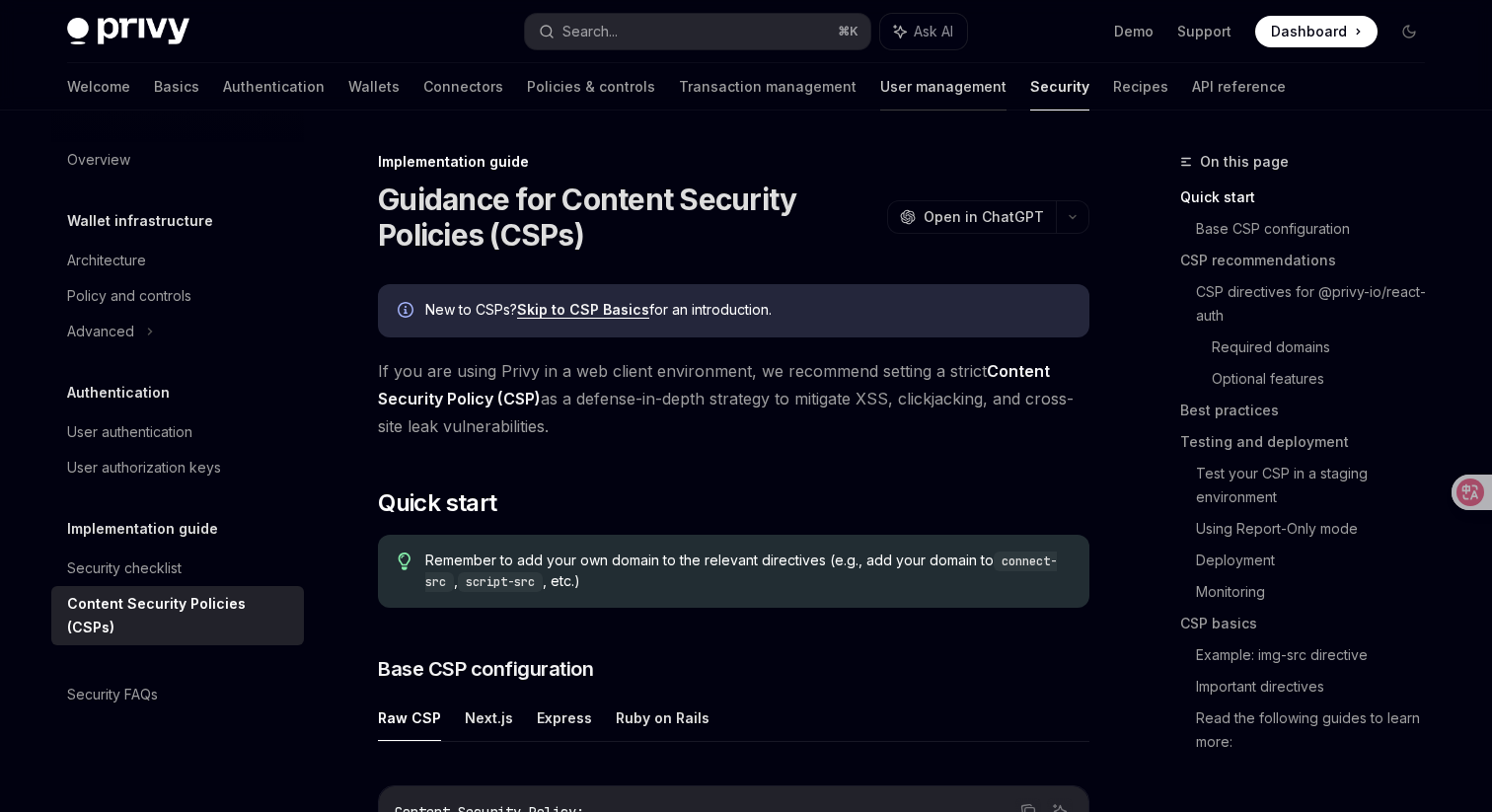
click at [881, 72] on link "User management" at bounding box center [943, 87] width 126 height 48
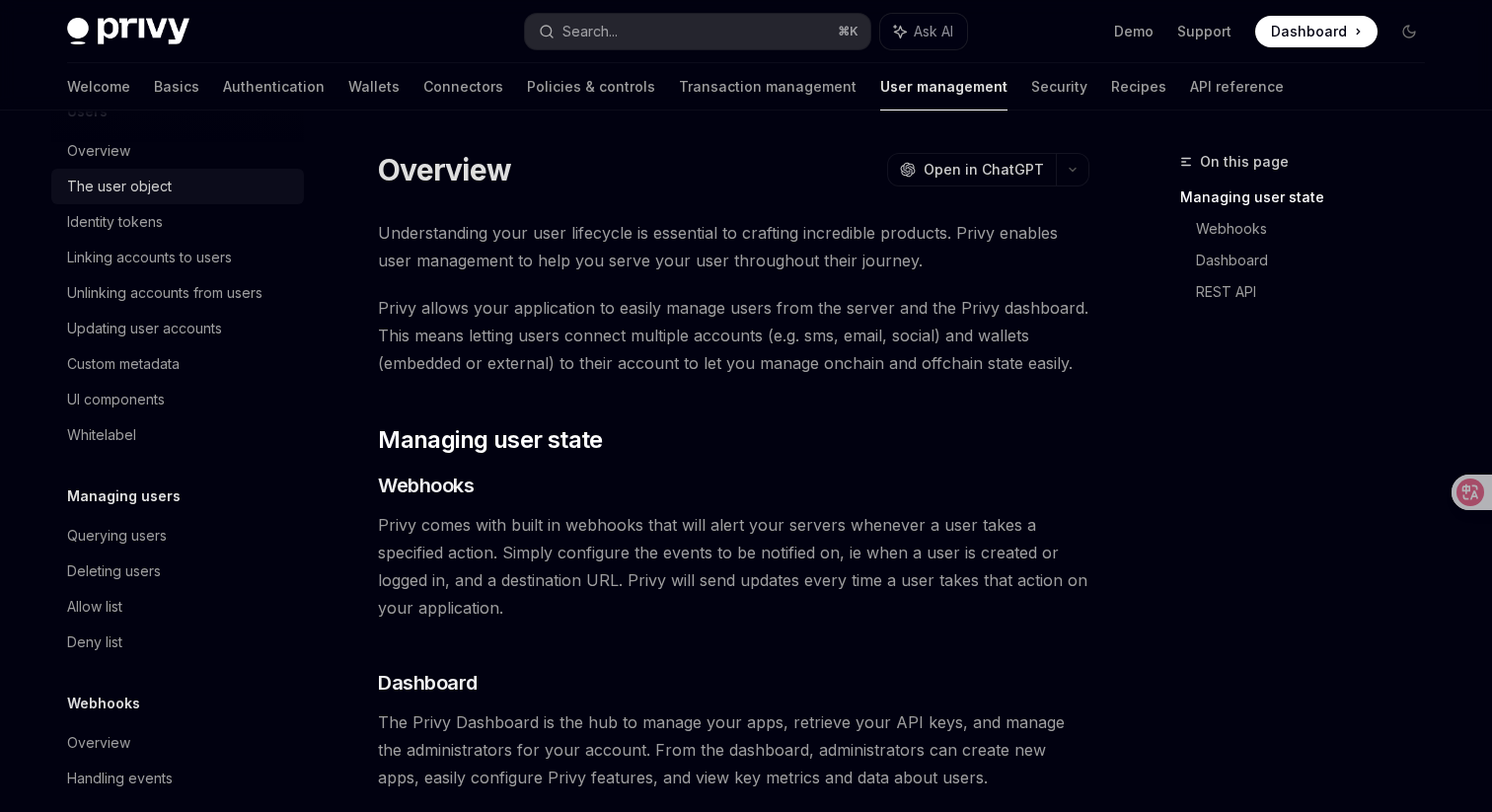
scroll to position [305, 0]
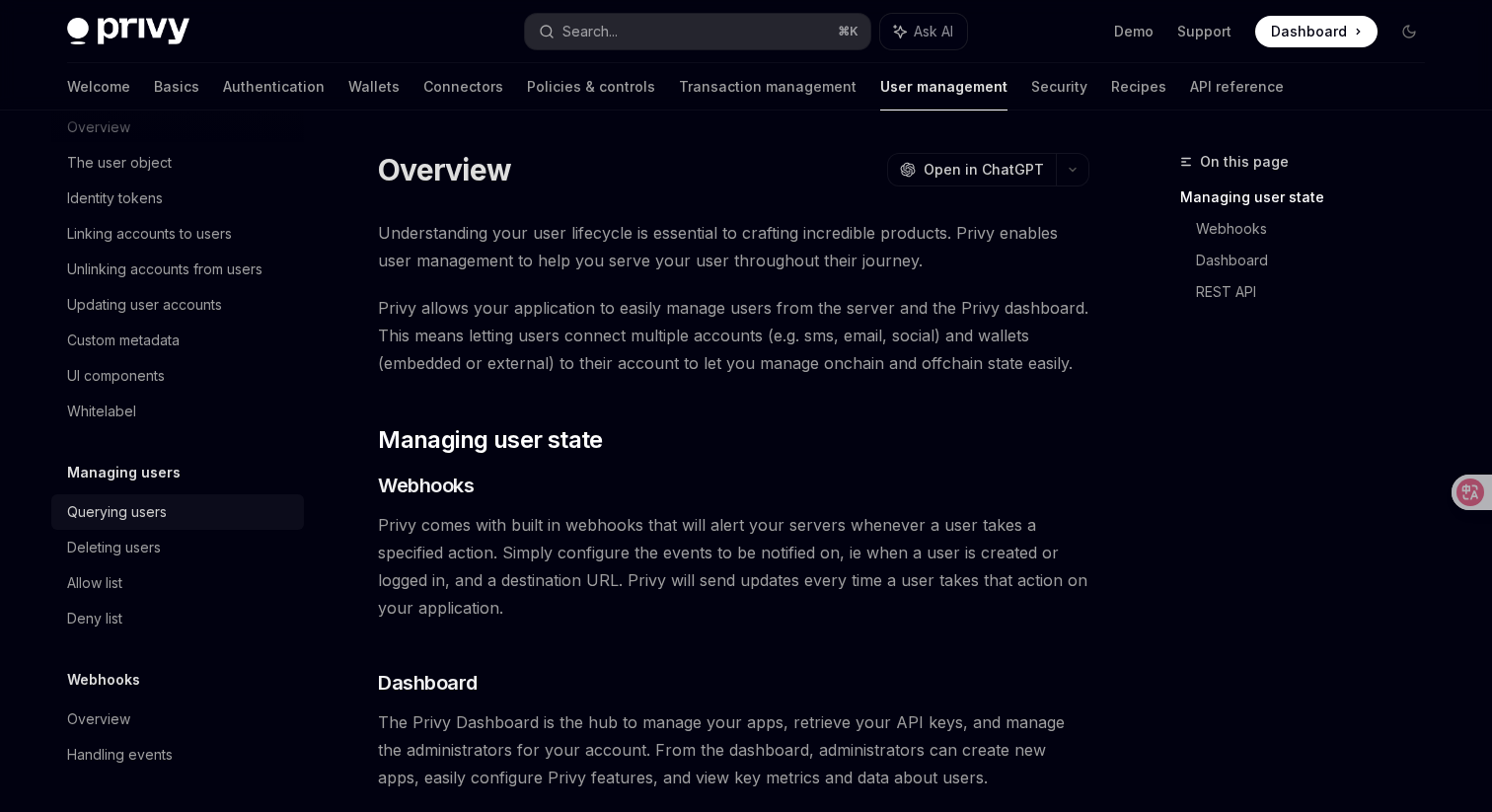
click at [130, 513] on div "Querying users" at bounding box center [117, 512] width 99 height 24
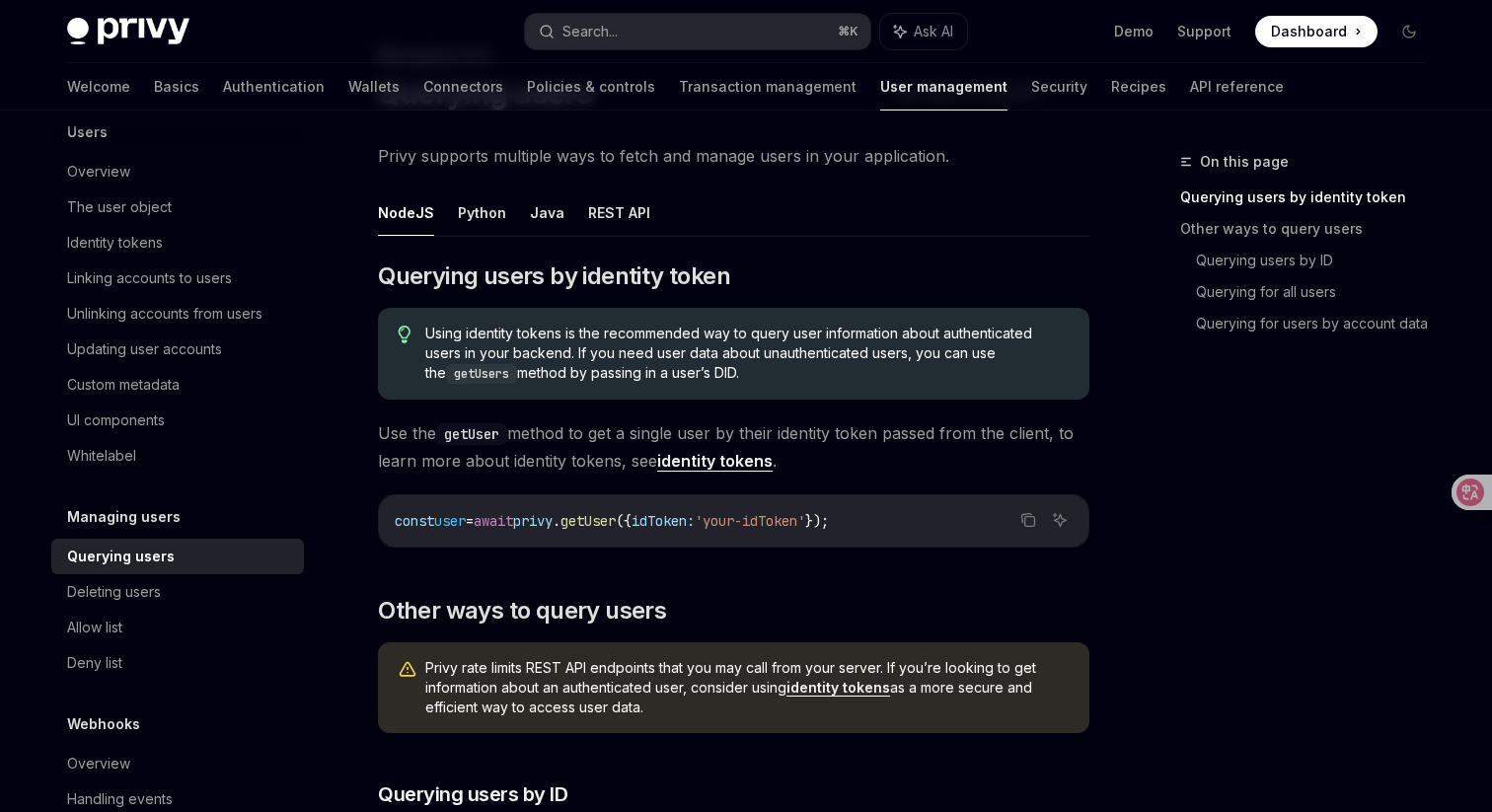
scroll to position [305, 0]
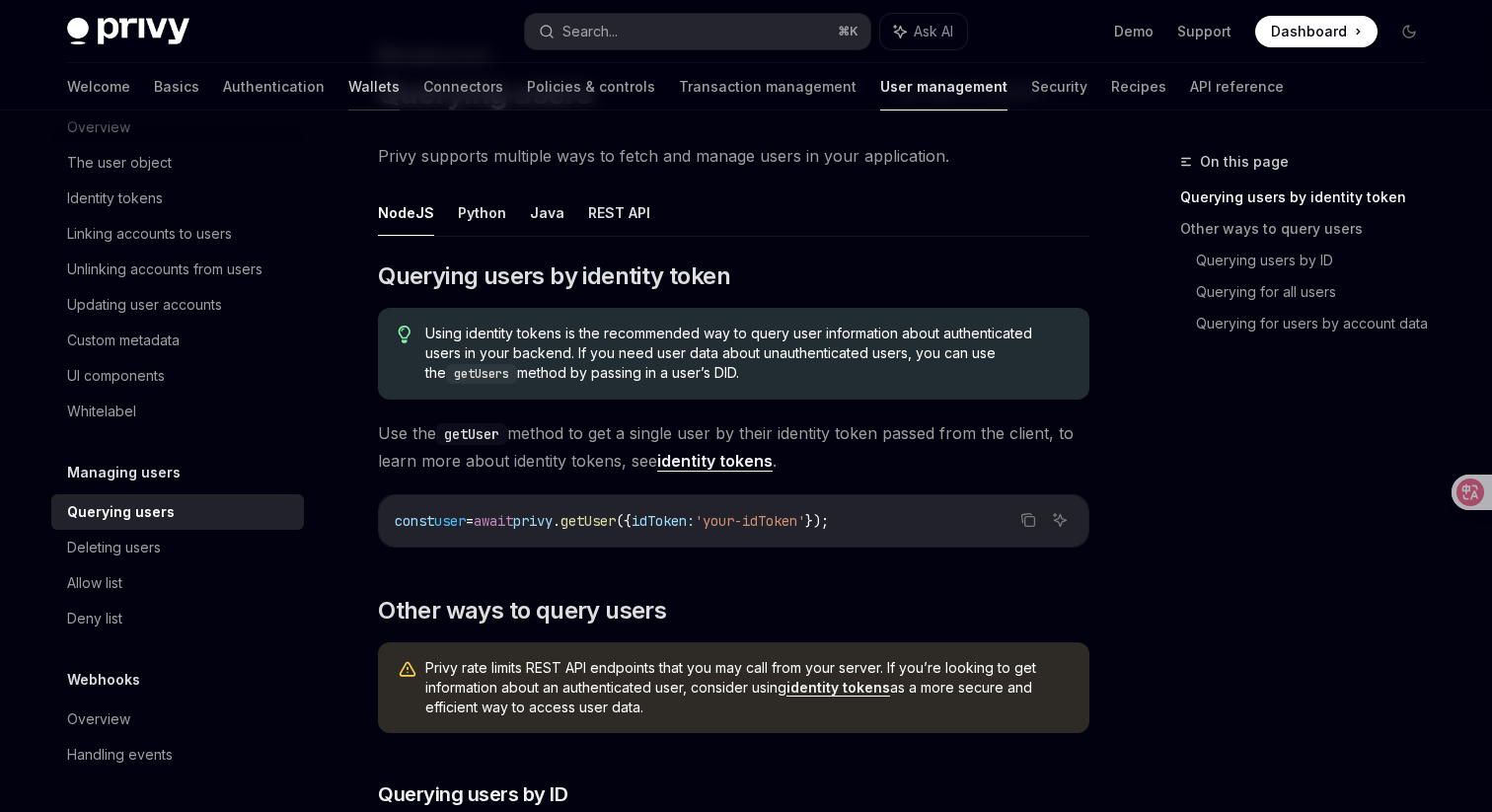
click at [348, 81] on link "Wallets" at bounding box center [374, 87] width 52 height 48
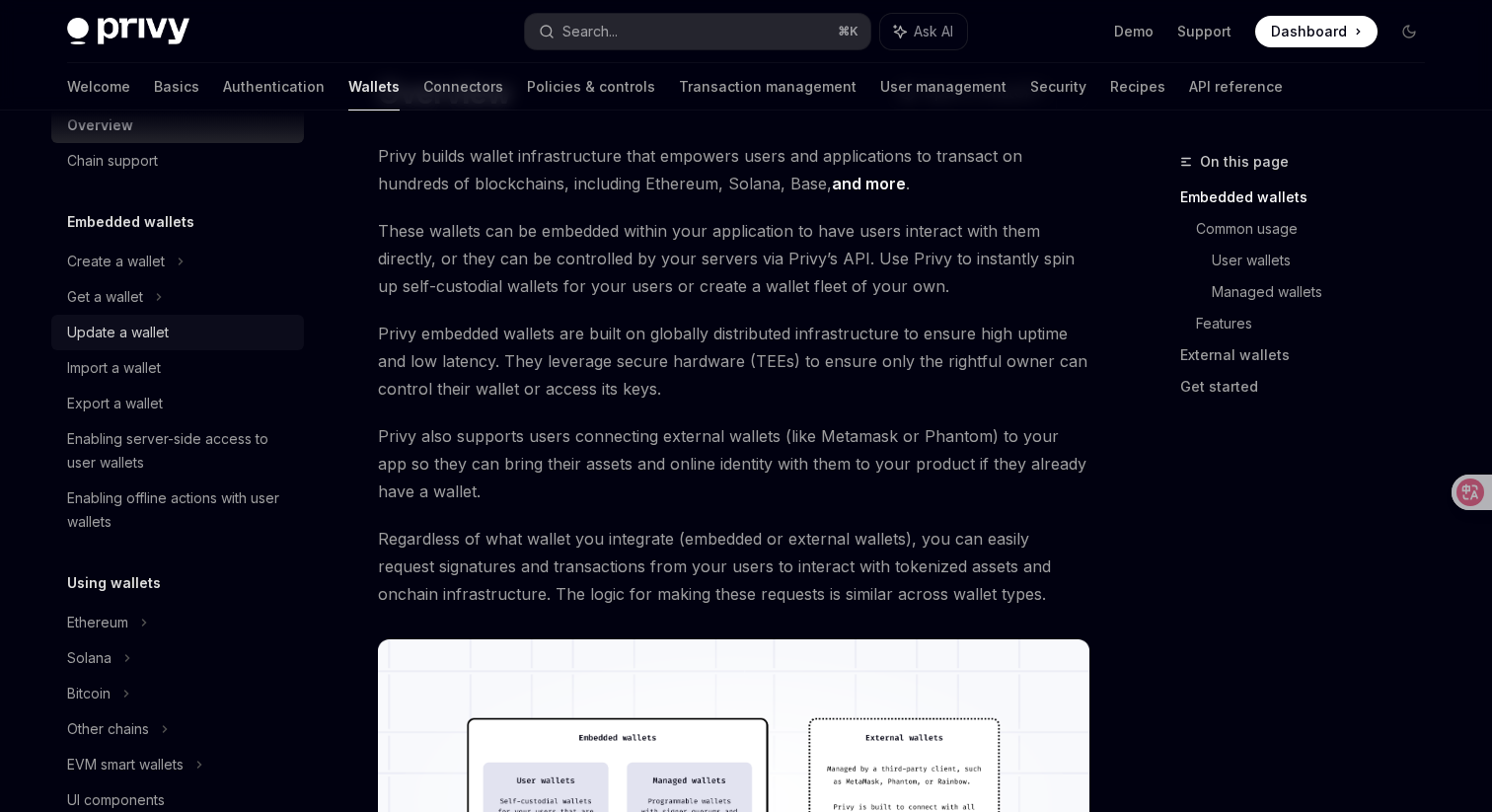
scroll to position [57, 0]
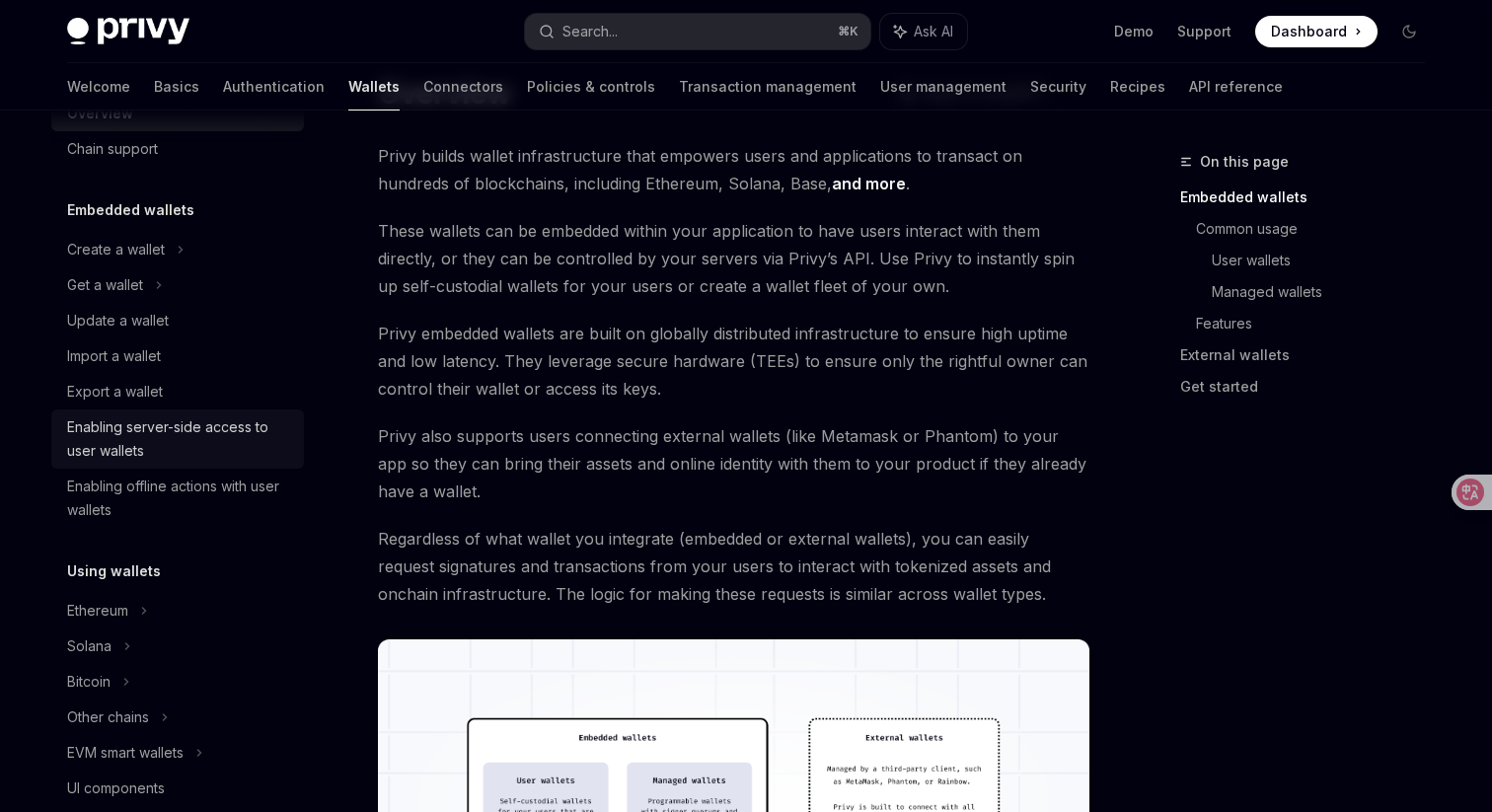
click at [147, 445] on div "Enabling server-side access to user wallets" at bounding box center [180, 439] width 225 height 48
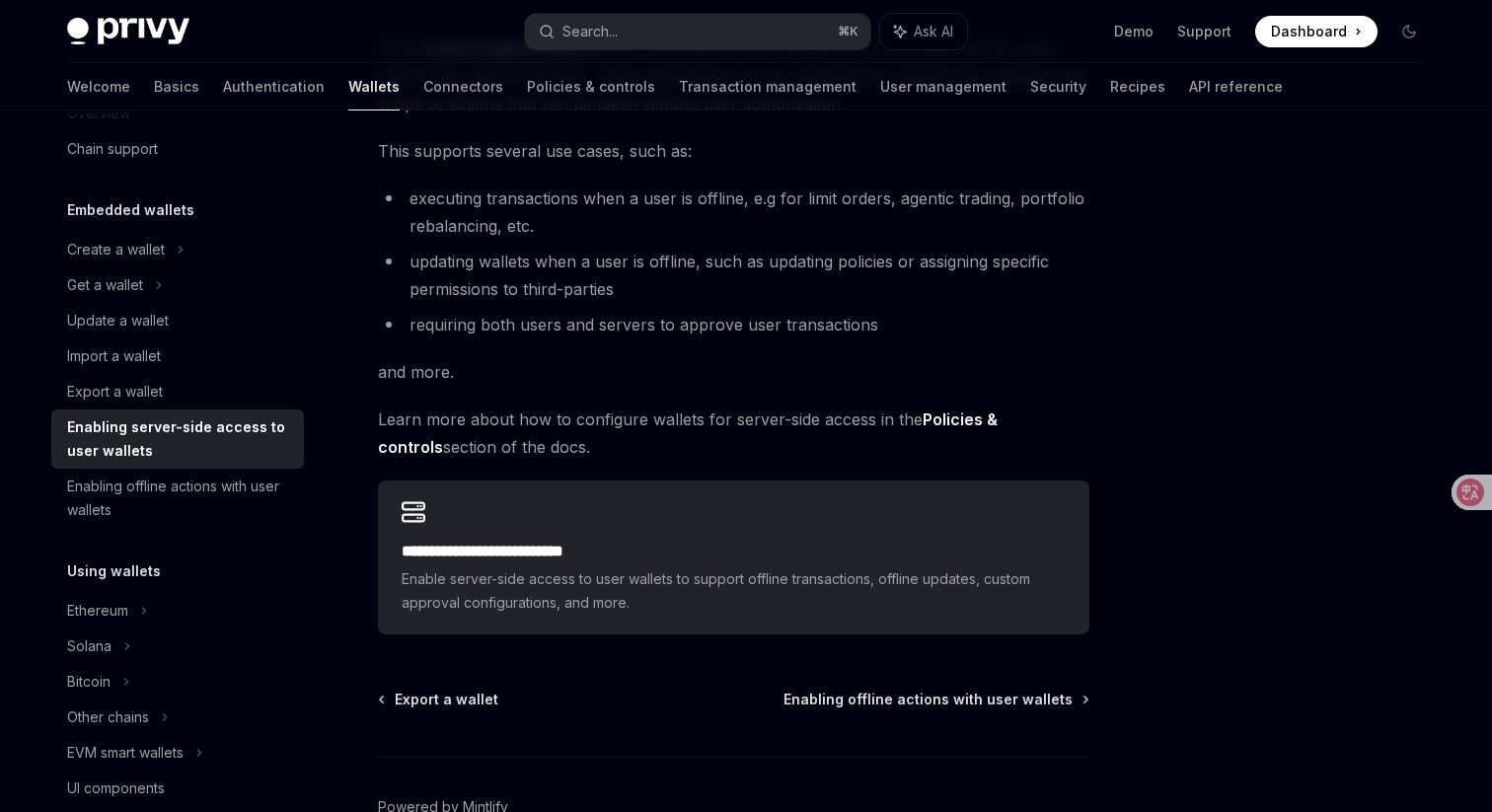
scroll to position [268, 0]
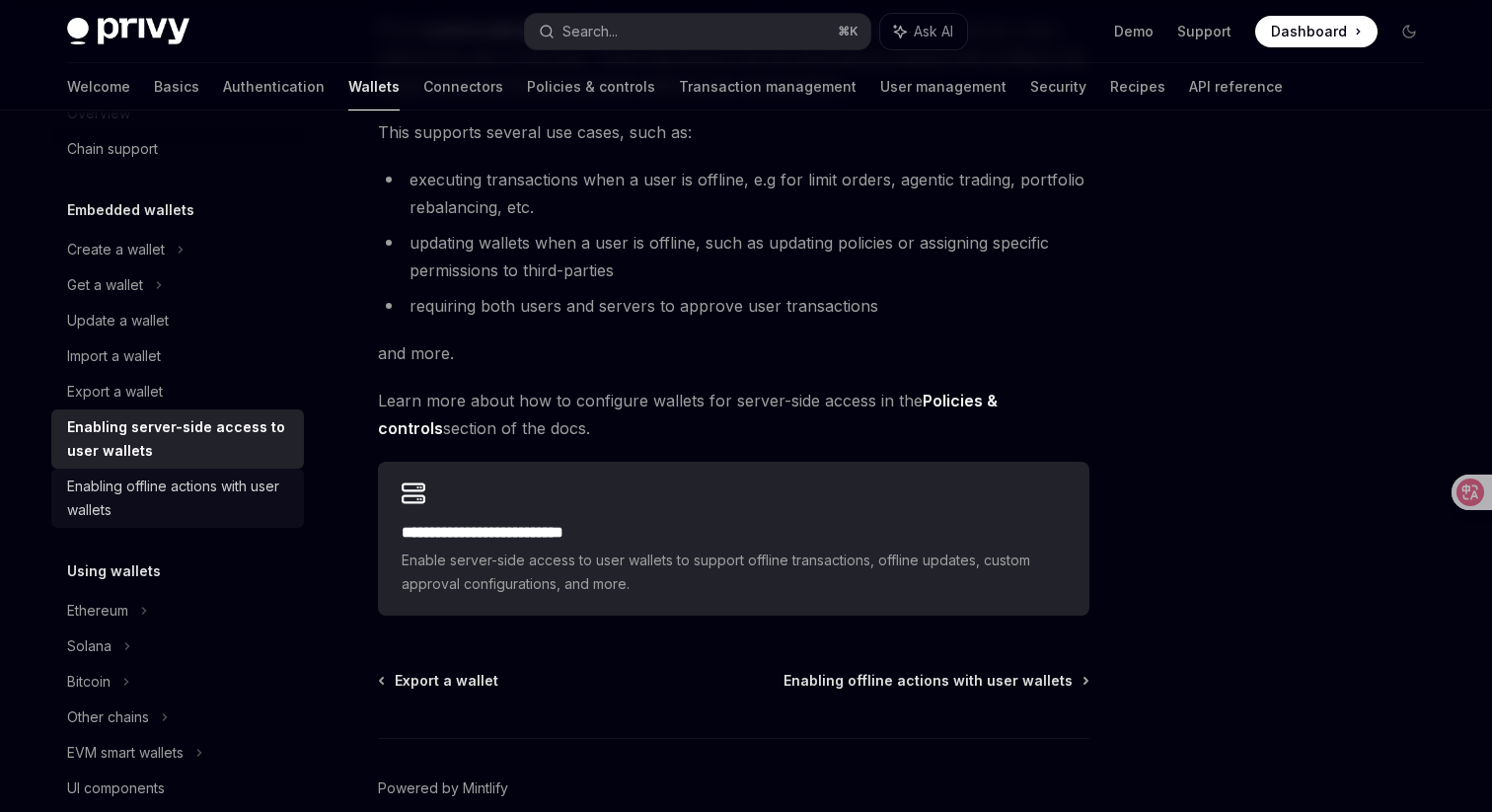
click at [291, 474] on div "Enabling offline actions with user wallets" at bounding box center [180, 498] width 225 height 48
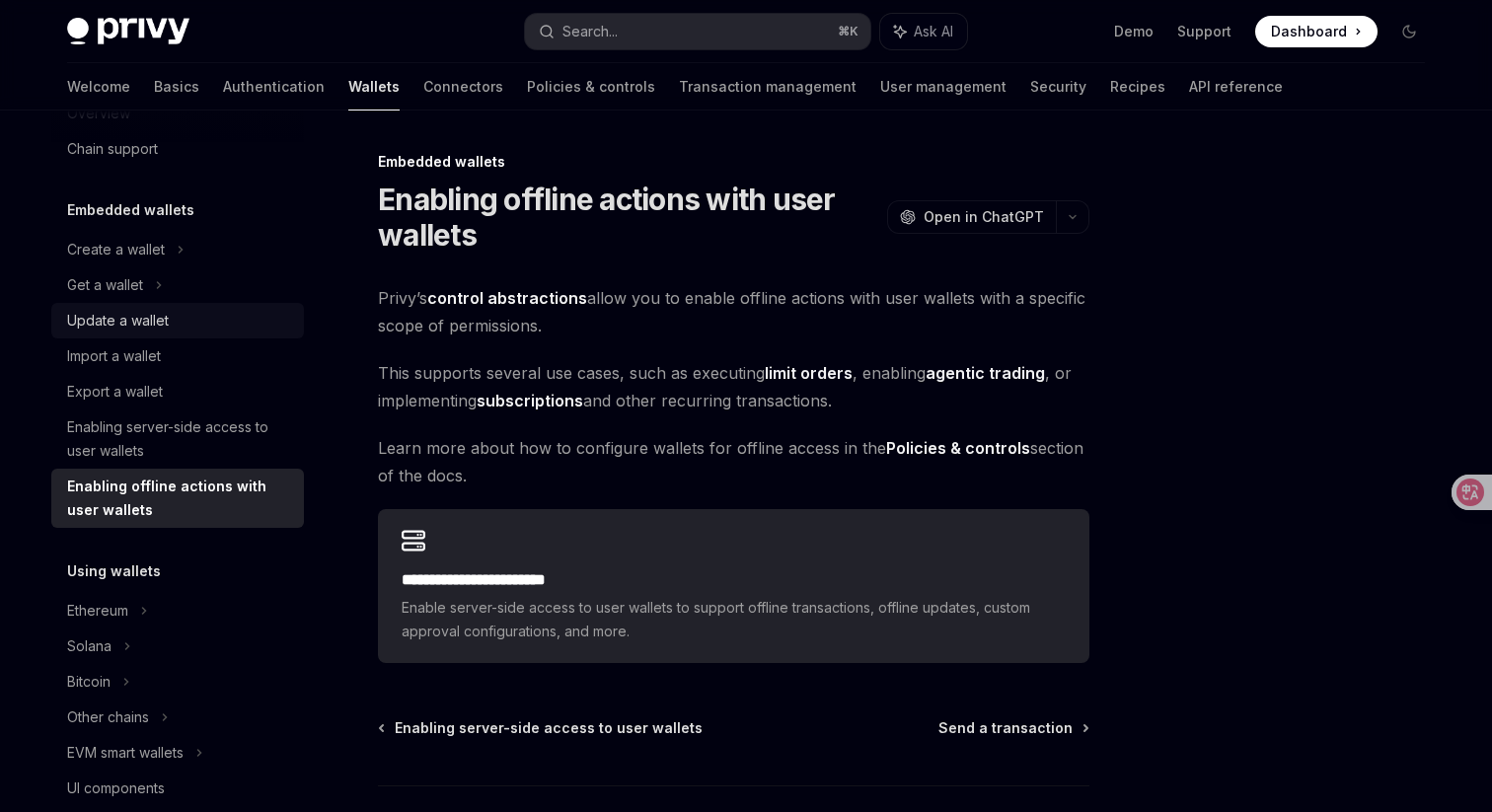
click at [276, 333] on link "Update a wallet" at bounding box center [178, 321] width 252 height 36
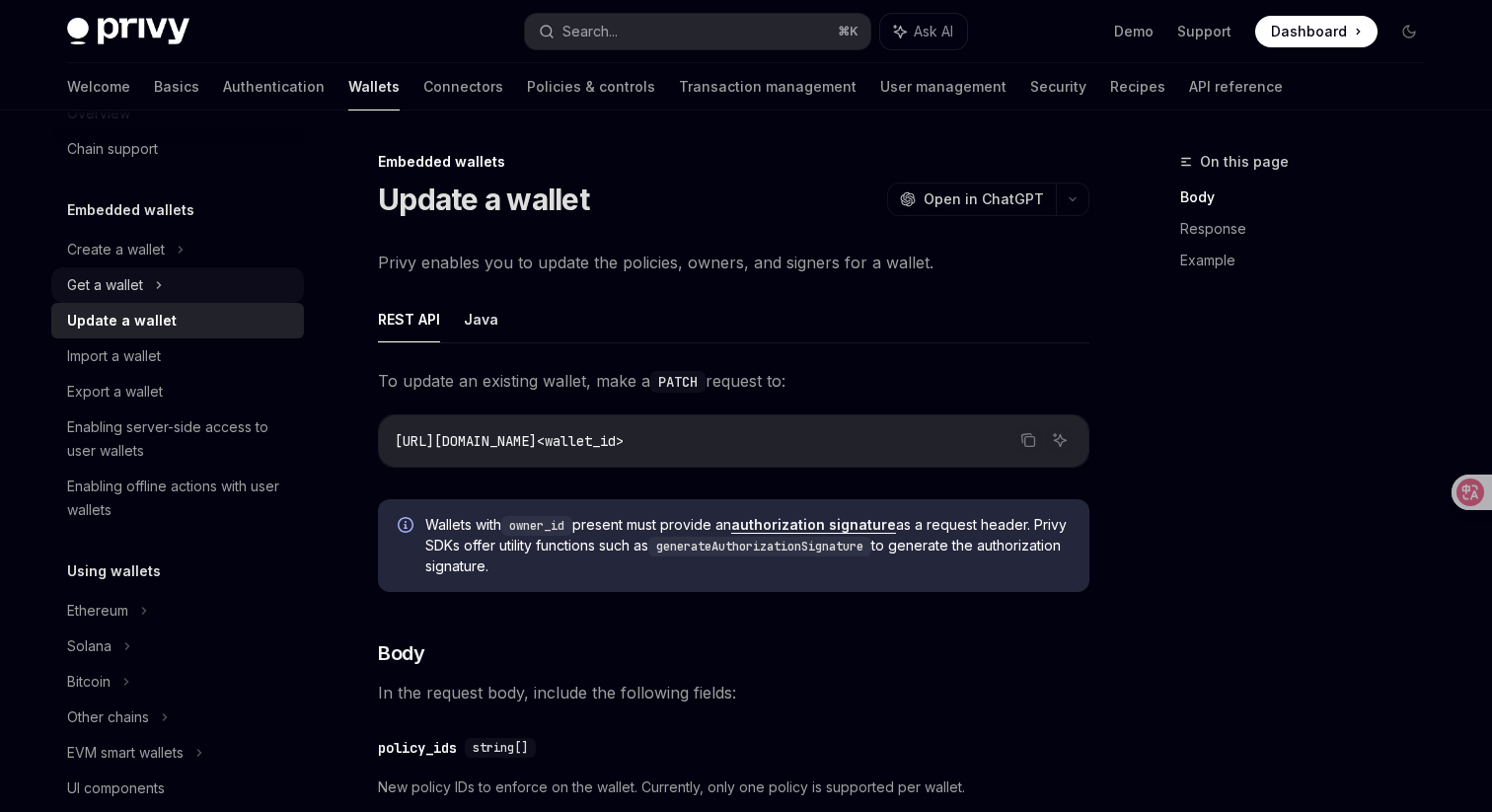
click at [280, 294] on div "Get a wallet" at bounding box center [178, 285] width 252 height 36
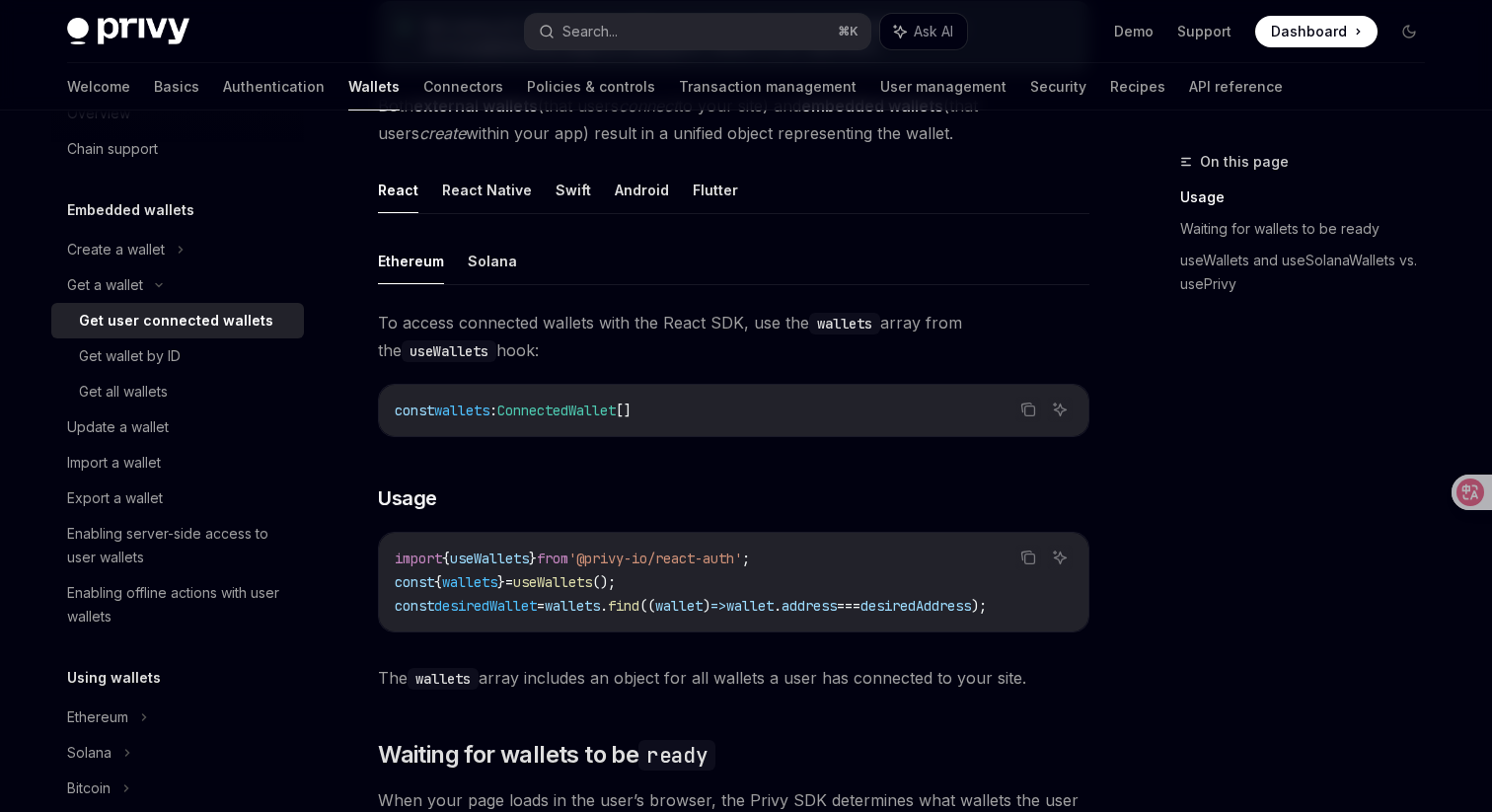
scroll to position [614, 0]
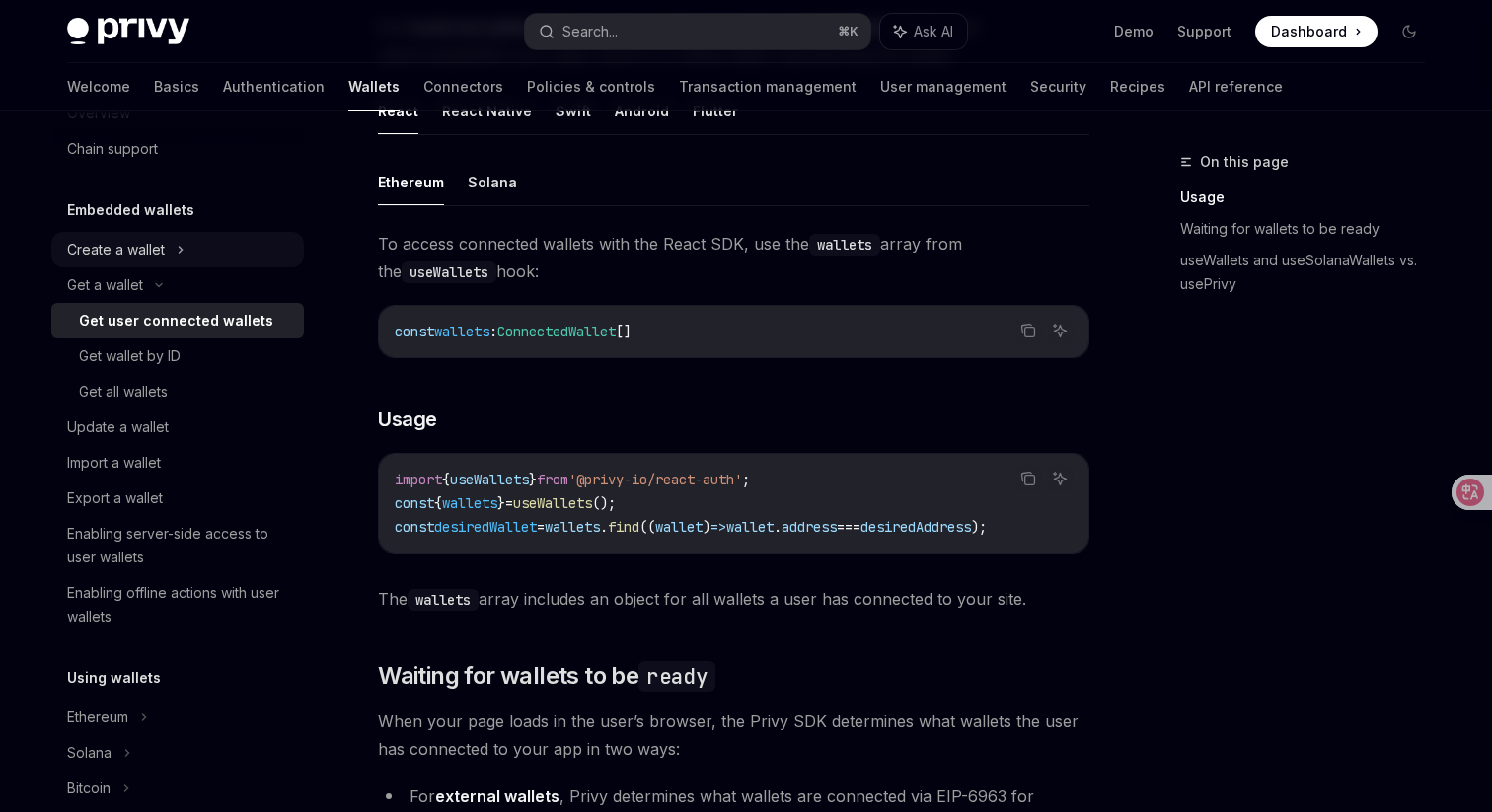
click at [247, 244] on div "Create a wallet" at bounding box center [178, 250] width 252 height 36
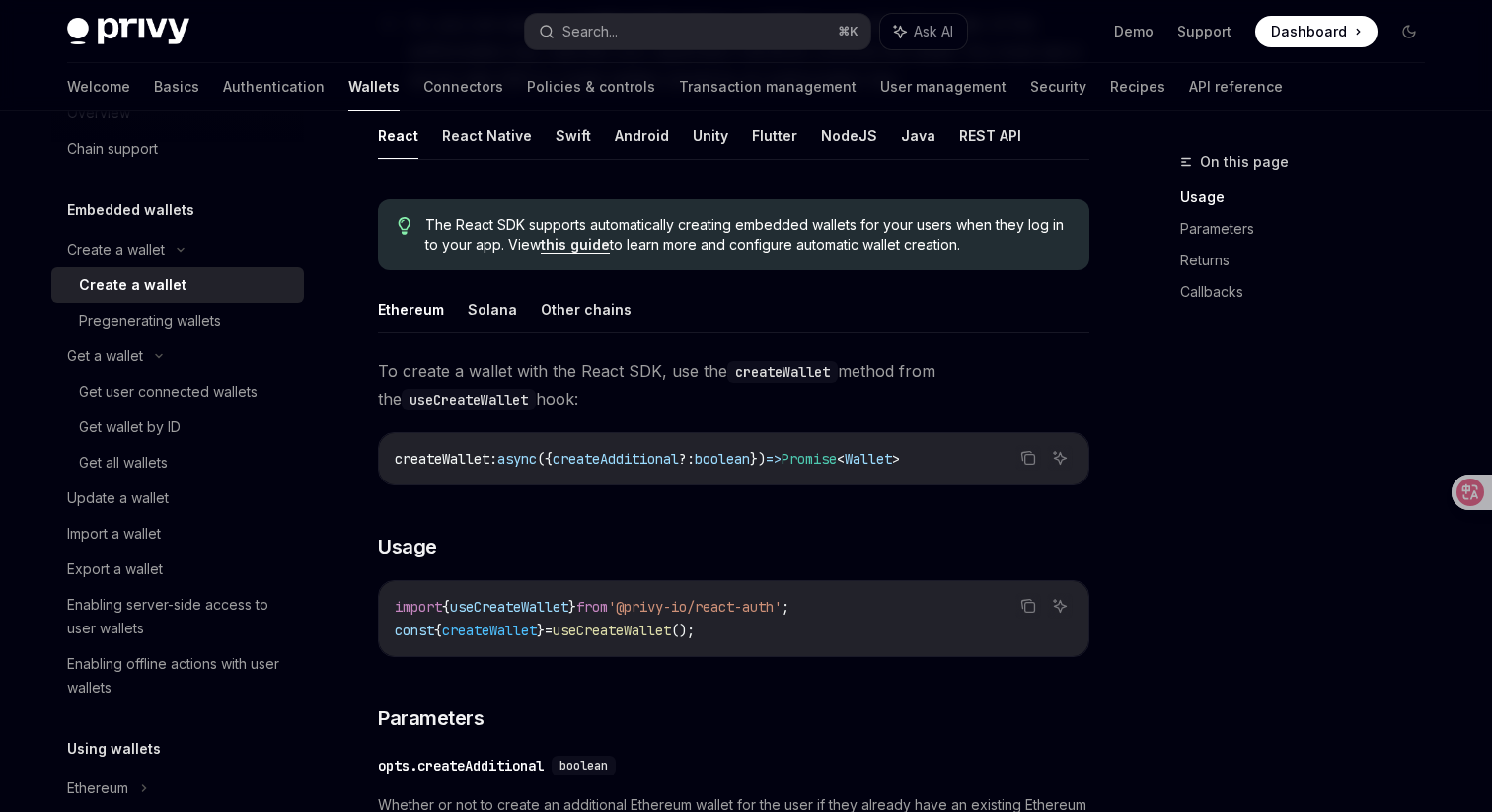
scroll to position [422, 0]
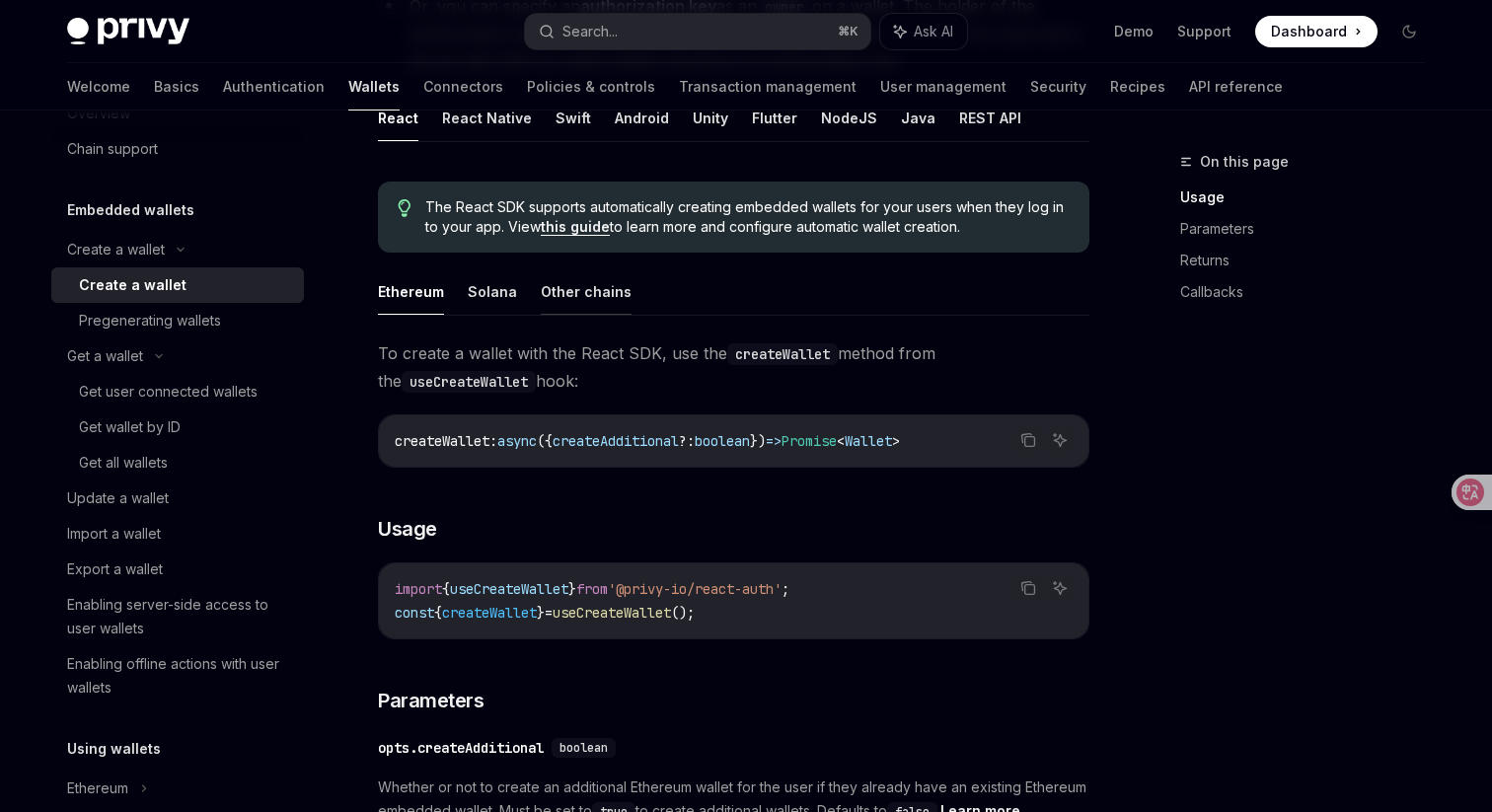
click at [560, 286] on button "Other chains" at bounding box center [586, 291] width 90 height 47
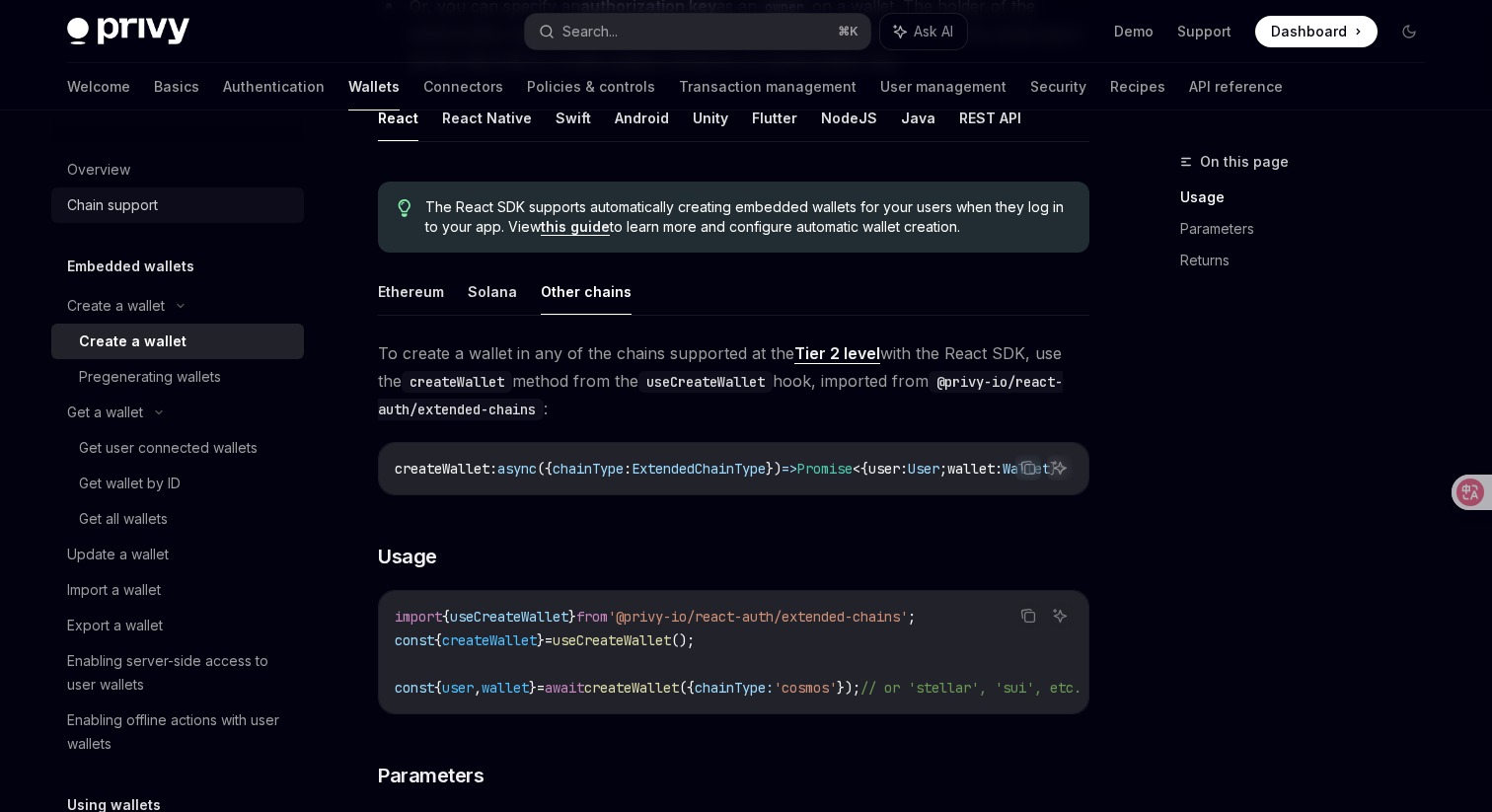
click at [203, 198] on div "Chain support" at bounding box center [180, 205] width 225 height 24
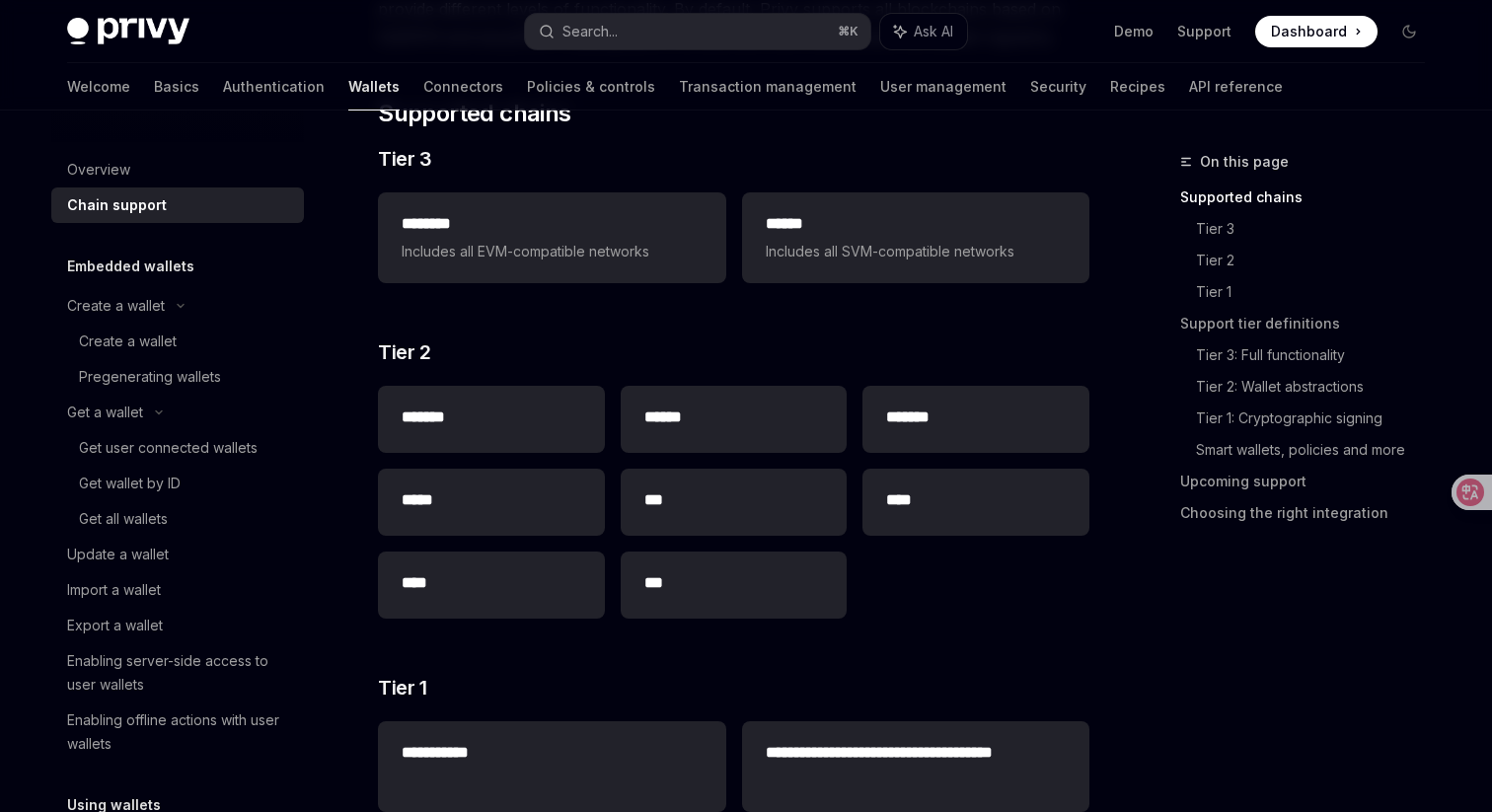
scroll to position [469, 0]
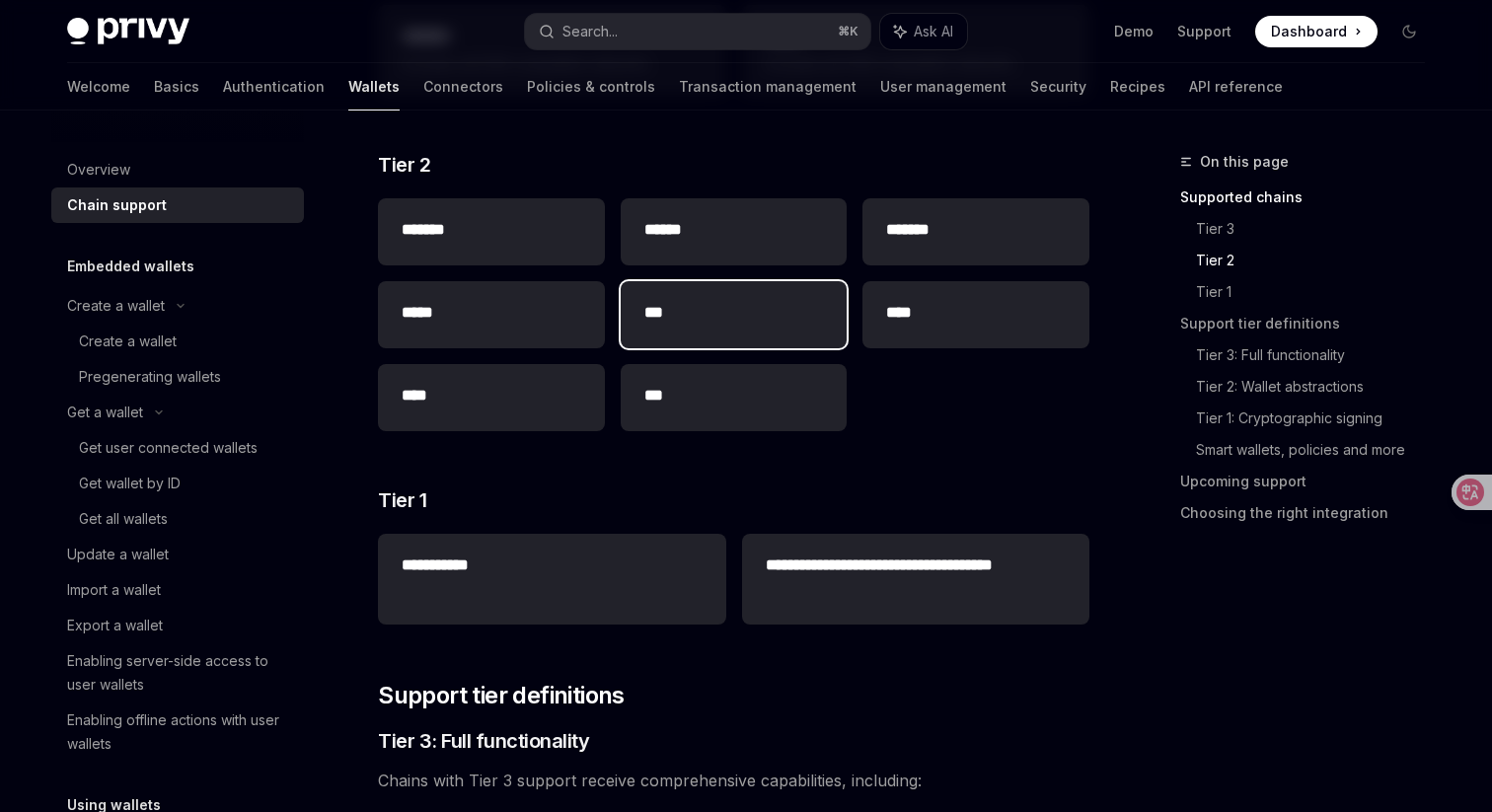
click at [733, 338] on div "***" at bounding box center [734, 315] width 227 height 68
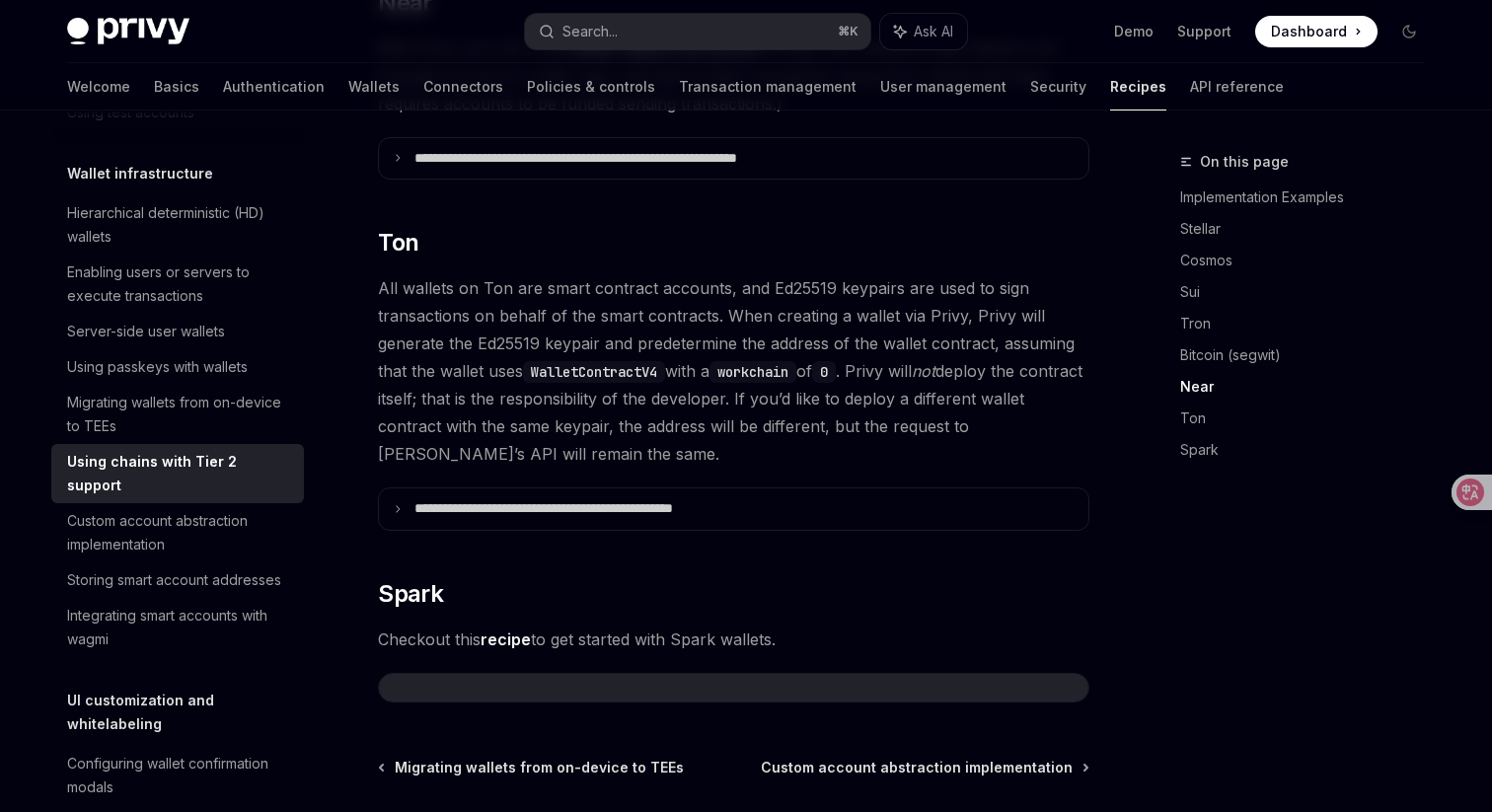
scroll to position [2259, 0]
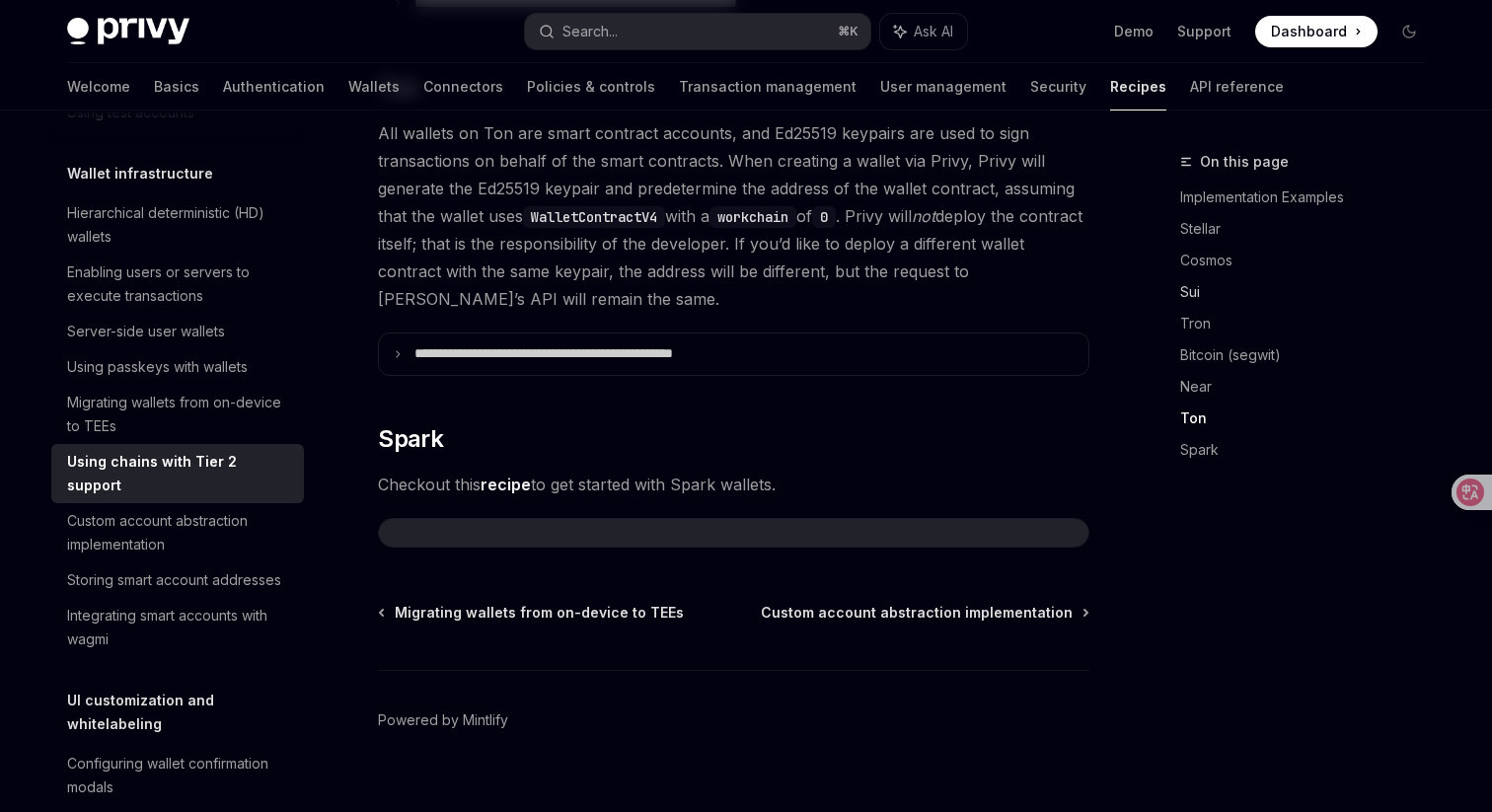
click at [1207, 298] on link "Sui" at bounding box center [1310, 292] width 260 height 32
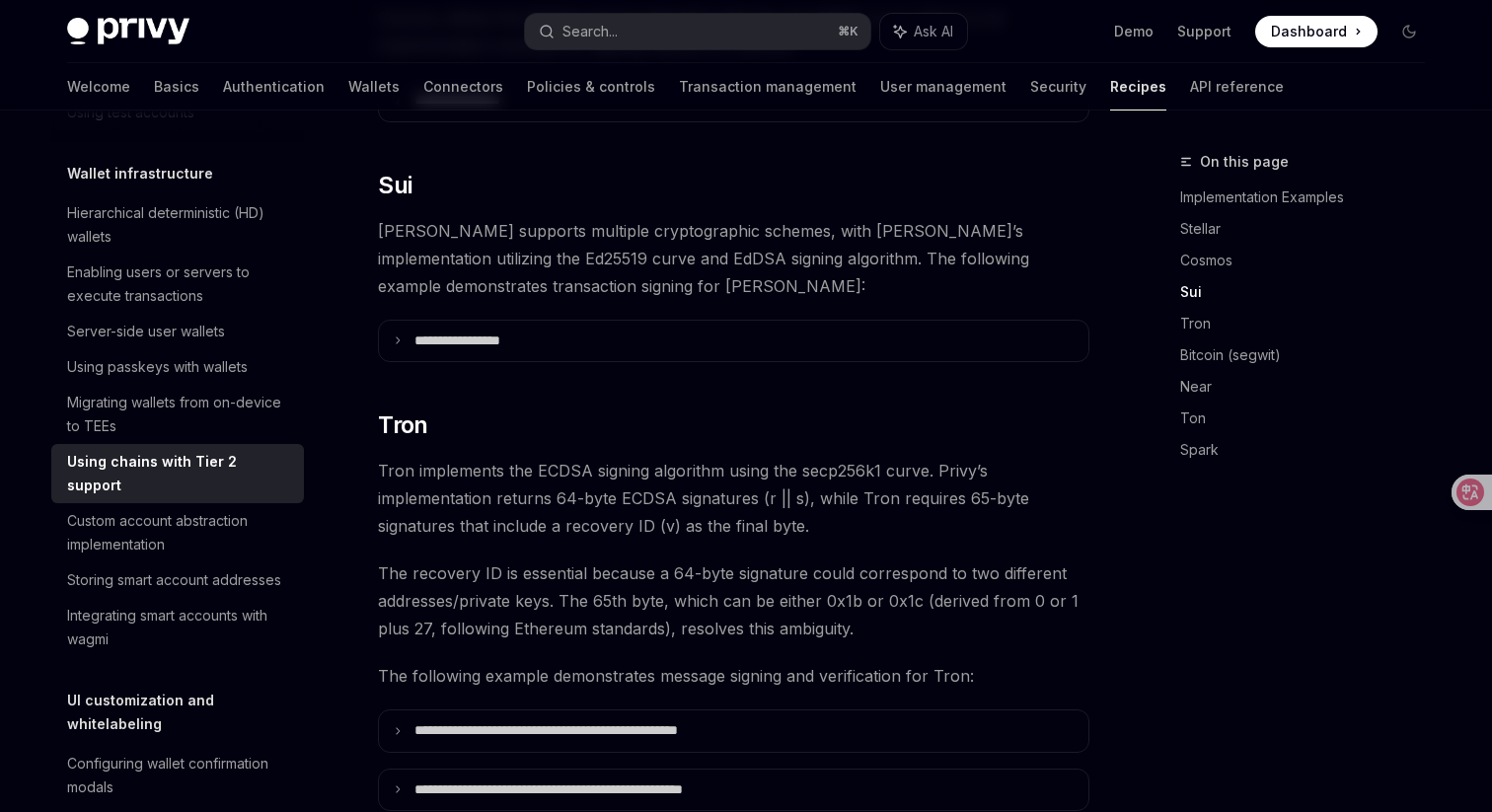
scroll to position [984, 0]
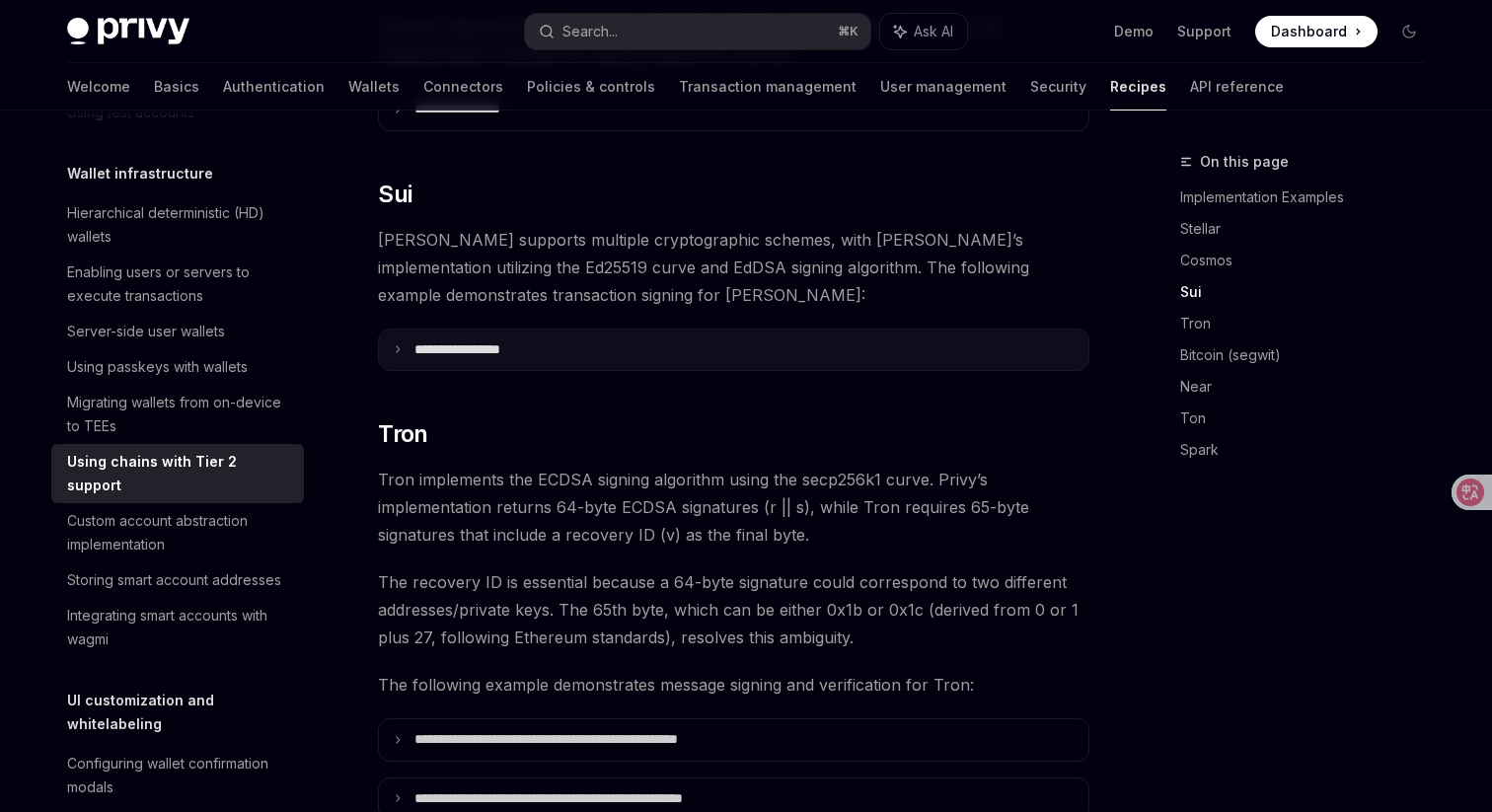
click at [497, 341] on p "**********" at bounding box center [480, 350] width 134 height 18
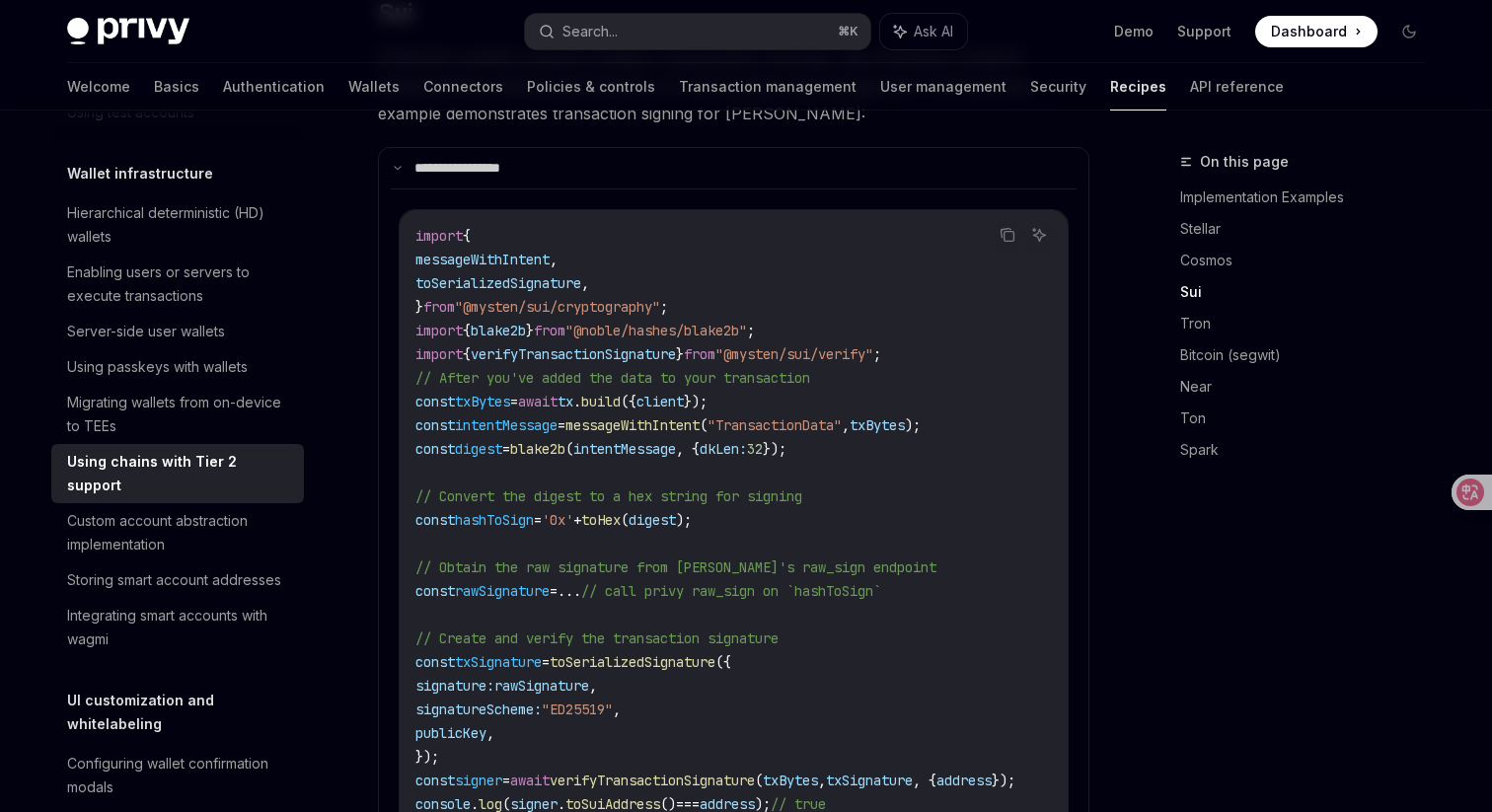
scroll to position [1188, 0]
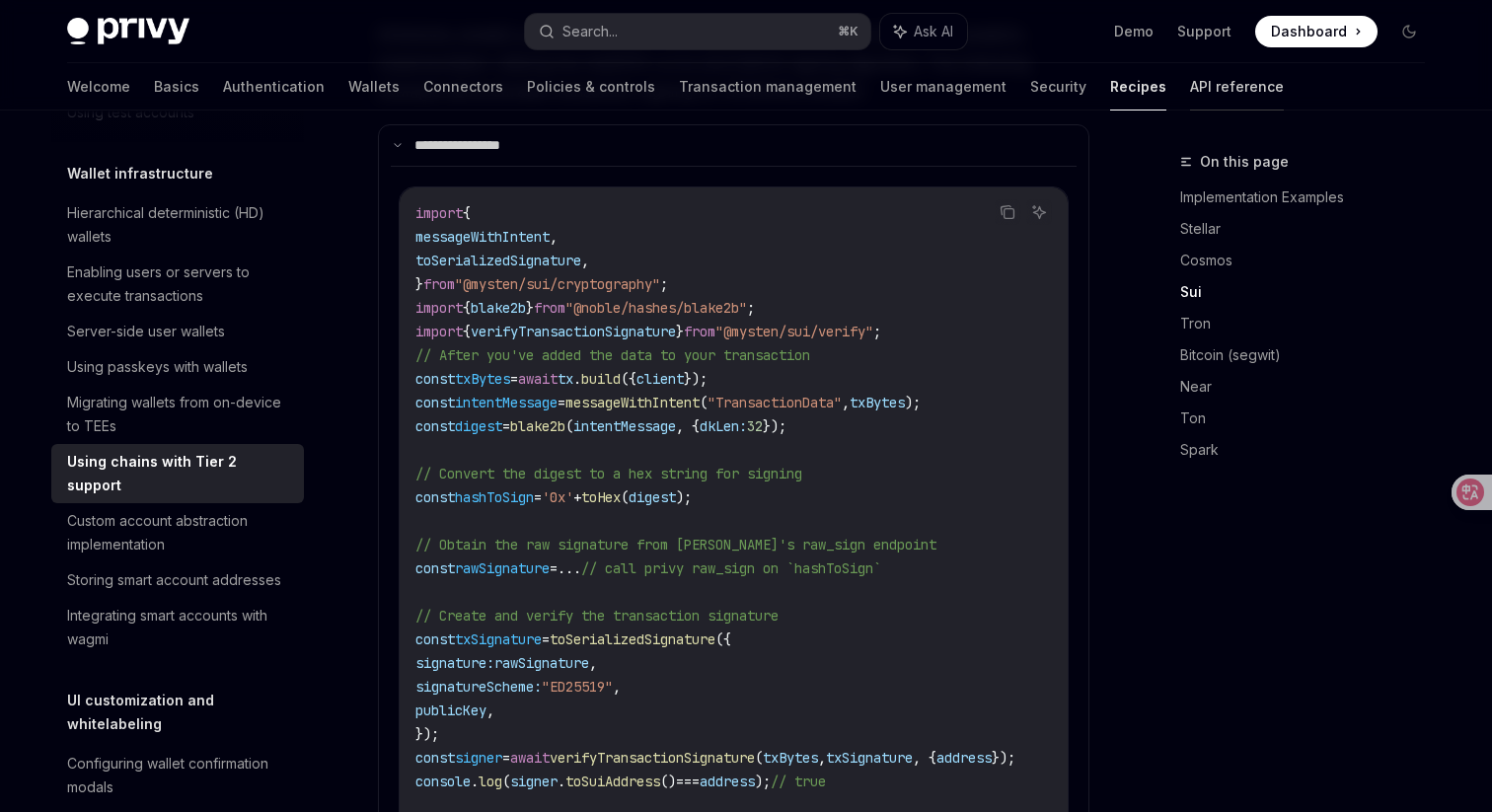
click at [1190, 73] on link "API reference" at bounding box center [1237, 87] width 93 height 48
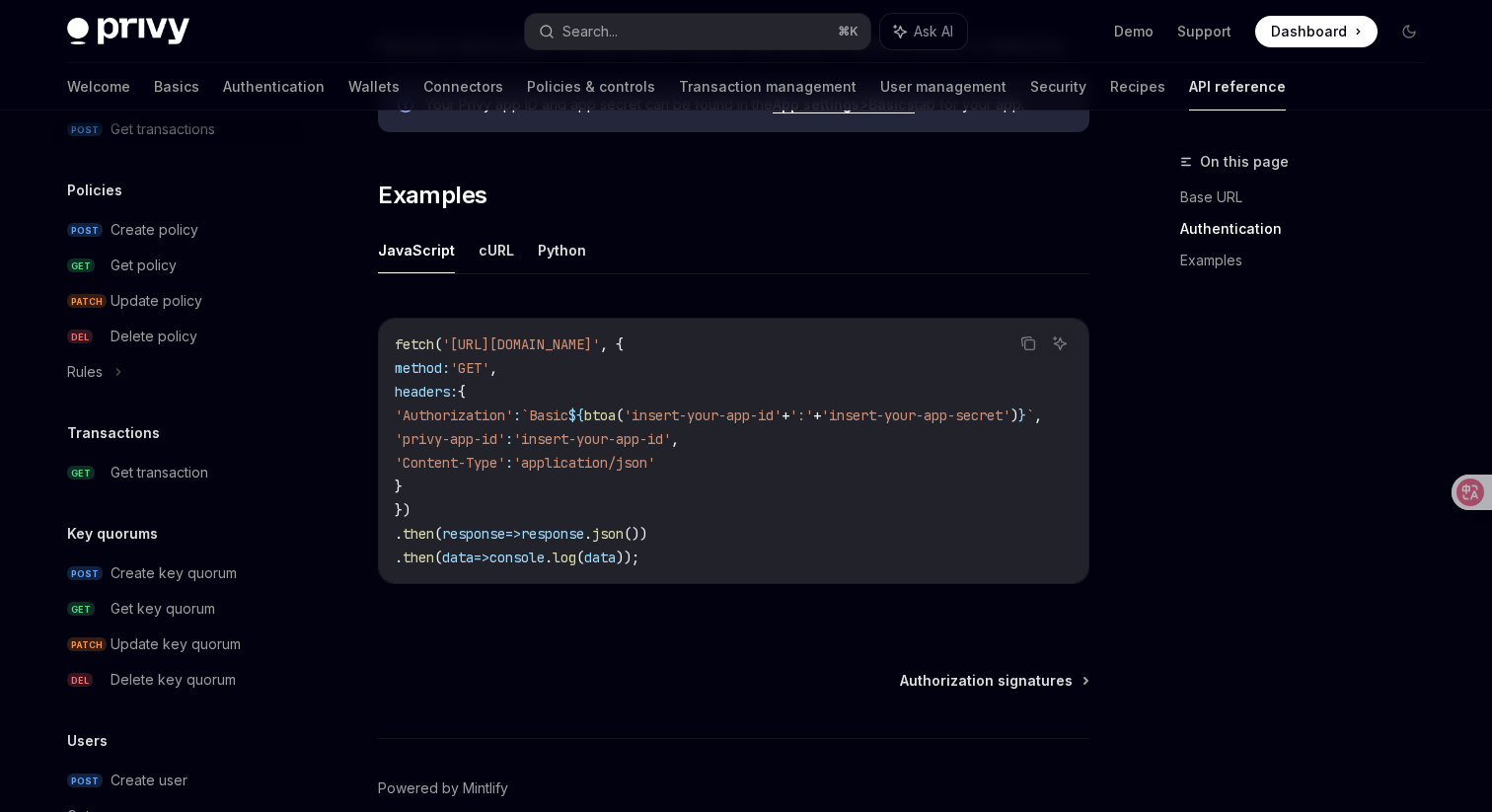
scroll to position [1227, 0]
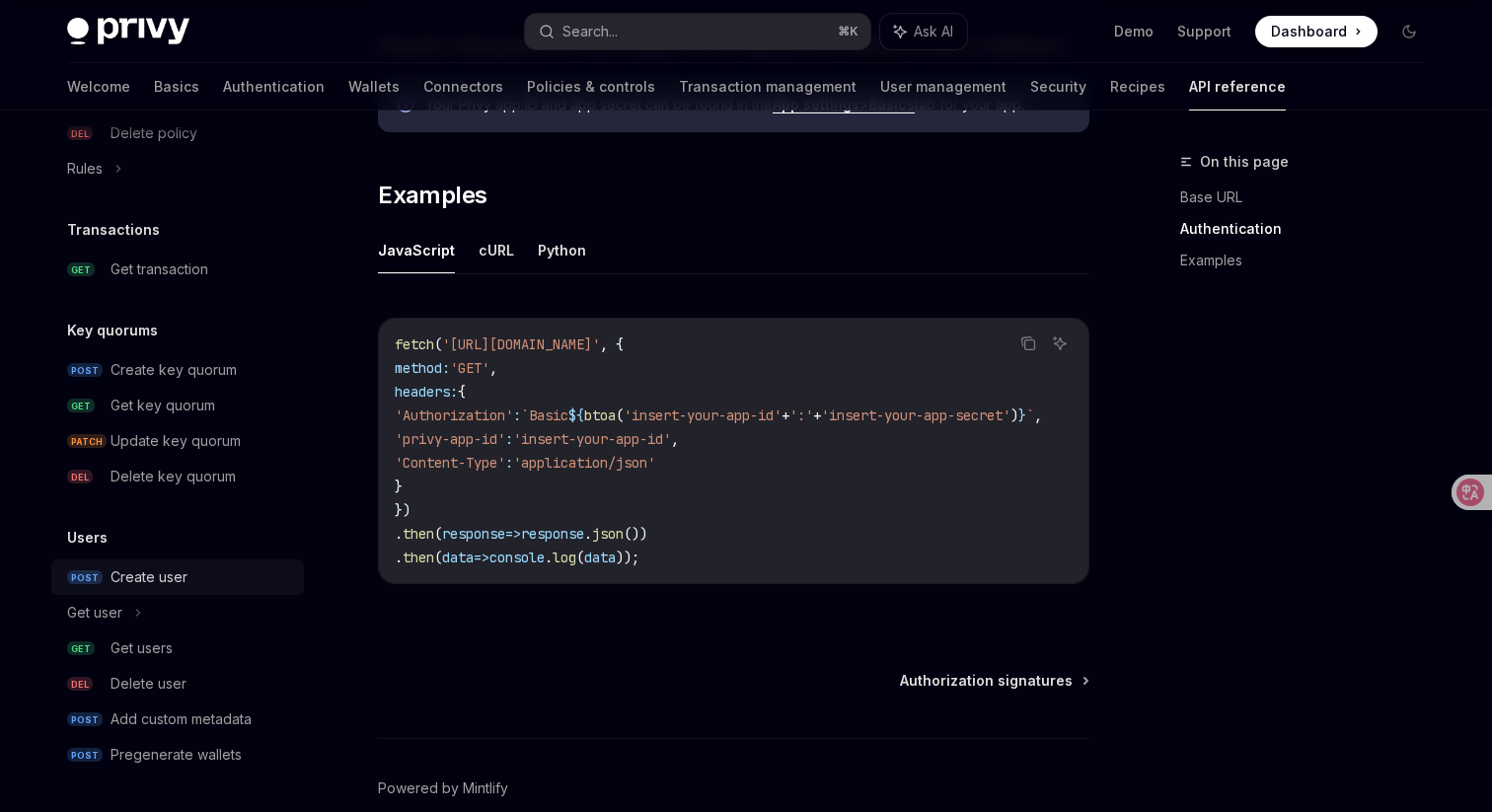
click at [152, 572] on div "Create user" at bounding box center [149, 578] width 77 height 24
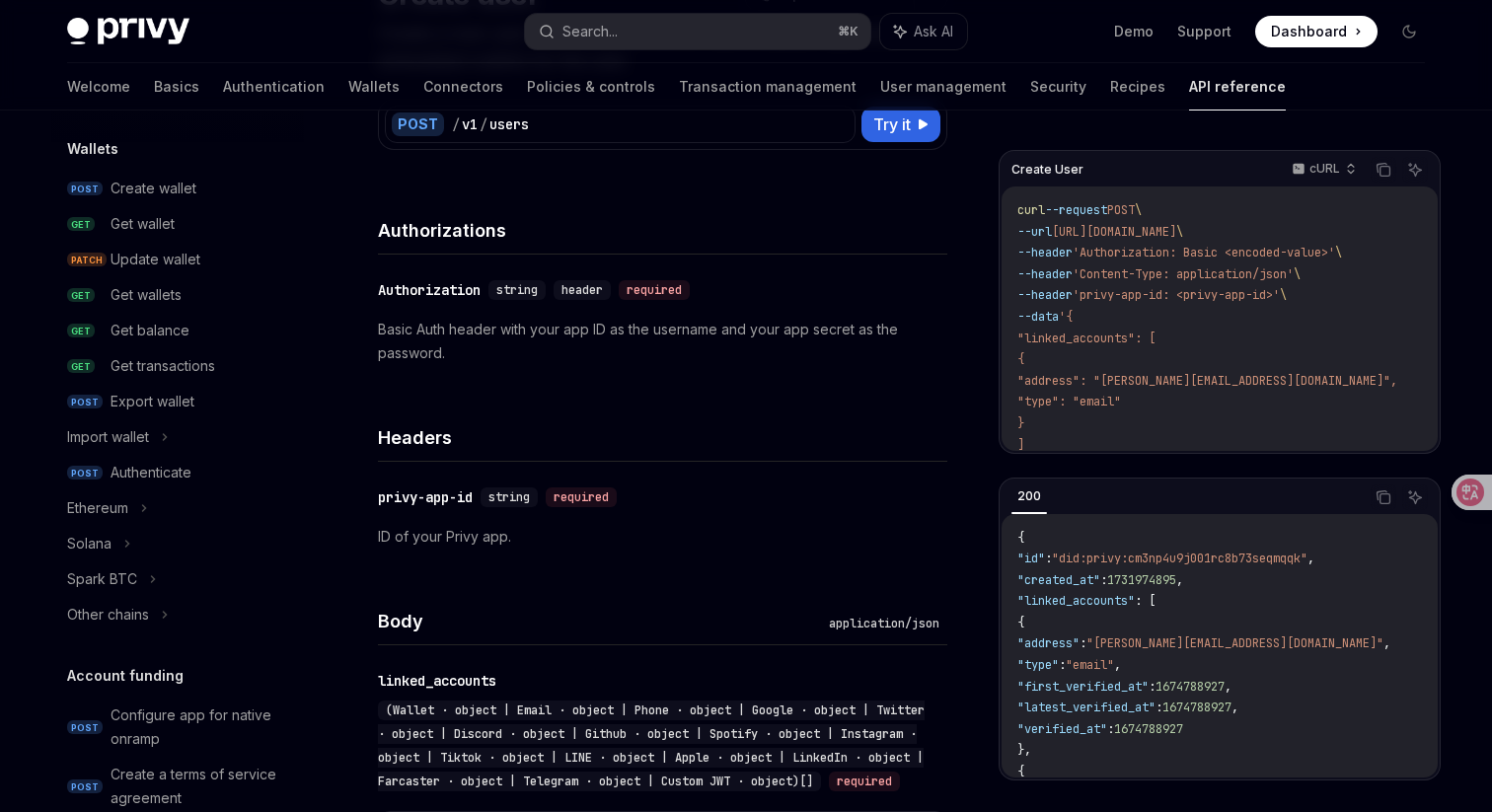
scroll to position [49, 0]
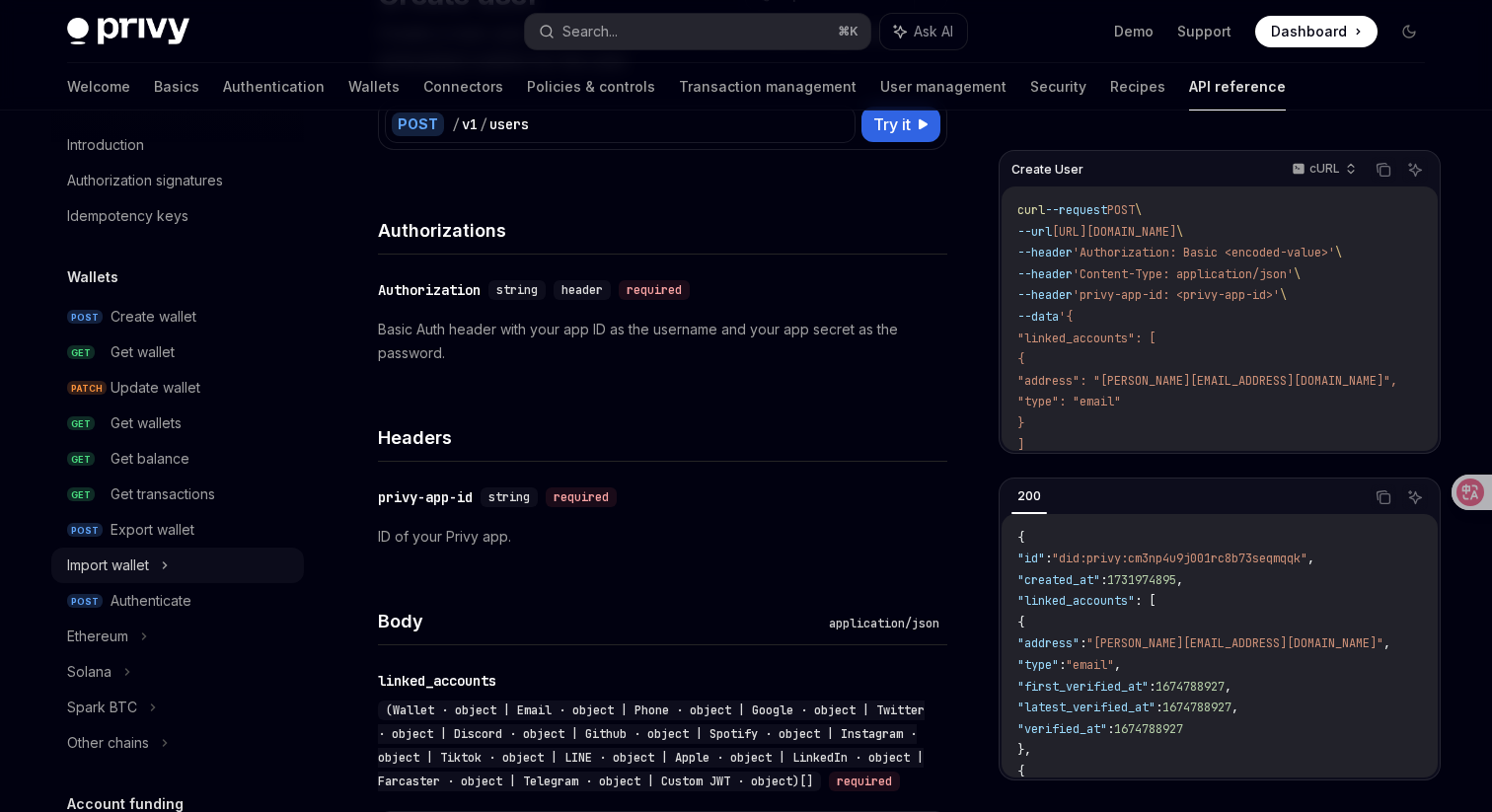
click at [198, 570] on div "Import wallet" at bounding box center [178, 566] width 252 height 36
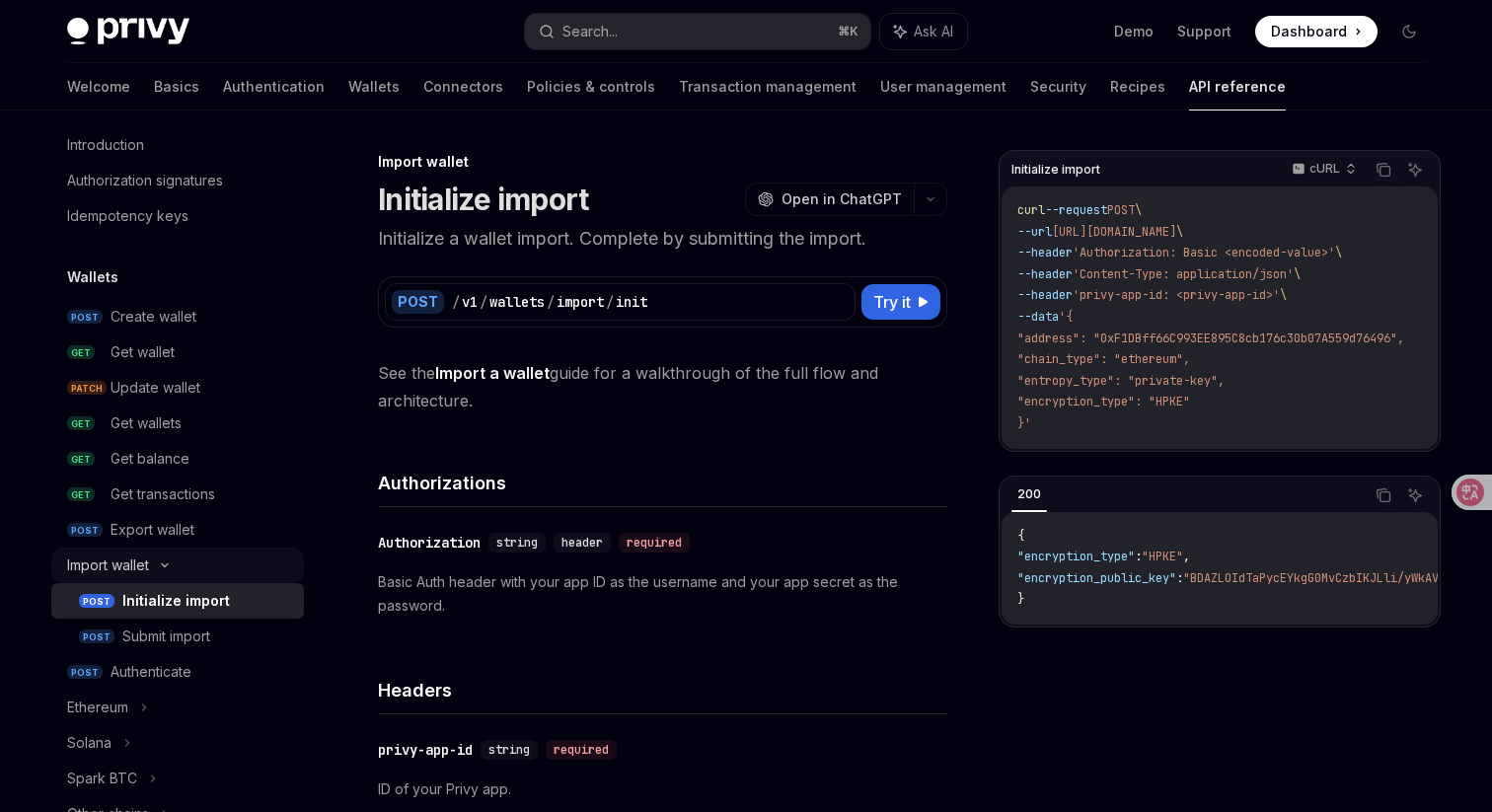
click at [198, 570] on div "Import wallet" at bounding box center [178, 566] width 252 height 36
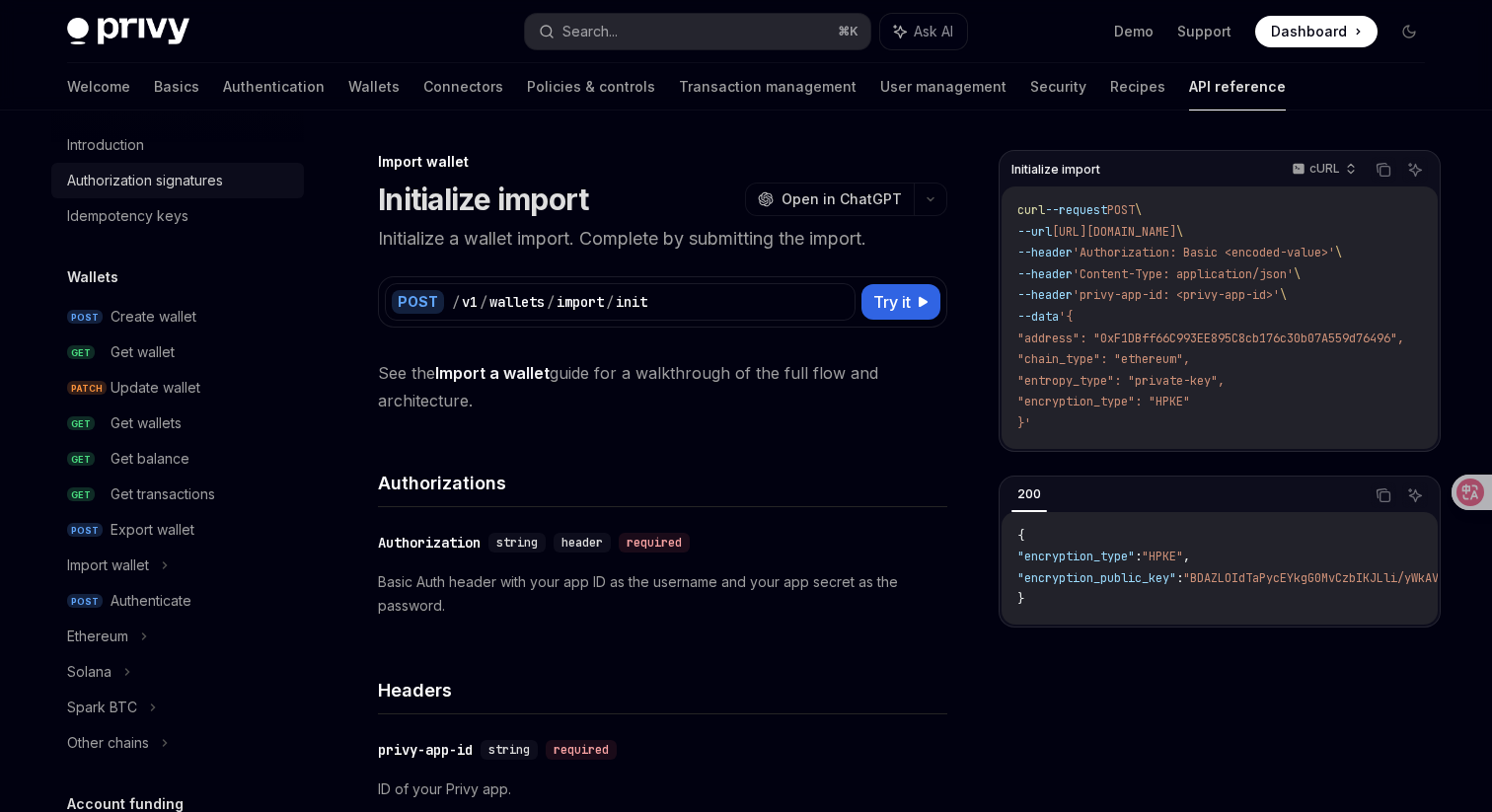
click at [221, 177] on div "Authorization signatures" at bounding box center [145, 181] width 156 height 24
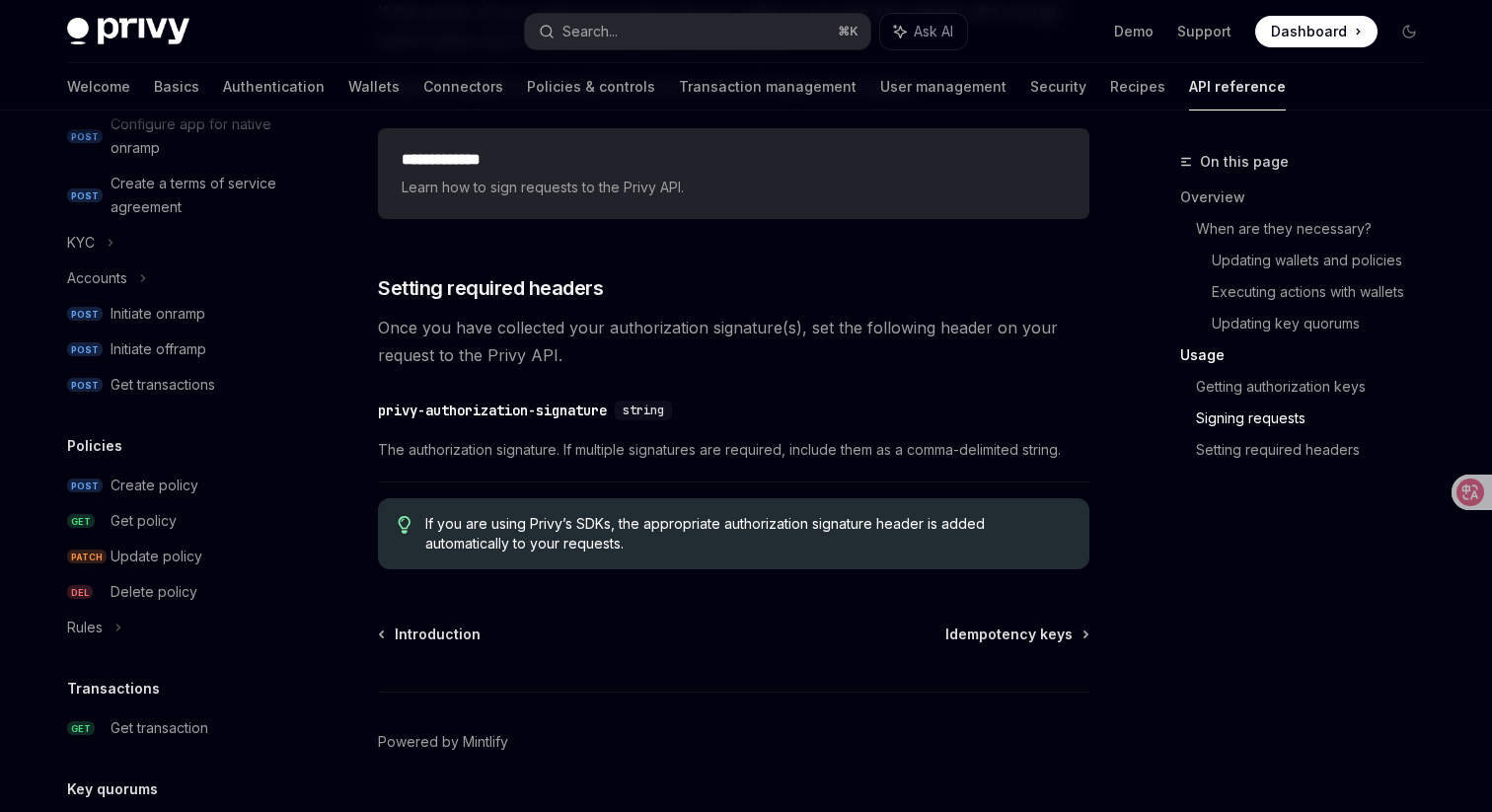
scroll to position [771, 0]
click at [139, 270] on icon at bounding box center [143, 274] width 8 height 24
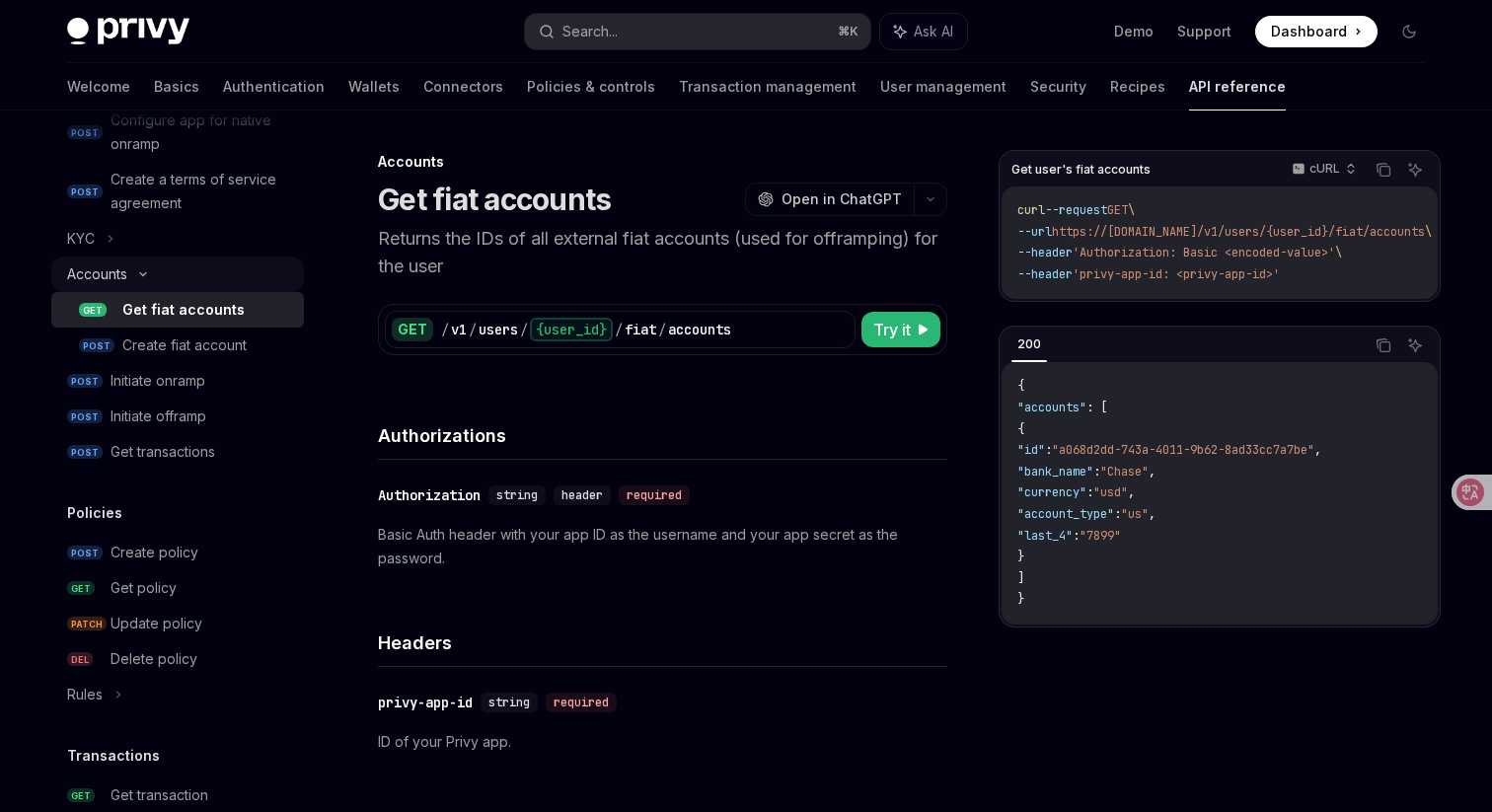
click at [139, 270] on icon at bounding box center [143, 274] width 24 height 8
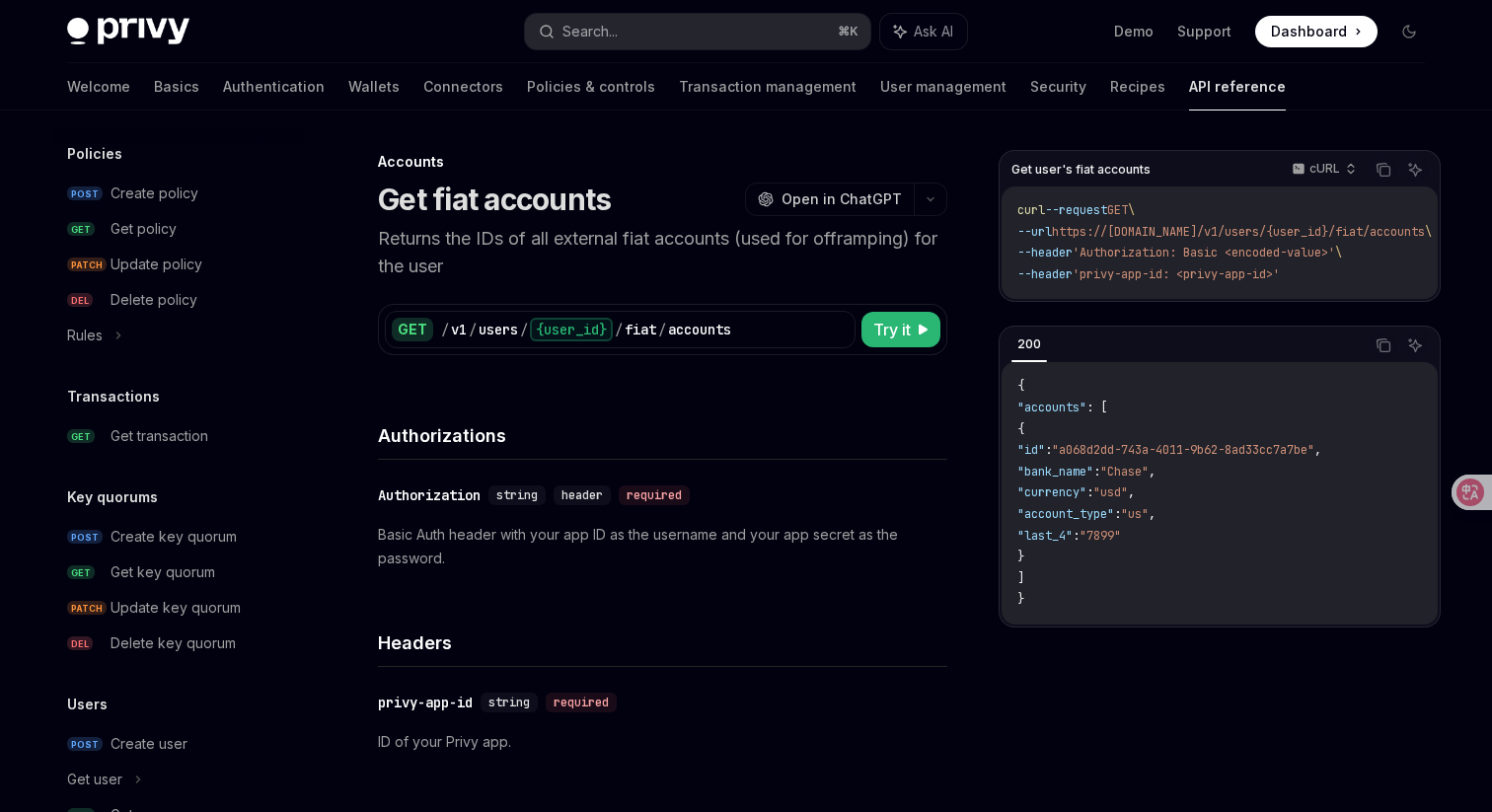
scroll to position [1227, 0]
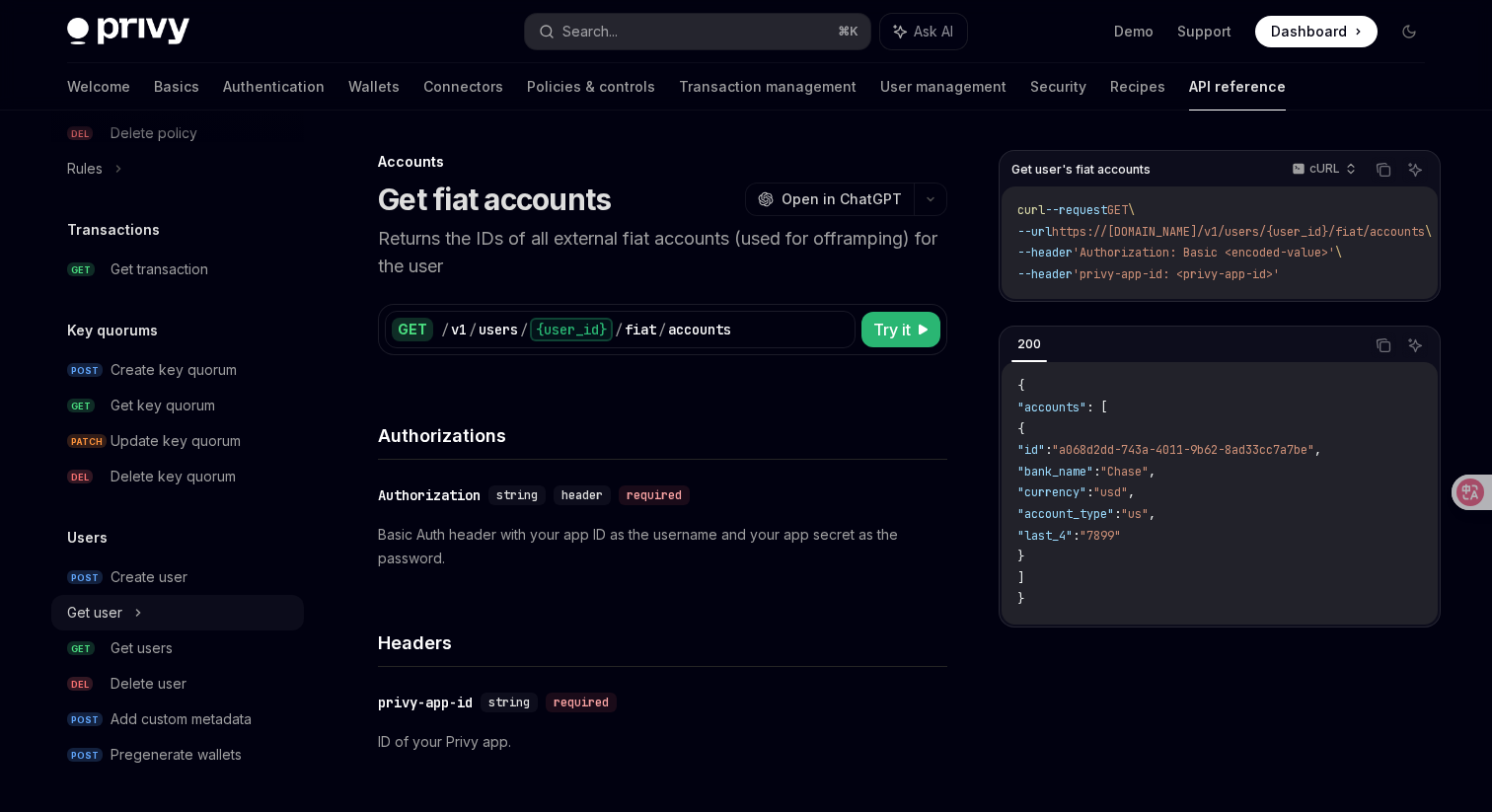
click at [180, 609] on div "Get user" at bounding box center [178, 612] width 252 height 36
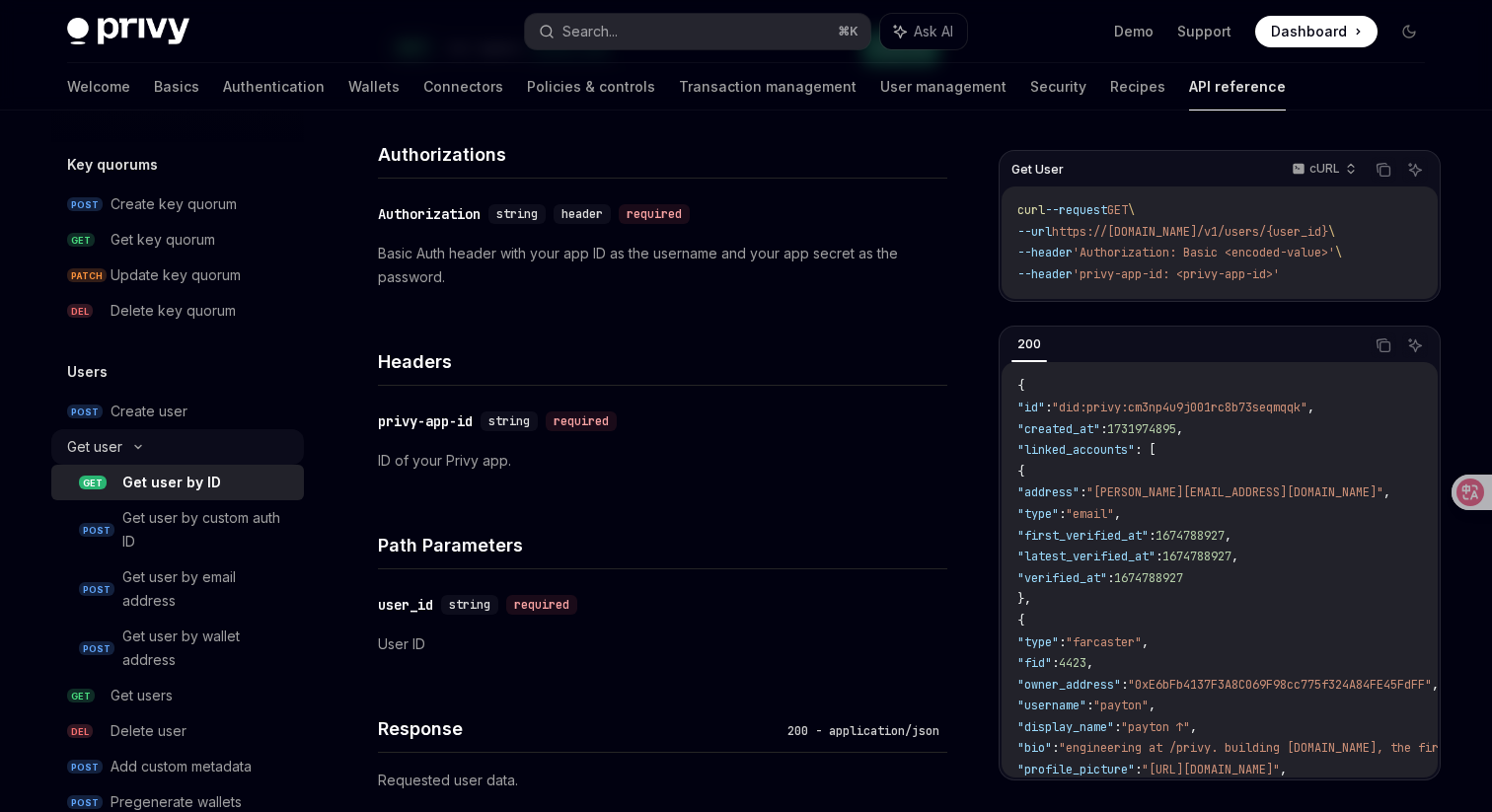
scroll to position [1439, 0]
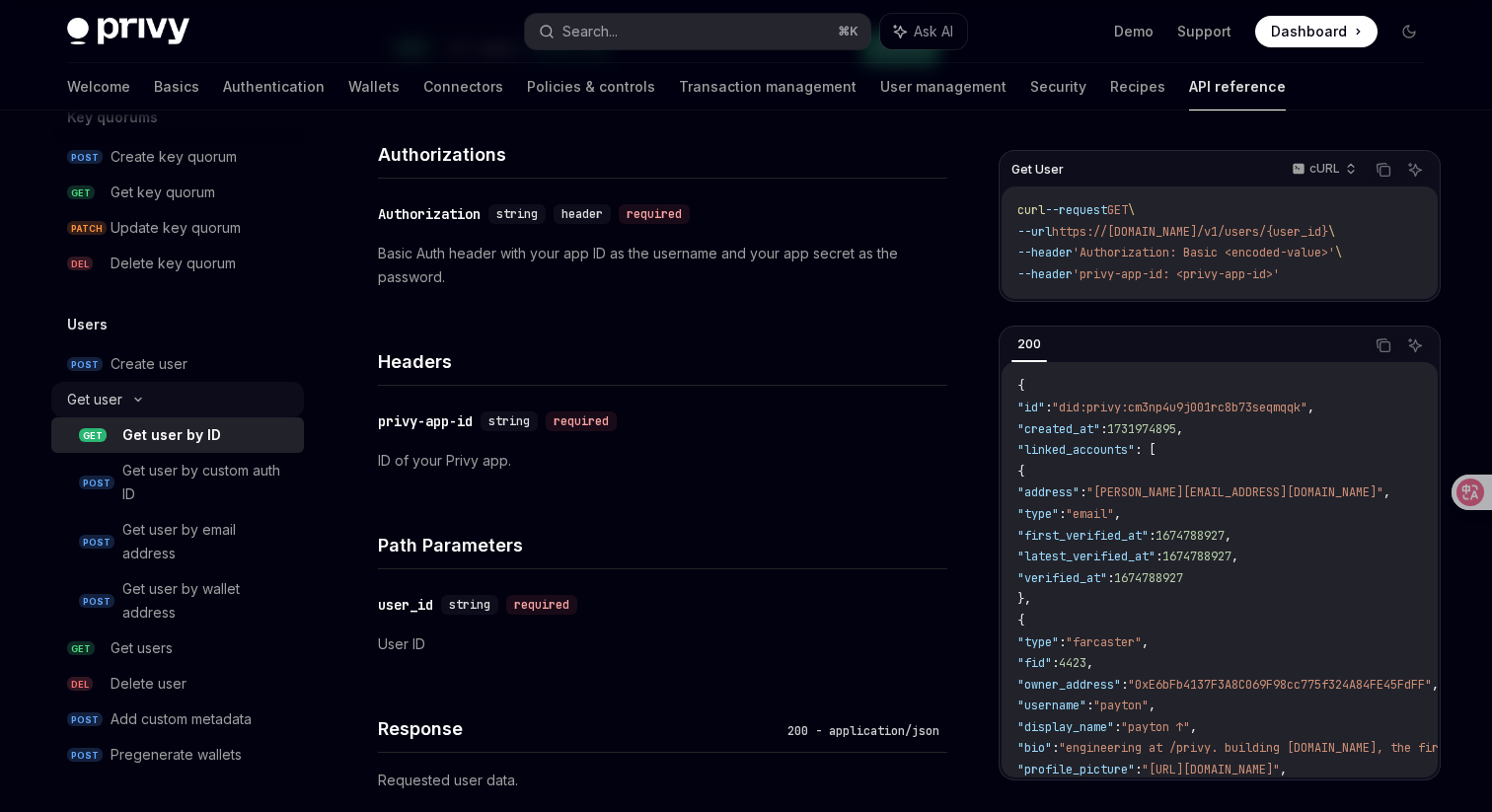
click at [207, 408] on div "Get user" at bounding box center [178, 400] width 252 height 36
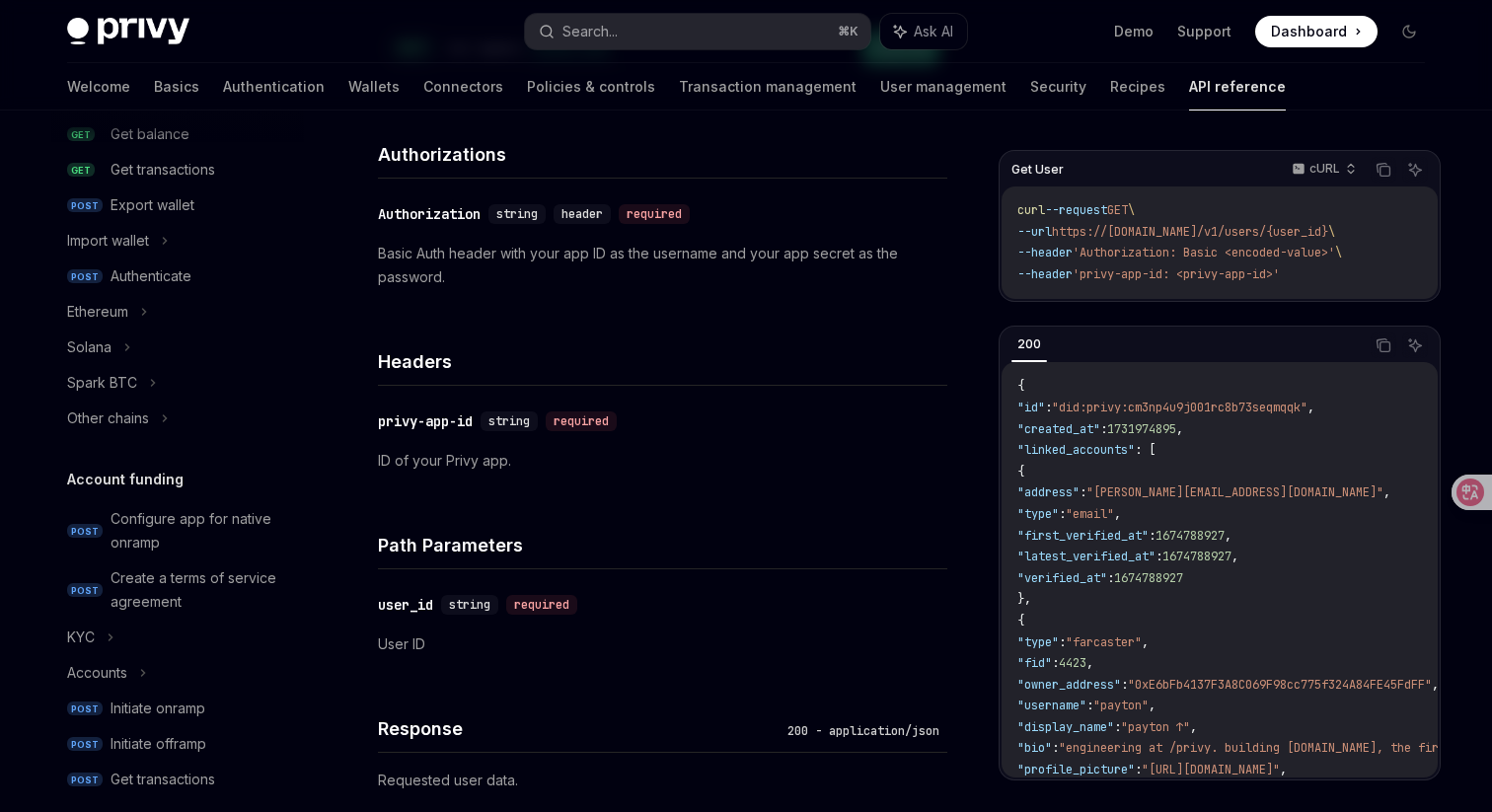
scroll to position [0, 0]
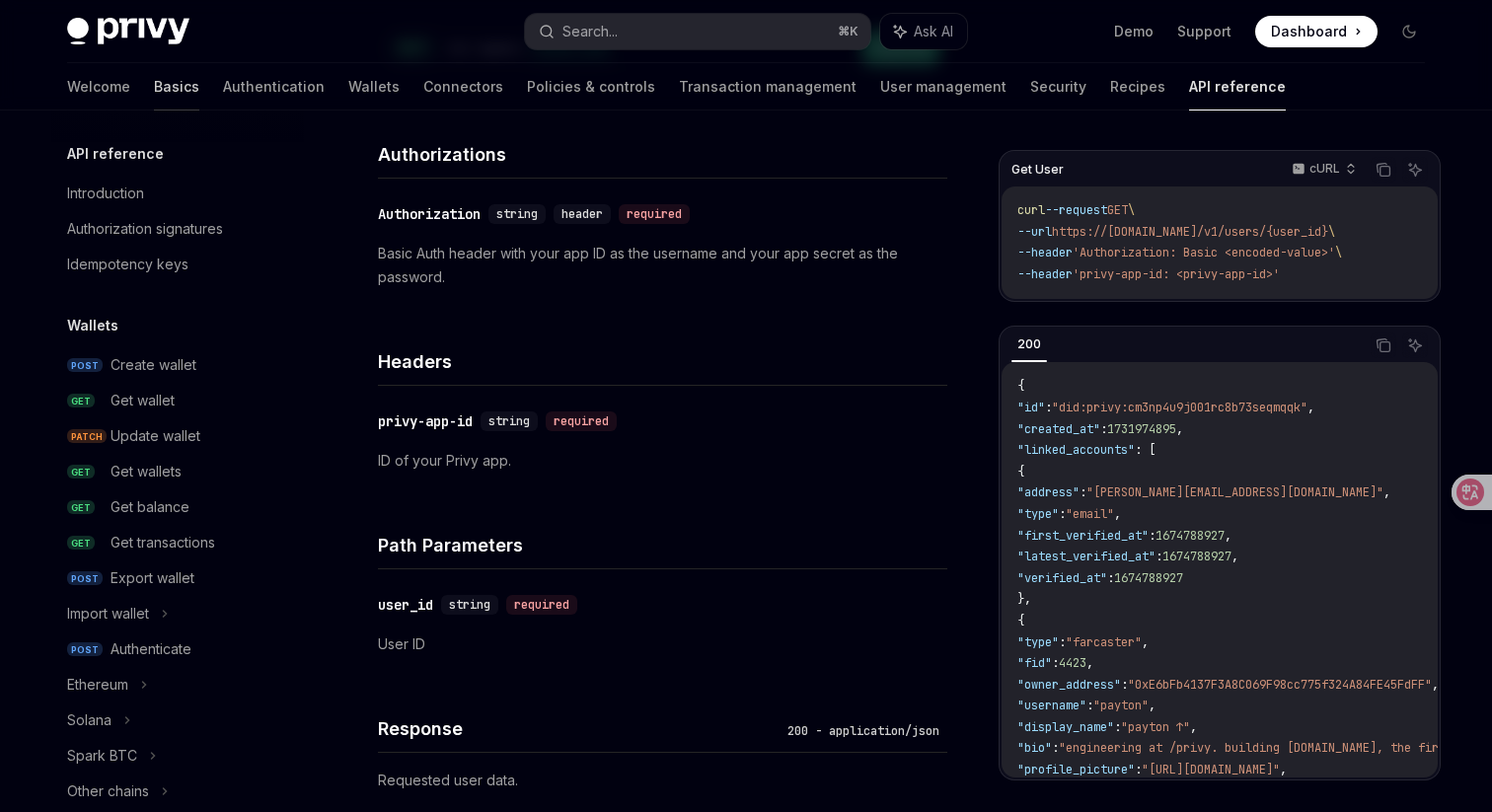
click at [154, 83] on link "Basics" at bounding box center [177, 87] width 46 height 48
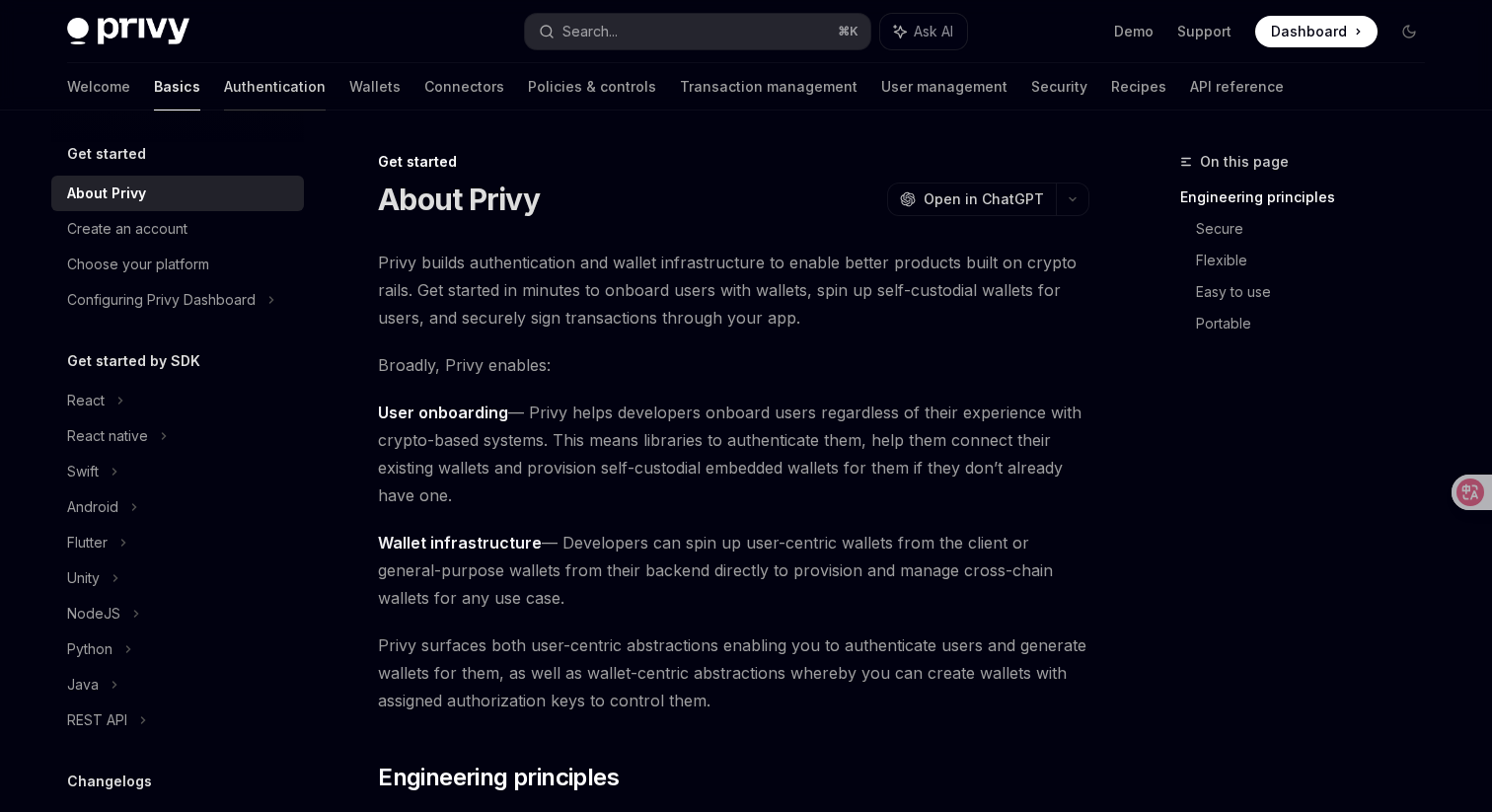
click at [224, 89] on link "Authentication" at bounding box center [275, 87] width 101 height 48
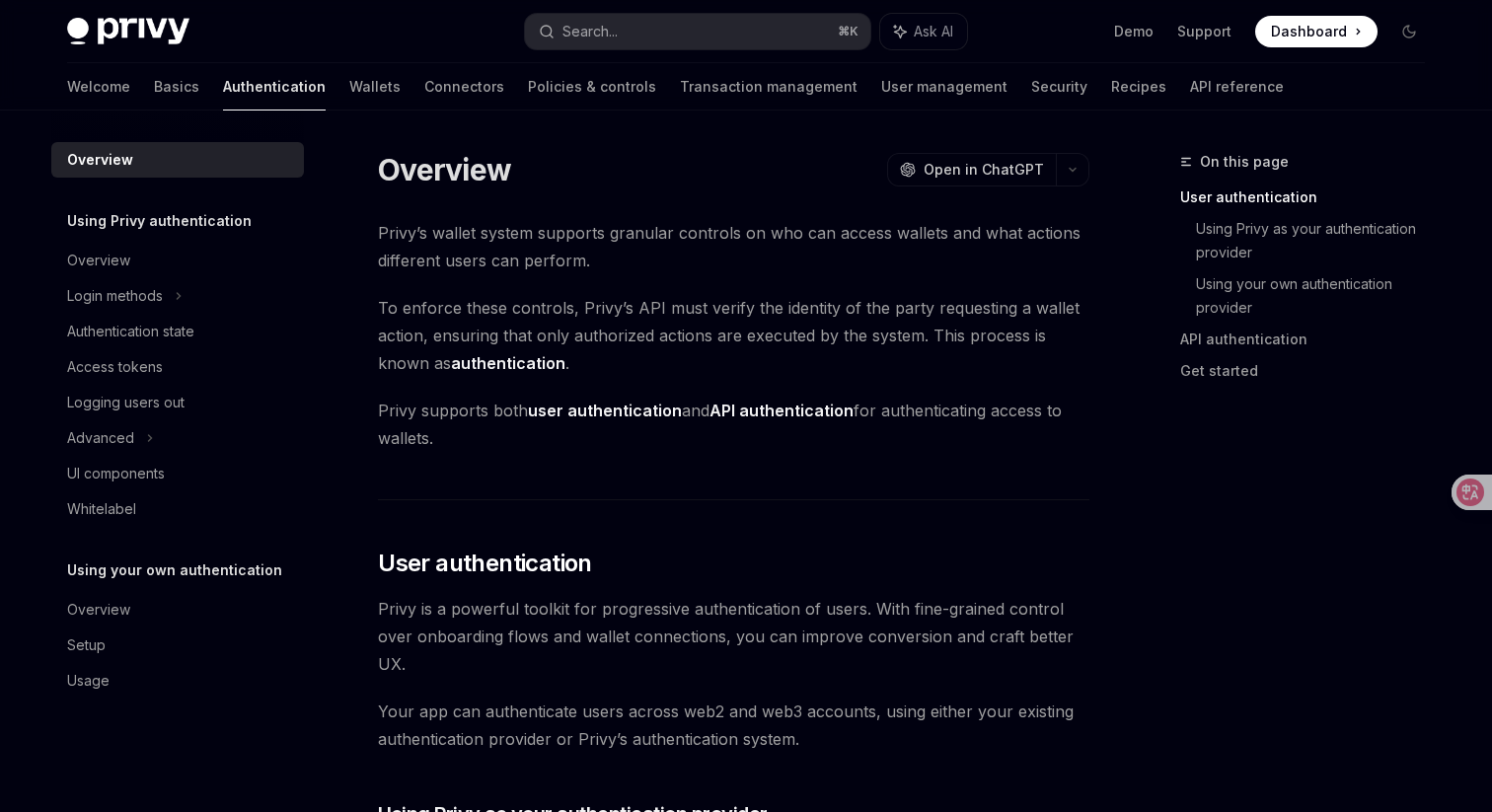
type textarea "*"
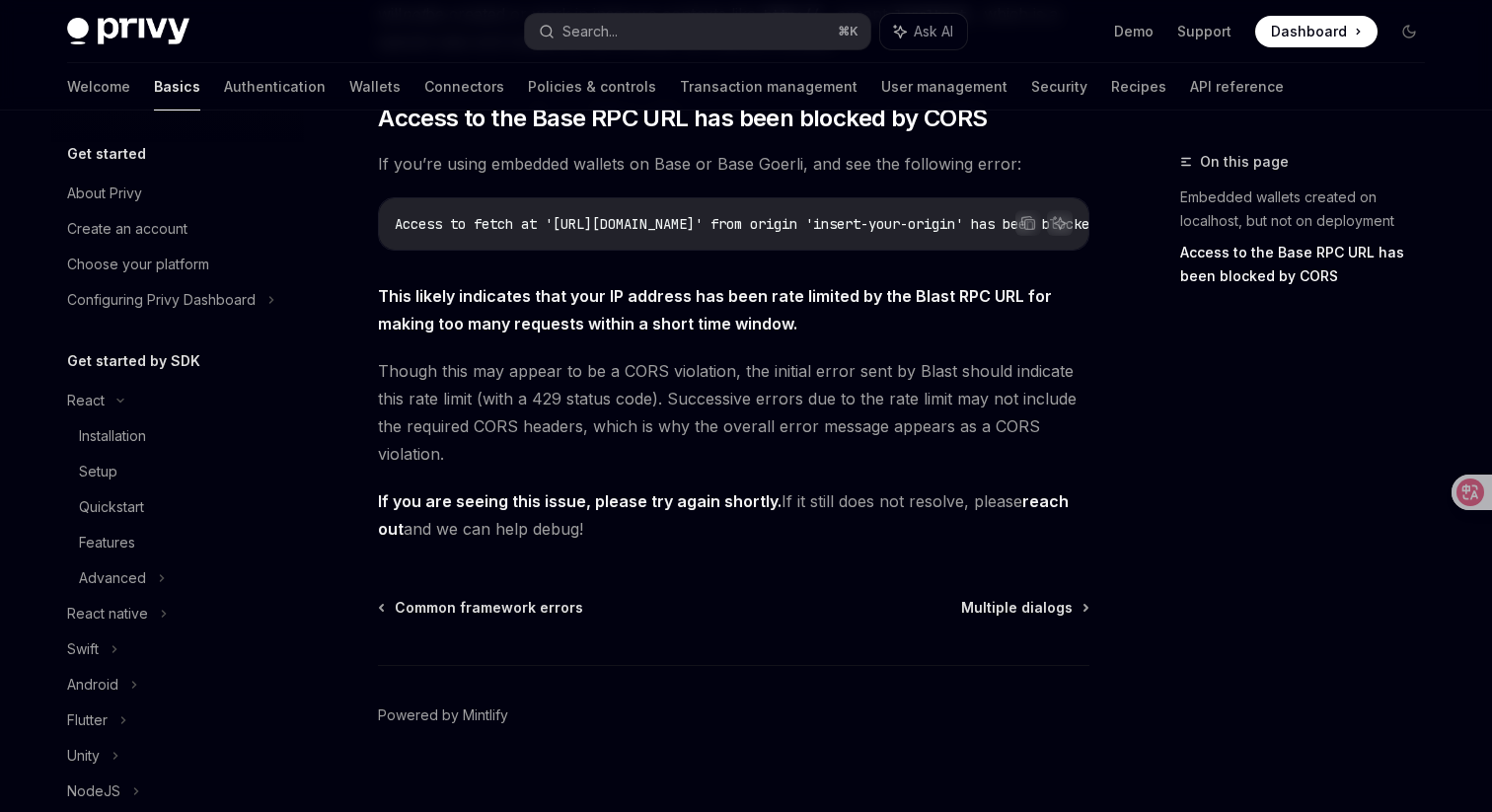
scroll to position [486, 0]
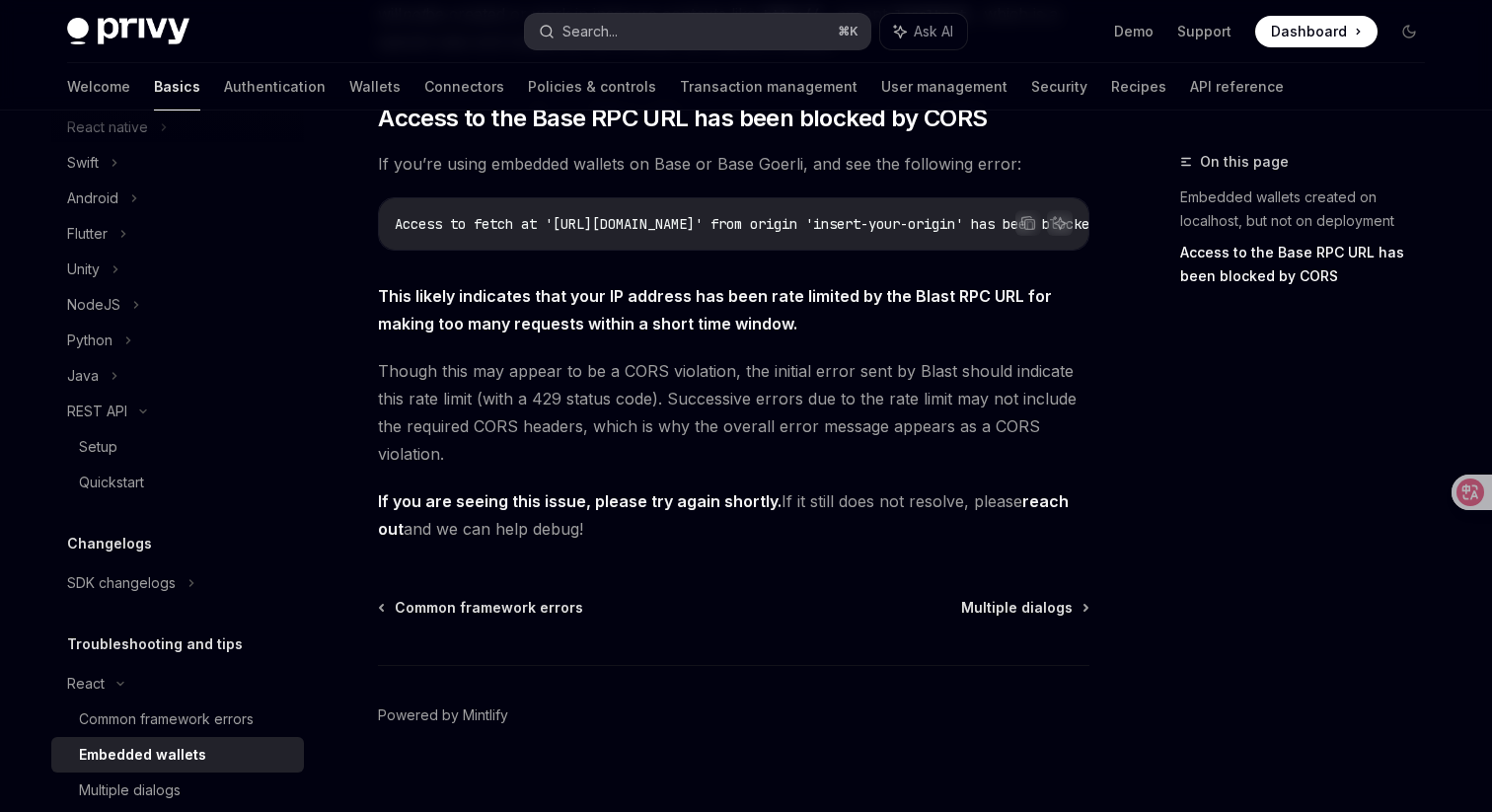
click at [752, 37] on button "Search... ⌘ K" at bounding box center [698, 32] width 345 height 36
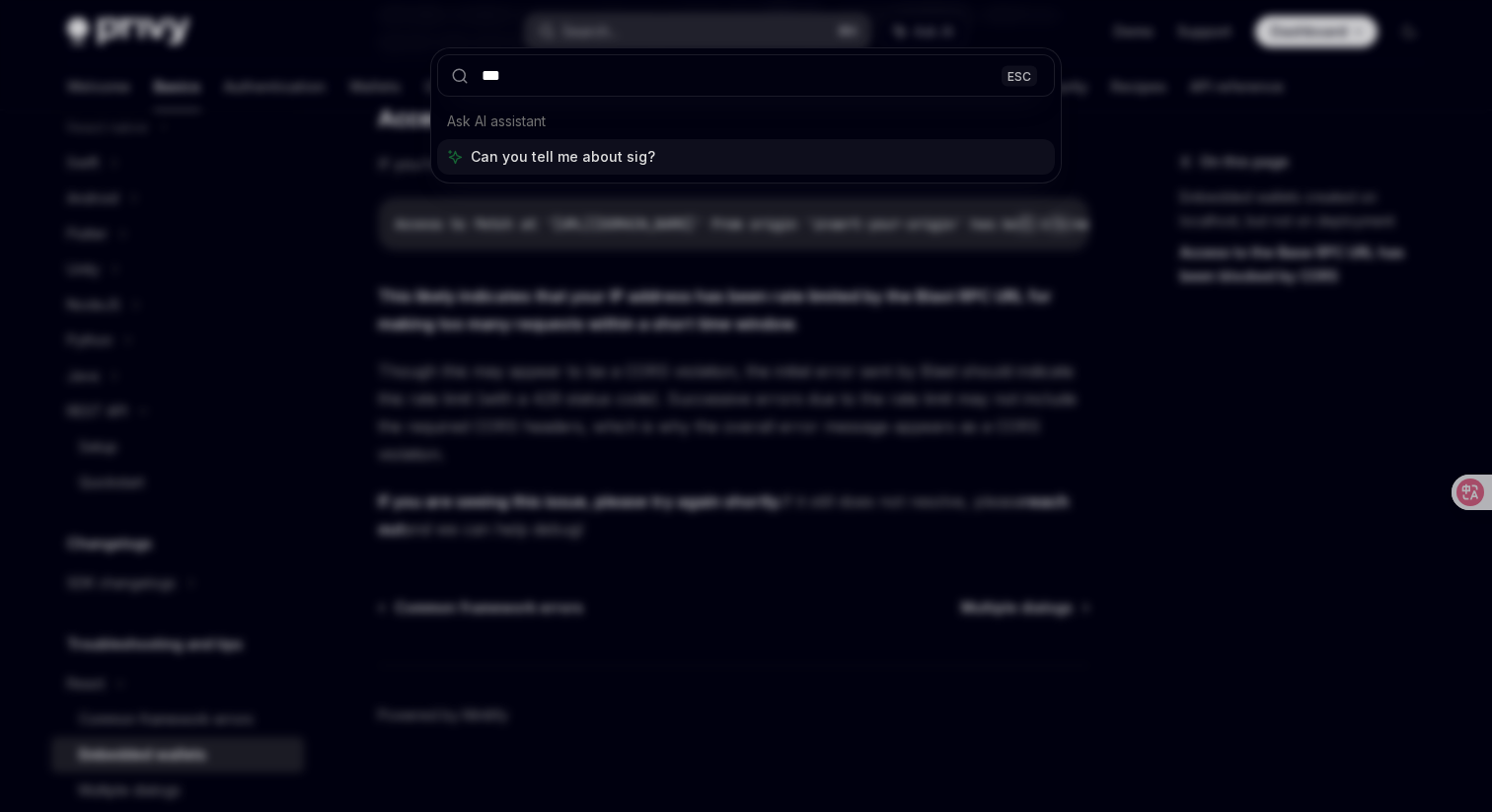
type input "****"
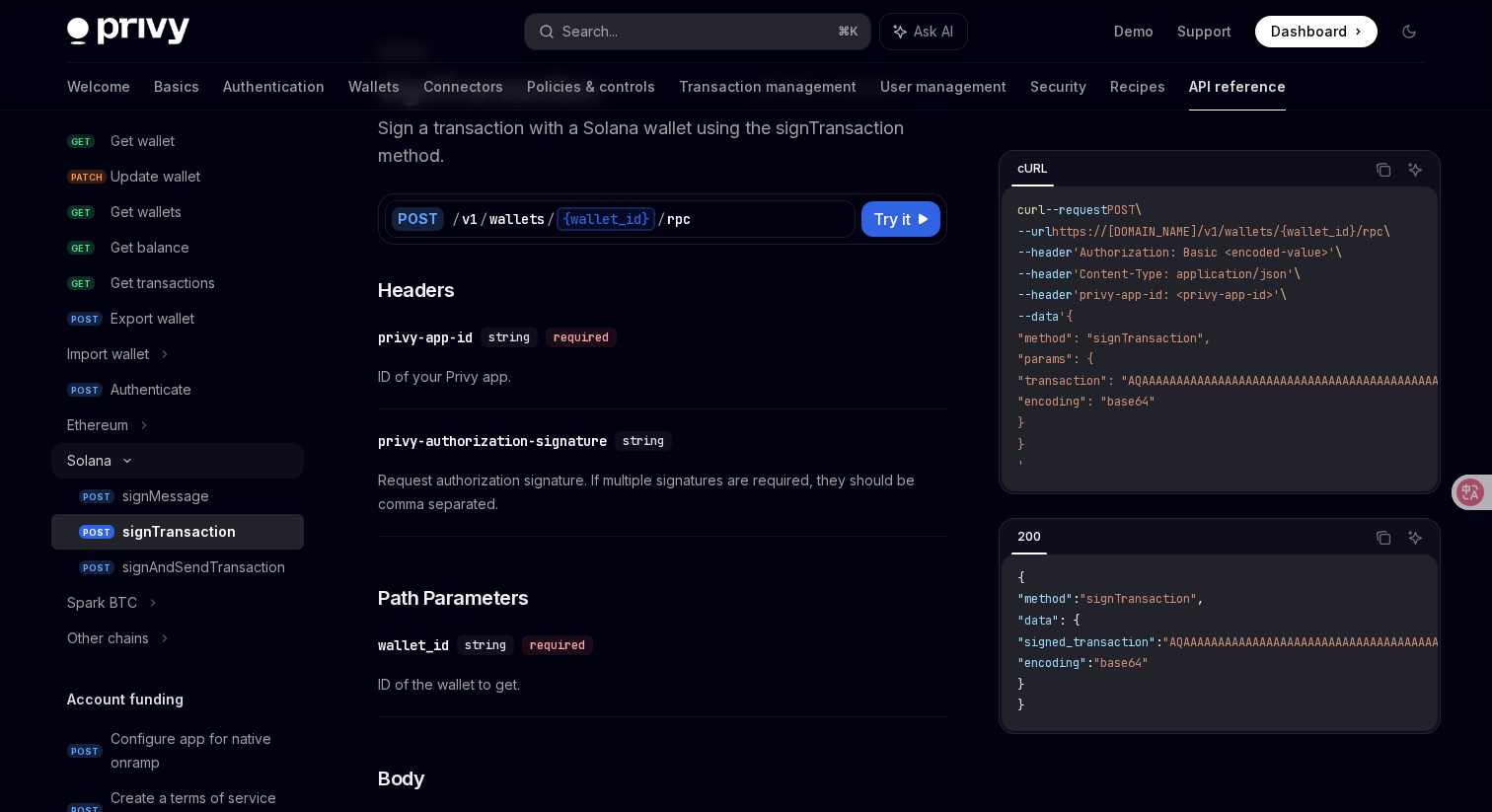
scroll to position [256, 0]
click at [118, 457] on div "Solana" at bounding box center [178, 464] width 252 height 36
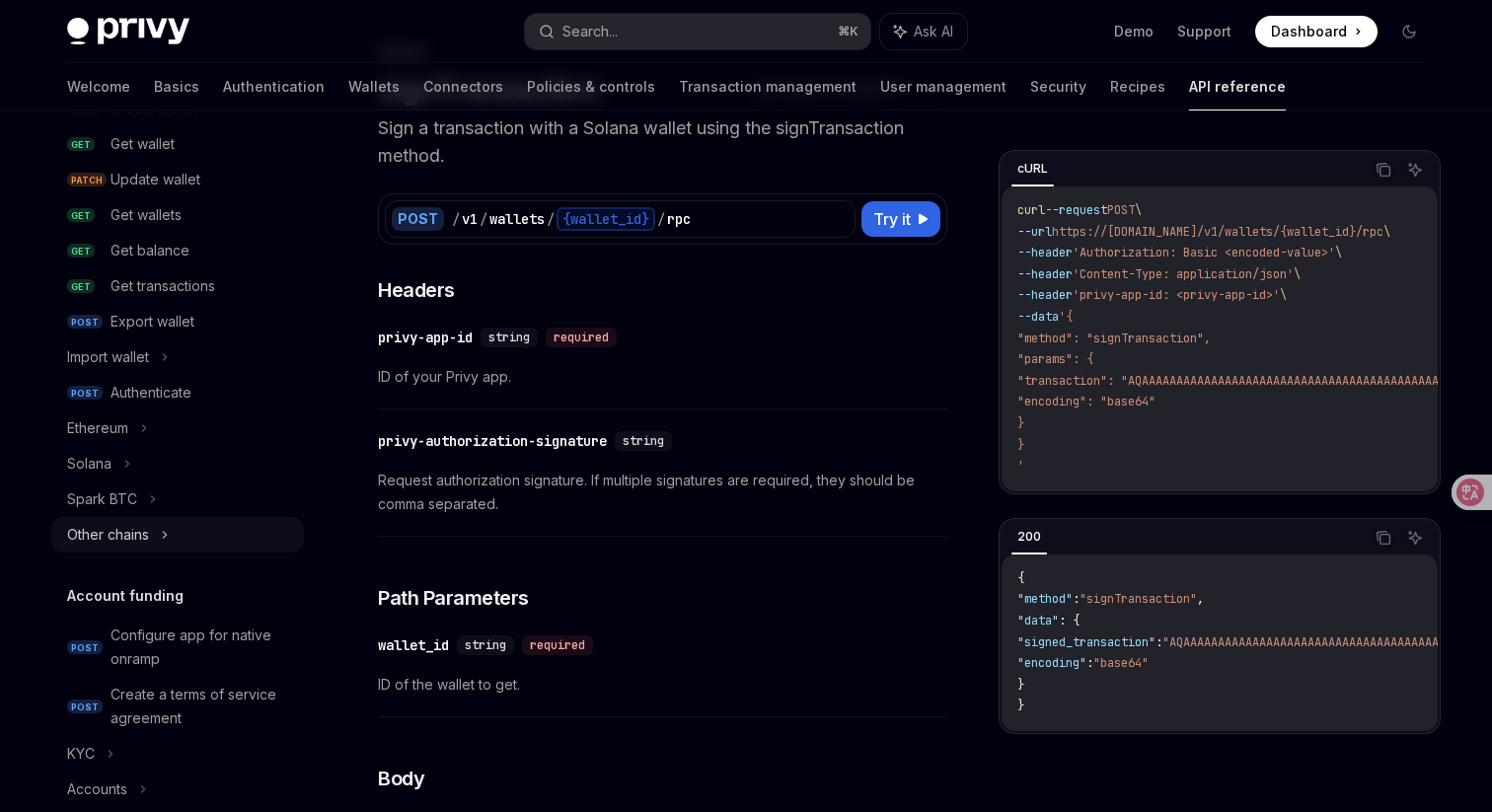
click at [162, 541] on icon at bounding box center [165, 535] width 8 height 24
type textarea "*"
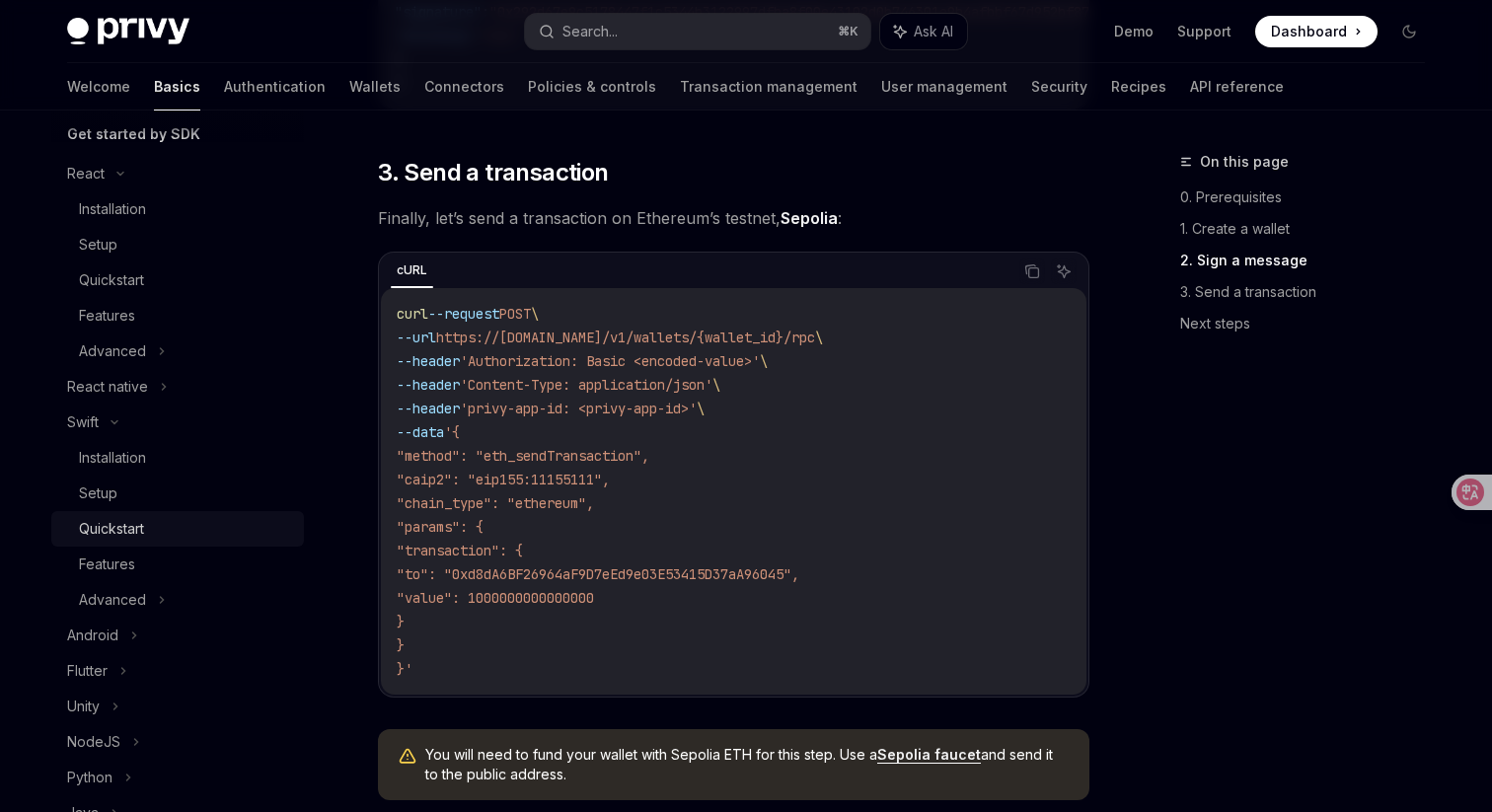
scroll to position [192, 0]
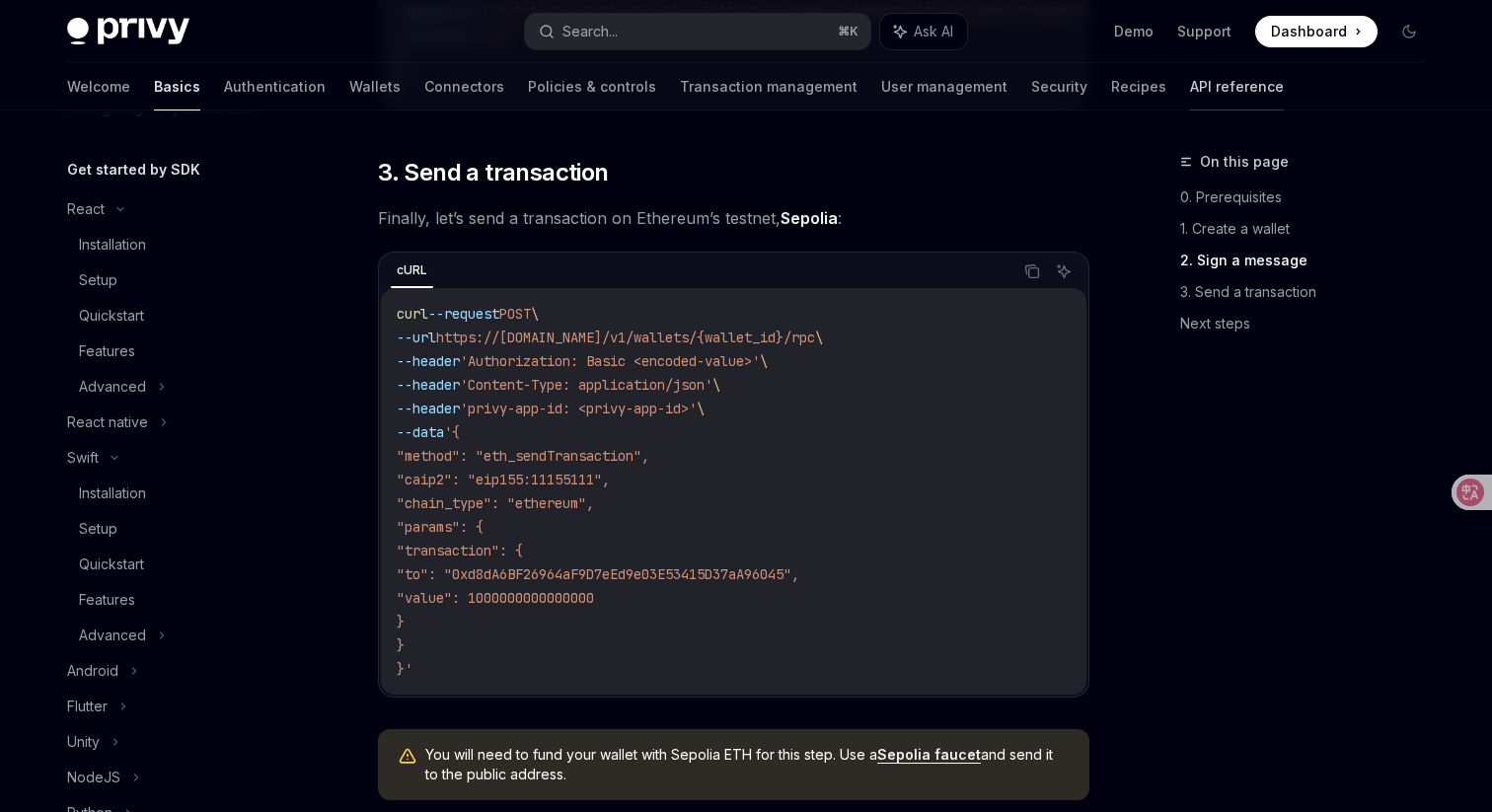
click at [1190, 91] on link "API reference" at bounding box center [1237, 87] width 93 height 48
type textarea "*"
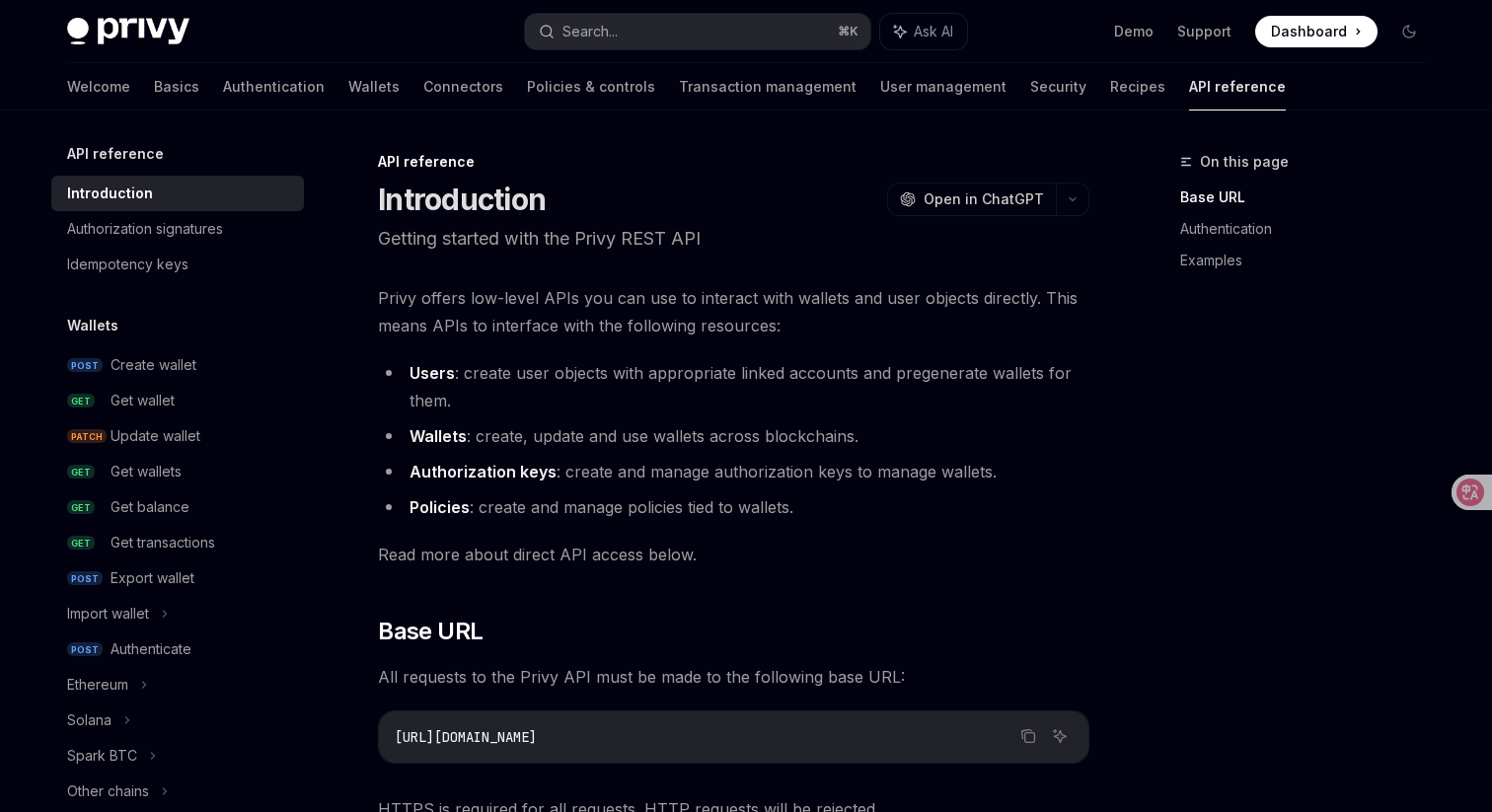
scroll to position [30, 0]
